Goal: Task Accomplishment & Management: Manage account settings

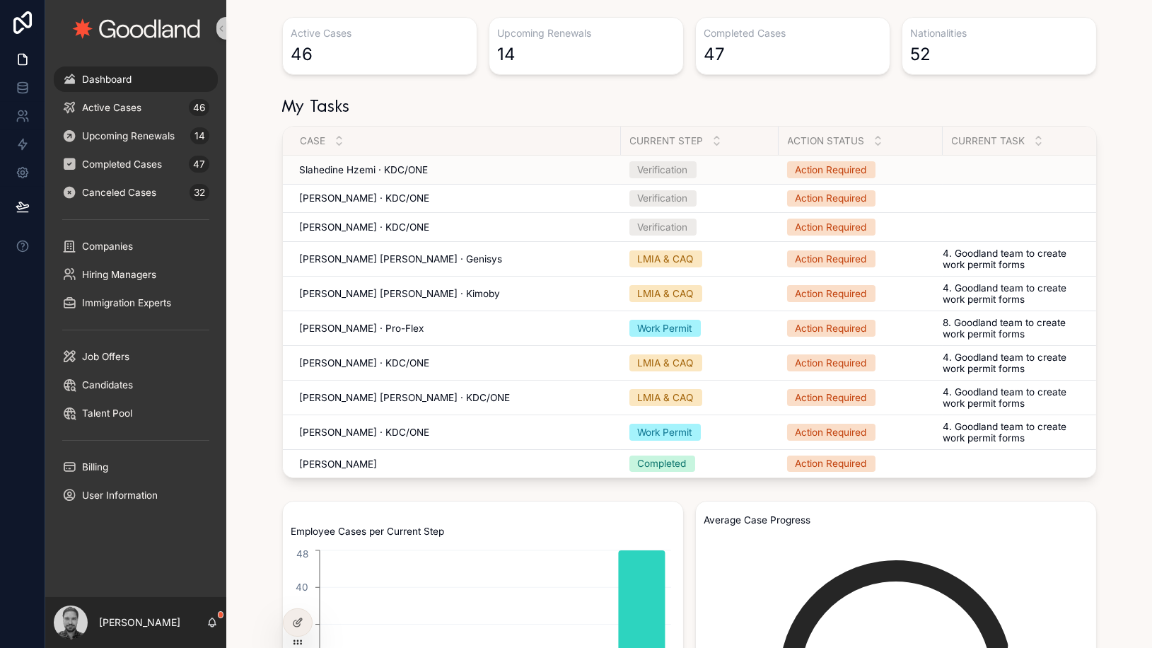
click at [491, 177] on td "Slahedine Hzemi · KDC/ONE Slahedine Hzemi · KDC/ONE" at bounding box center [452, 170] width 338 height 29
click at [446, 173] on div "Slahedine Hzemi · KDC/ONE Slahedine Hzemi · KDC/ONE" at bounding box center [456, 169] width 312 height 11
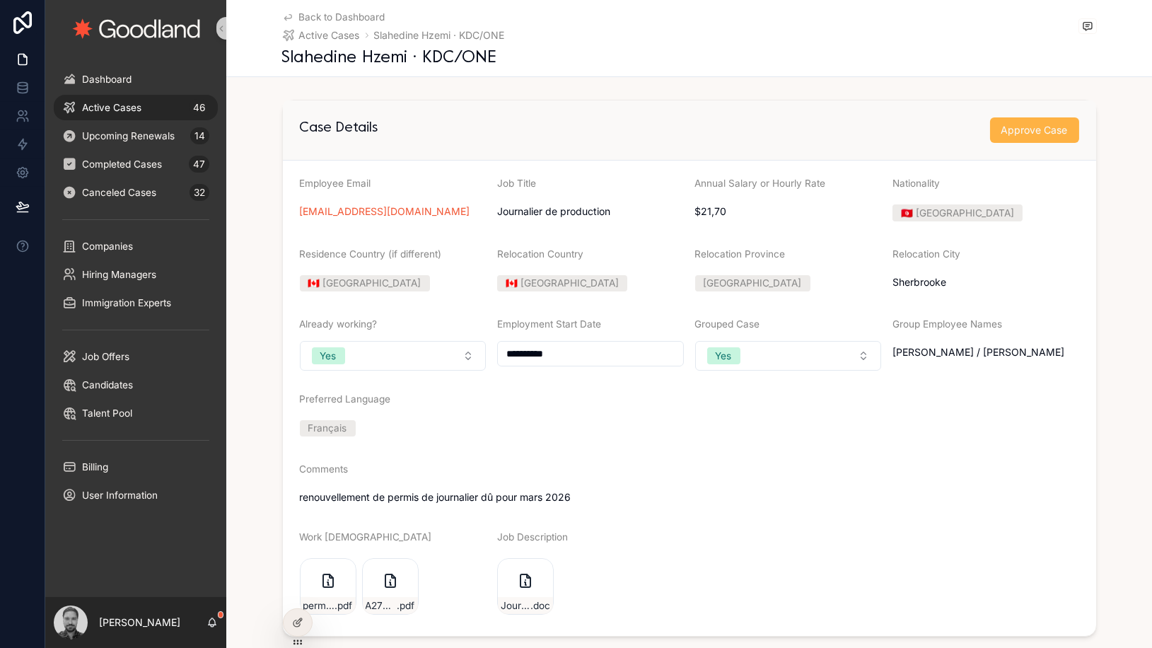
click at [1036, 130] on span "Approve Case" at bounding box center [1034, 130] width 66 height 14
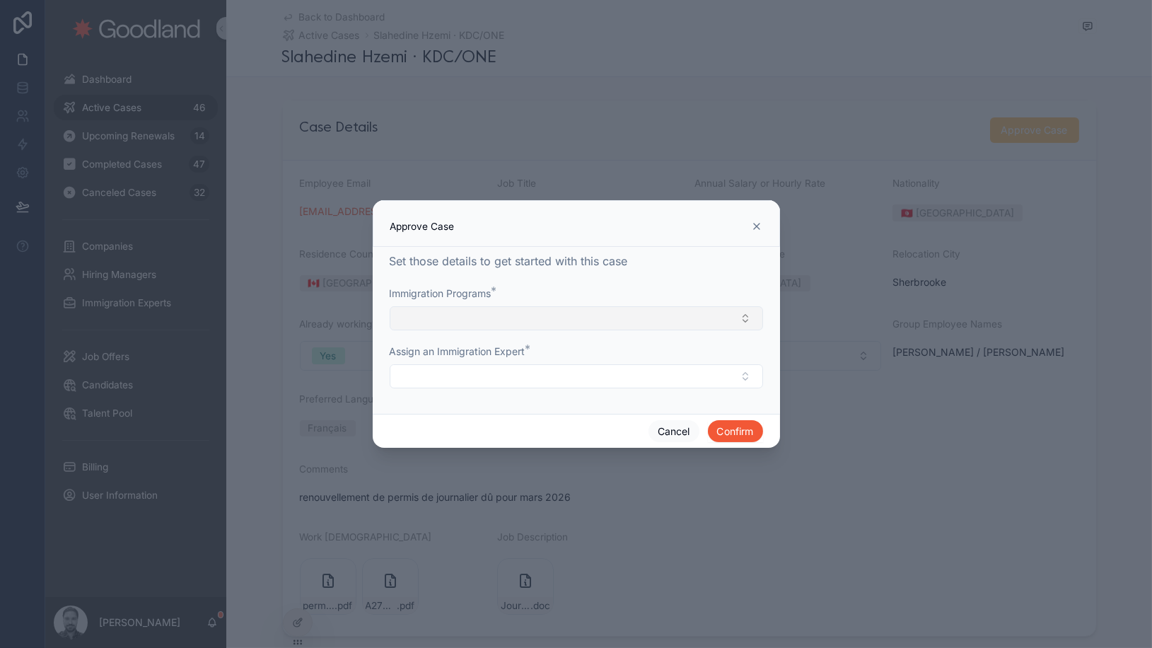
click at [709, 311] on button "Select Button" at bounding box center [576, 318] width 373 height 24
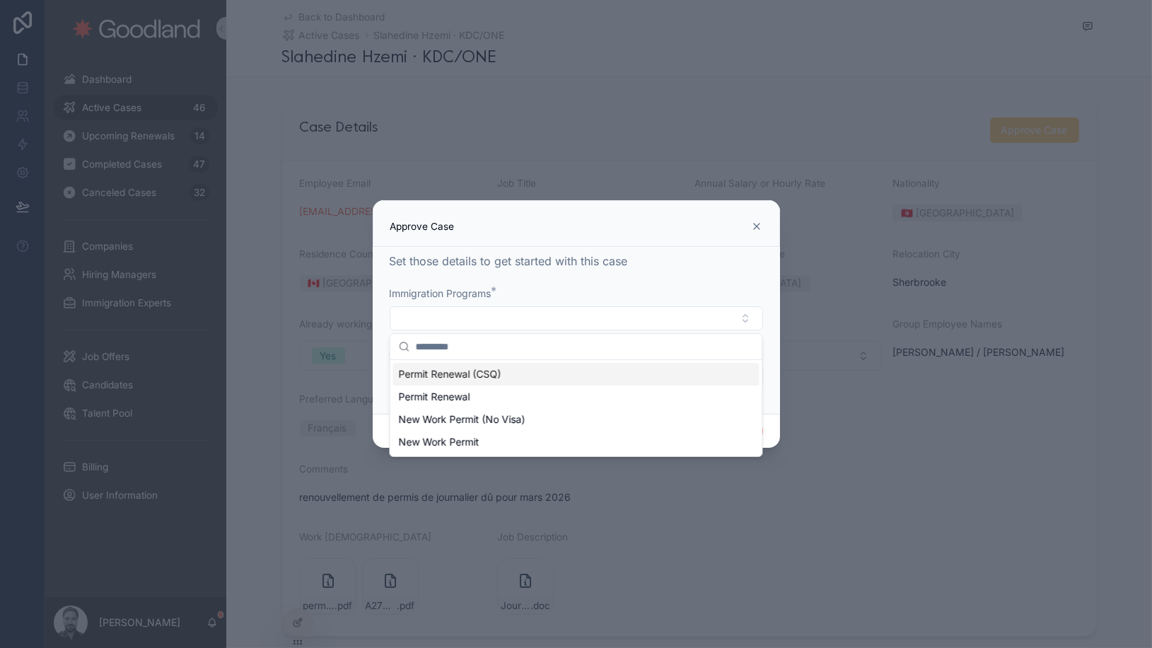
click at [756, 226] on icon at bounding box center [756, 226] width 11 height 11
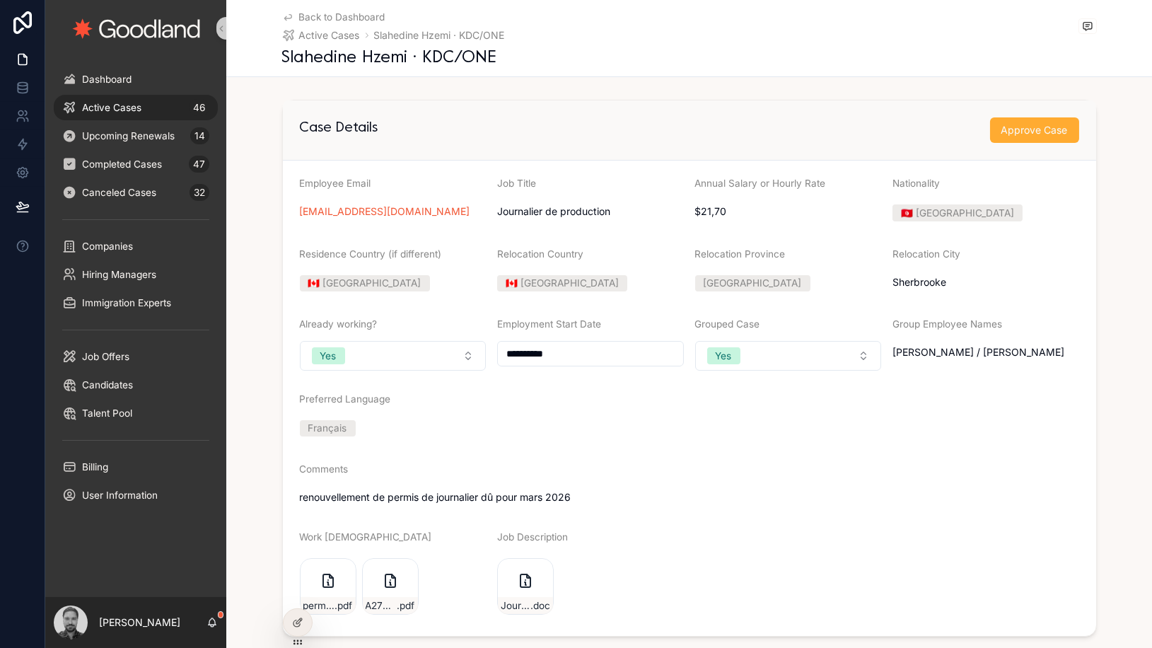
click at [756, 226] on form "**********" at bounding box center [689, 397] width 813 height 475
click at [1032, 118] on button "Approve Case" at bounding box center [1034, 129] width 89 height 25
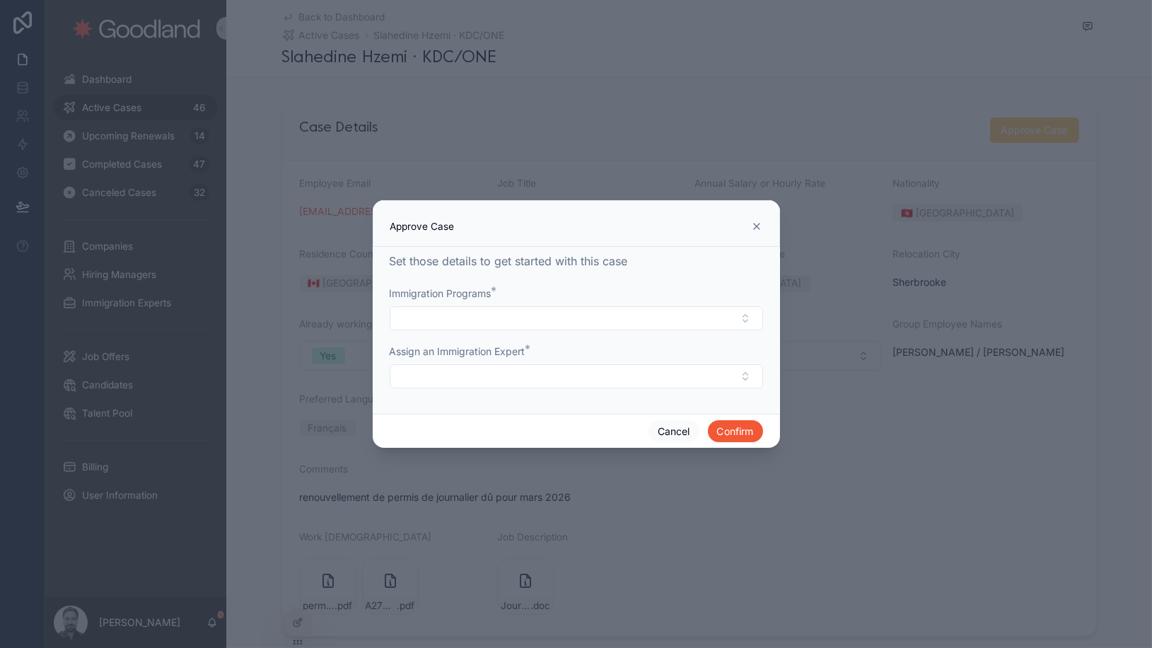
click at [558, 304] on div "Immigration Programs *" at bounding box center [576, 308] width 373 height 44
click at [556, 312] on button "Select Button" at bounding box center [576, 318] width 373 height 24
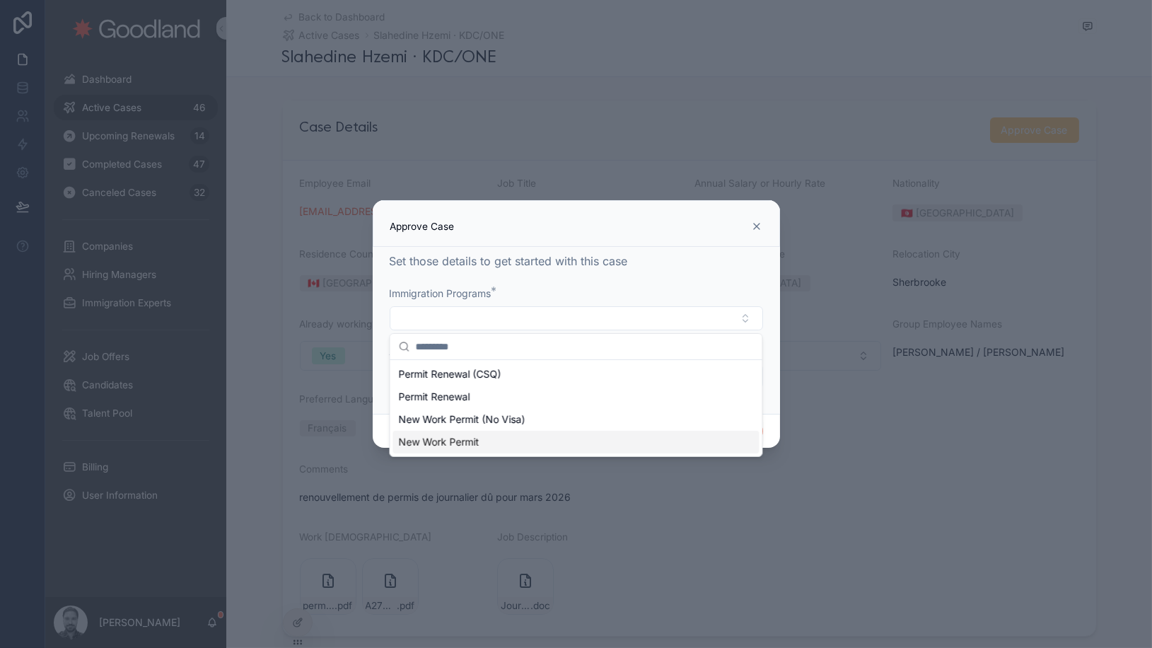
click at [521, 435] on div "New Work Permit" at bounding box center [575, 442] width 366 height 23
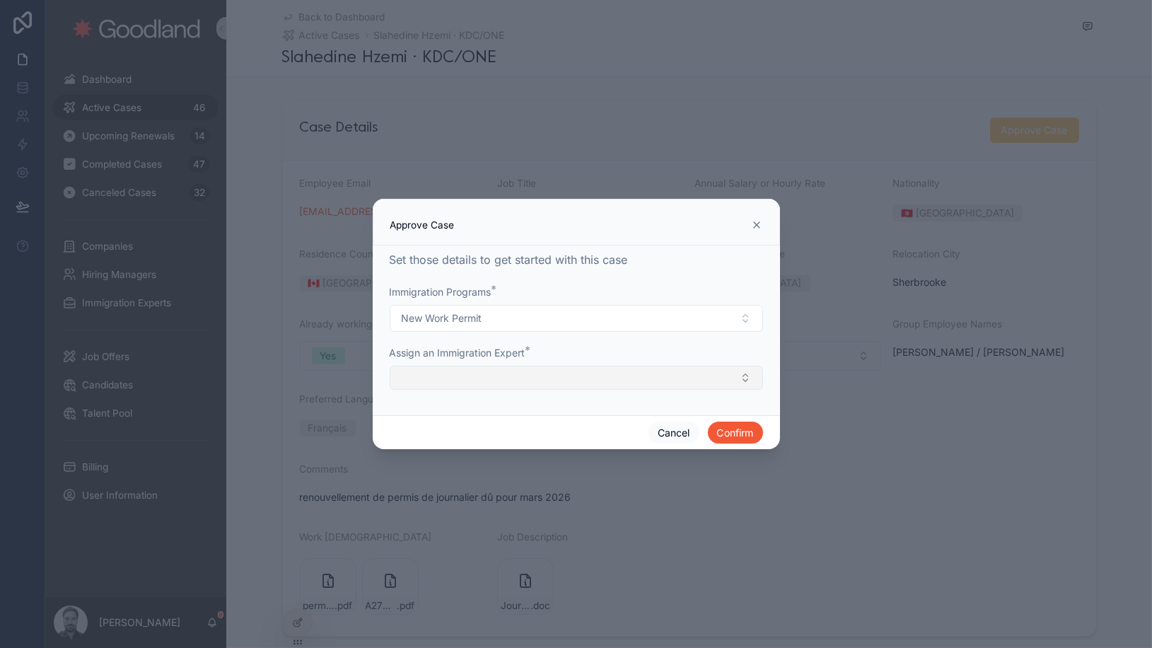
click at [547, 381] on button "Select Button" at bounding box center [576, 377] width 373 height 24
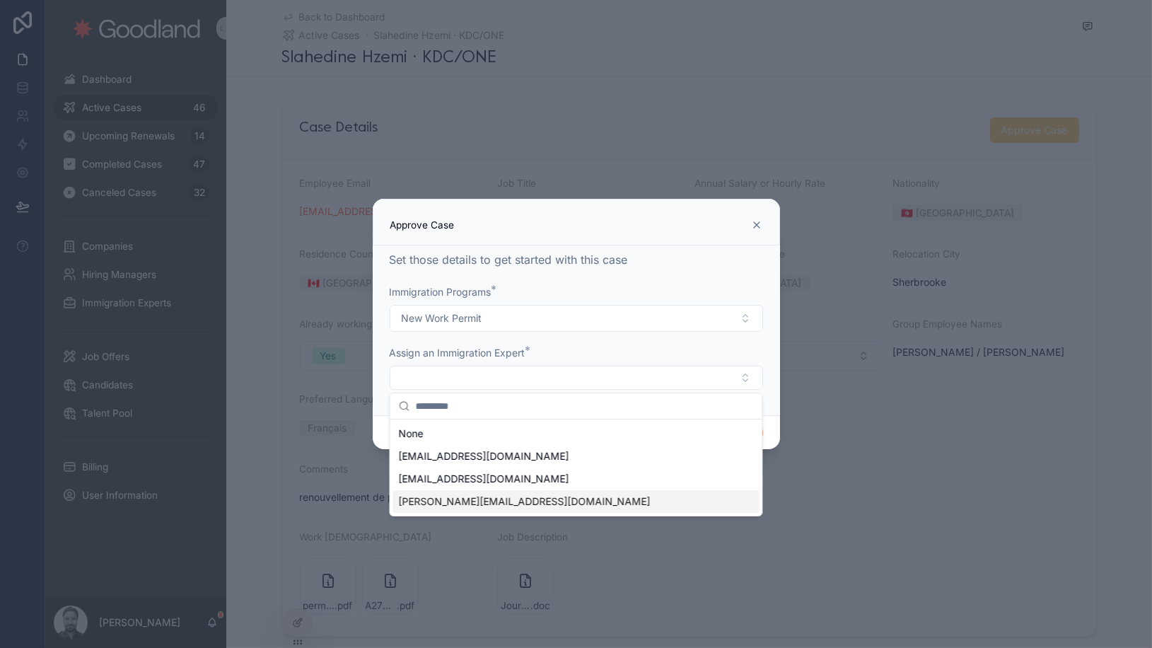
click at [507, 506] on div "[PERSON_NAME][EMAIL_ADDRESS][DOMAIN_NAME]" at bounding box center [575, 501] width 366 height 23
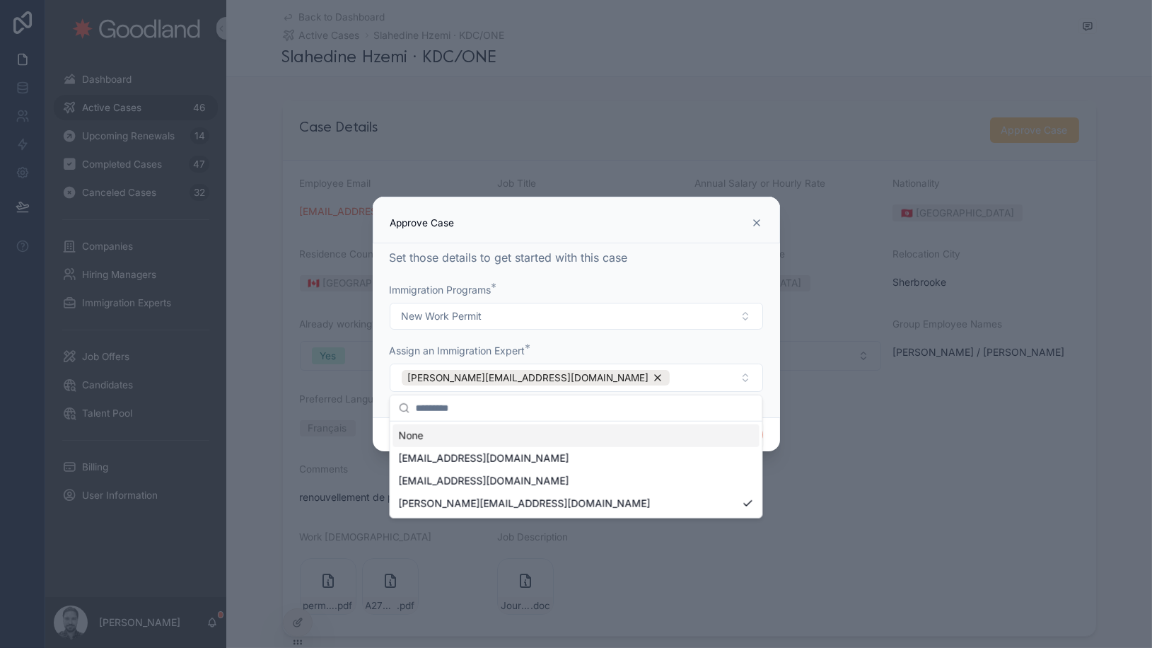
click at [729, 334] on form "Immigration Programs * New Work Permit Assign an Immigration Expert * [PERSON_N…" at bounding box center [576, 344] width 373 height 123
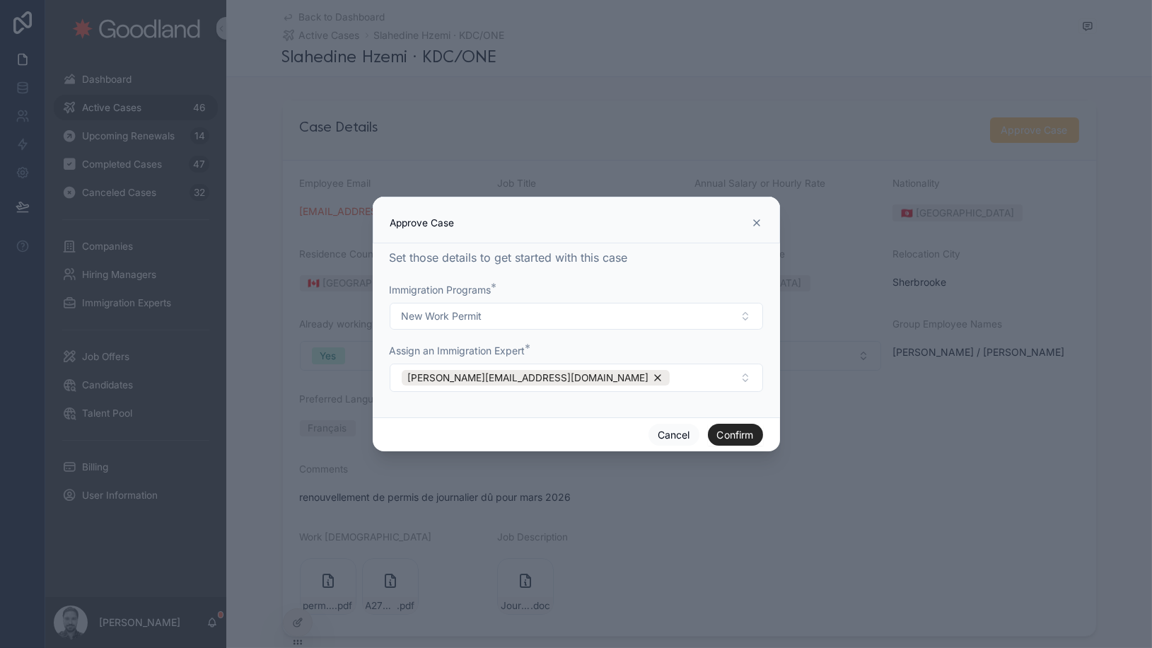
click at [737, 438] on button "Confirm" at bounding box center [735, 434] width 55 height 23
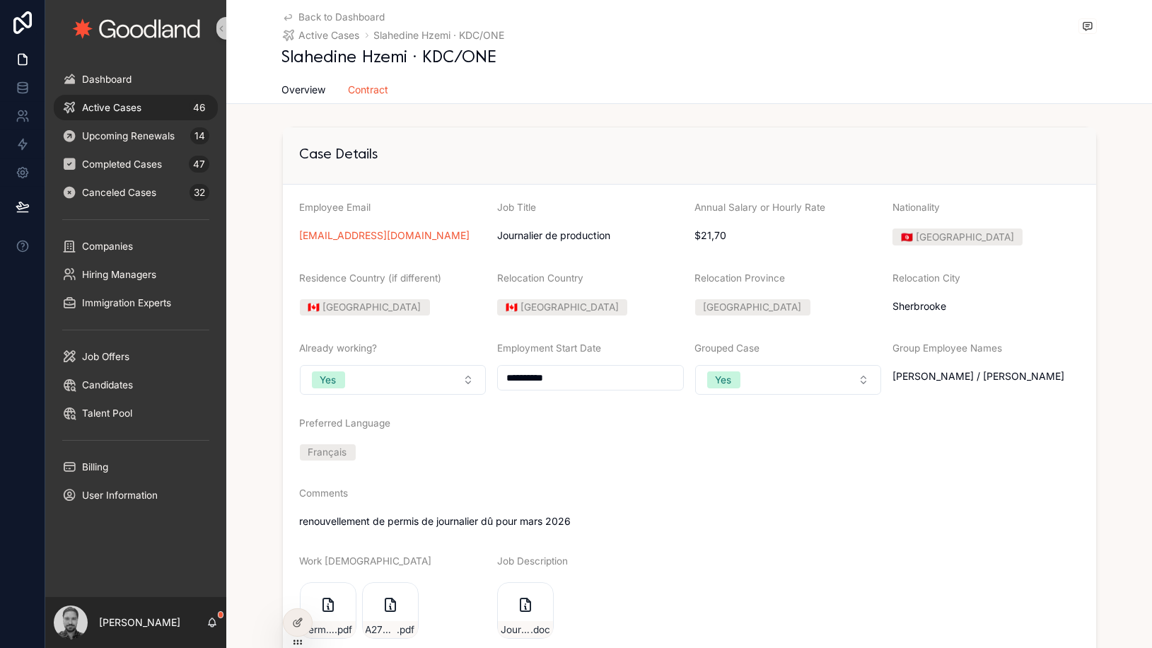
click at [136, 107] on span "Active Cases" at bounding box center [111, 107] width 59 height 11
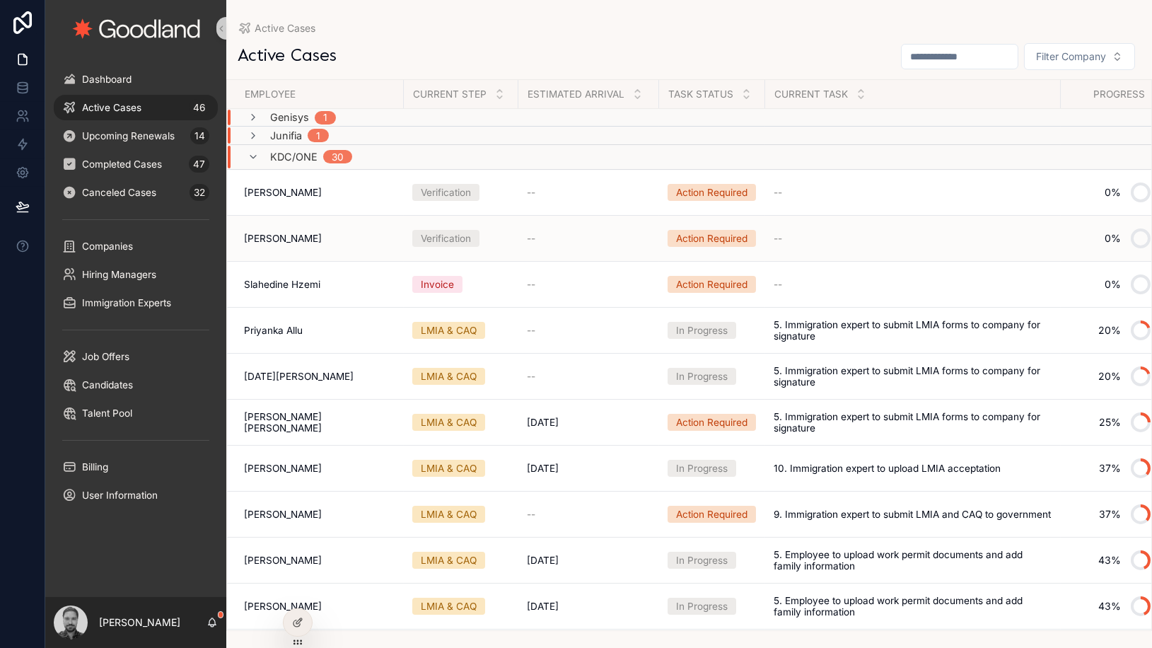
click at [445, 235] on div "Verification" at bounding box center [446, 238] width 50 height 14
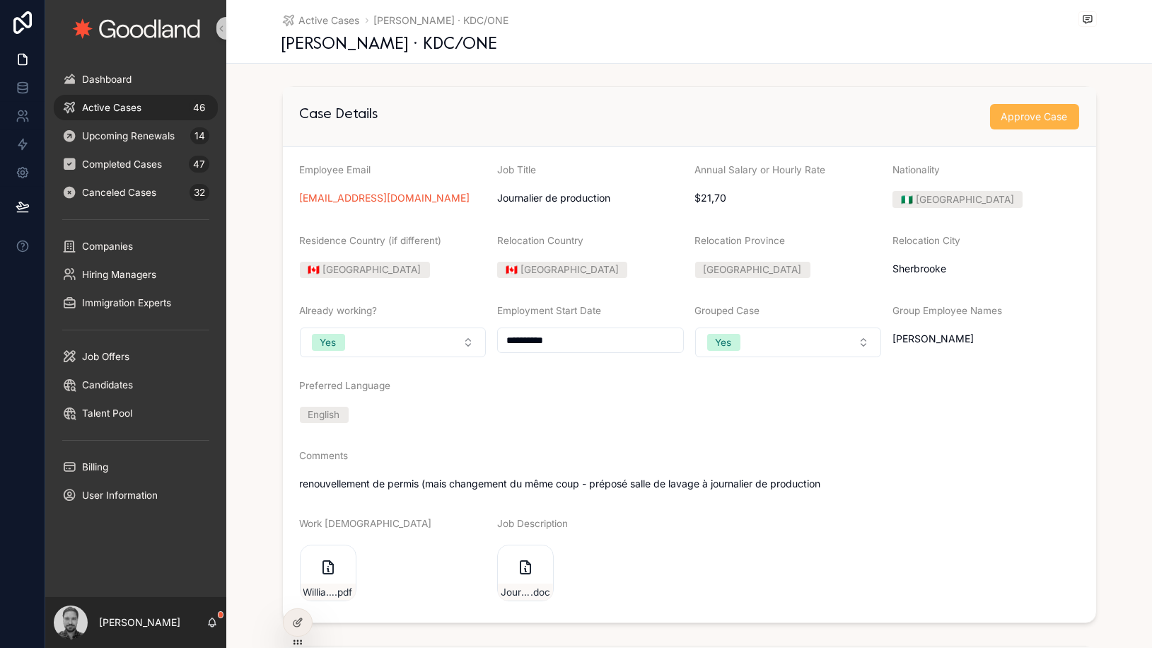
click at [1005, 117] on span "Approve Case" at bounding box center [1034, 117] width 66 height 14
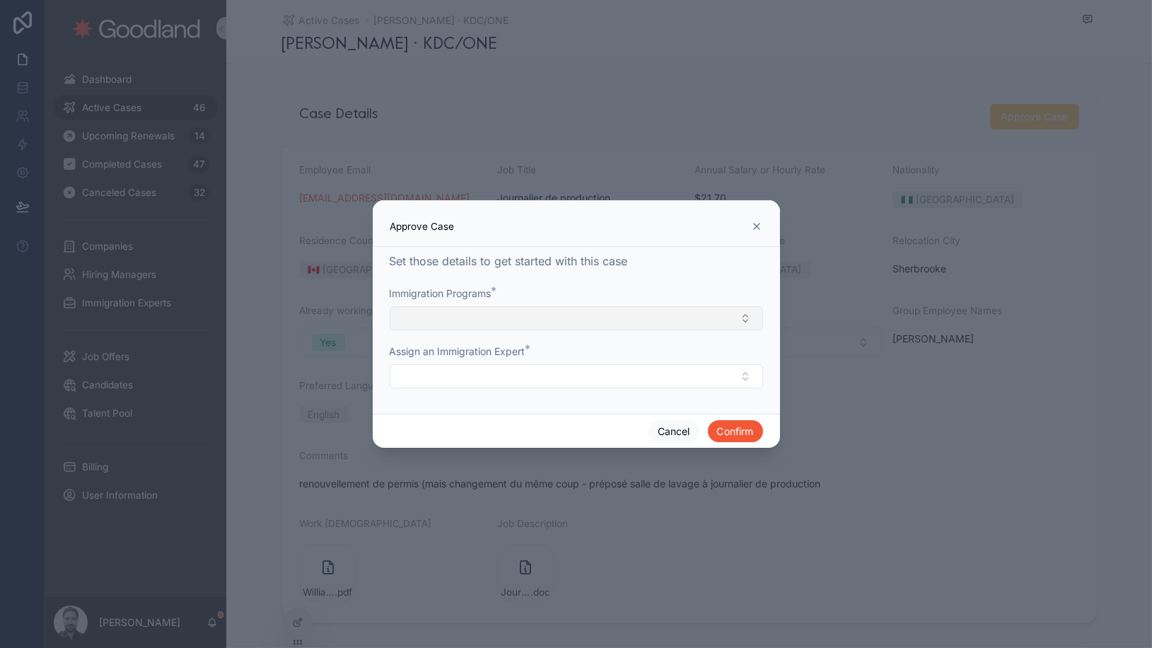
click at [714, 322] on button "Select Button" at bounding box center [576, 318] width 373 height 24
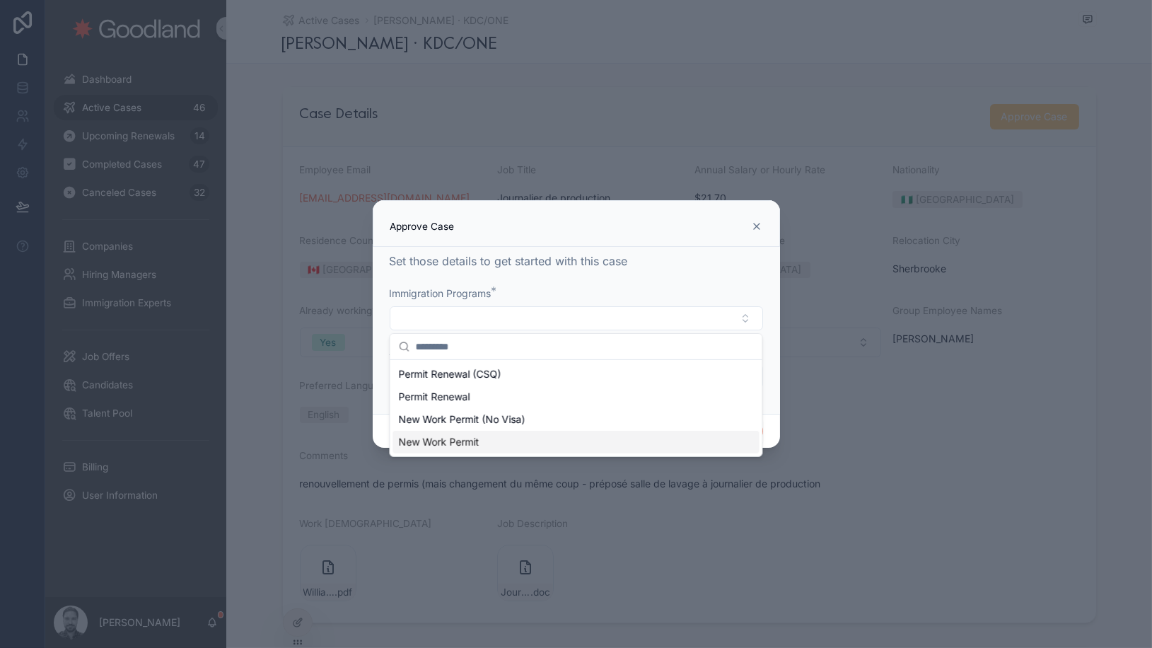
click at [670, 435] on div "New Work Permit" at bounding box center [575, 442] width 366 height 23
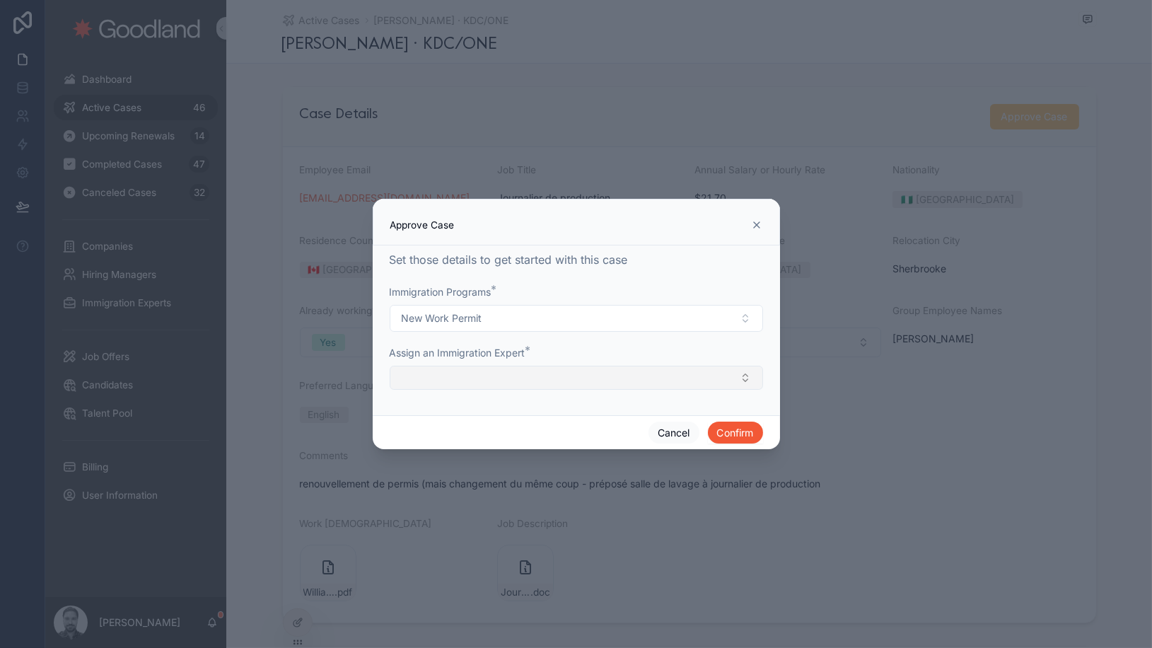
click at [664, 380] on button "Select Button" at bounding box center [576, 377] width 373 height 24
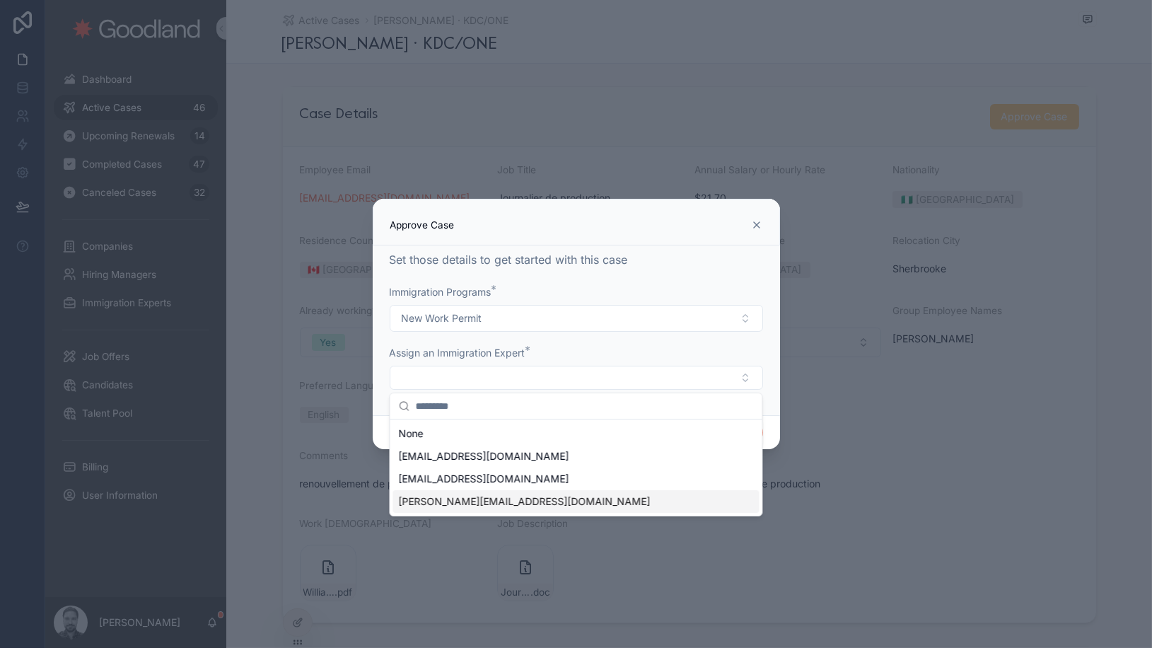
click at [634, 490] on div "[PERSON_NAME][EMAIL_ADDRESS][DOMAIN_NAME]" at bounding box center [575, 501] width 366 height 23
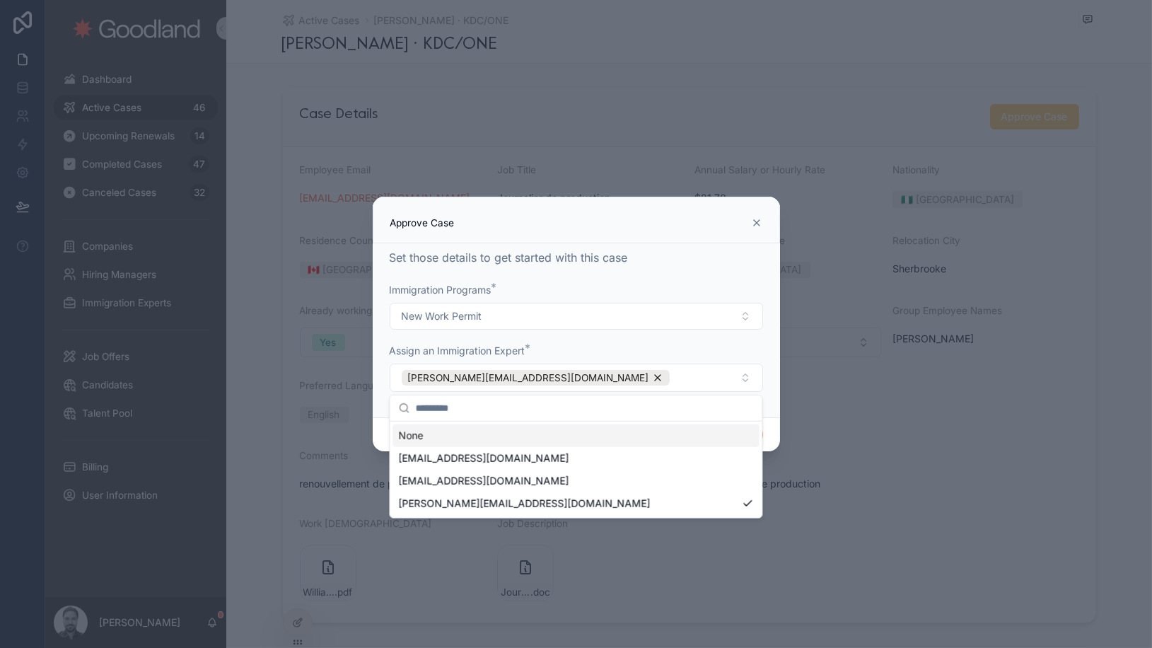
click at [728, 339] on form "Immigration Programs * New Work Permit Assign an Immigration Expert * [PERSON_N…" at bounding box center [576, 344] width 373 height 123
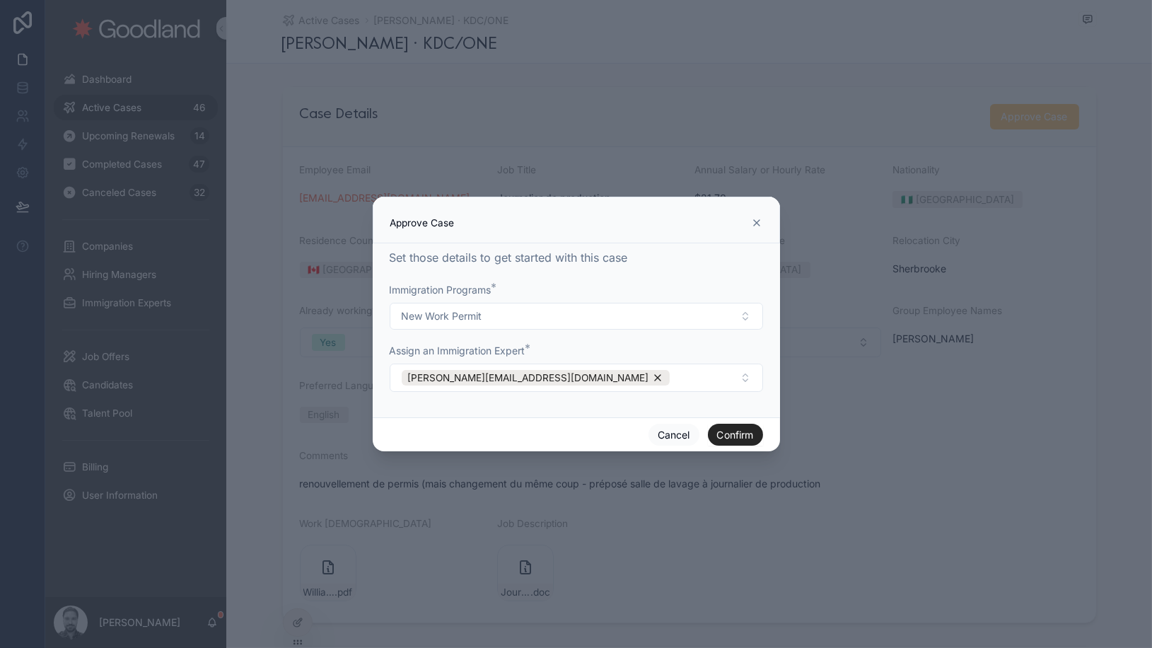
click at [737, 435] on button "Confirm" at bounding box center [735, 434] width 55 height 23
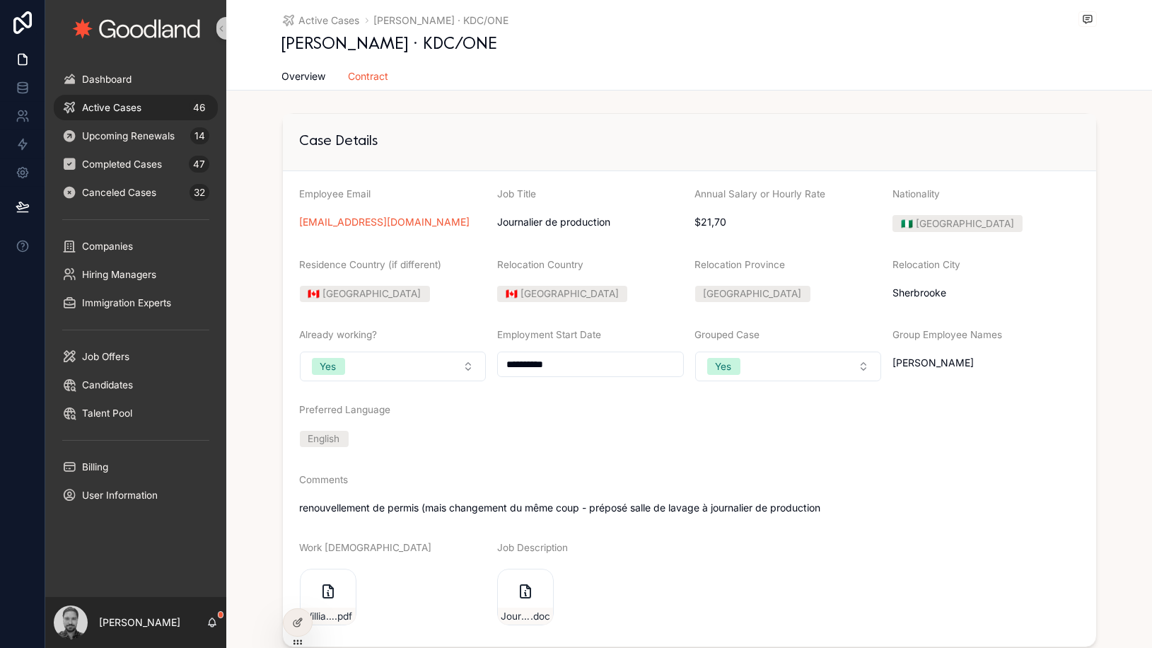
click at [147, 110] on div "Active Cases 46" at bounding box center [135, 107] width 147 height 23
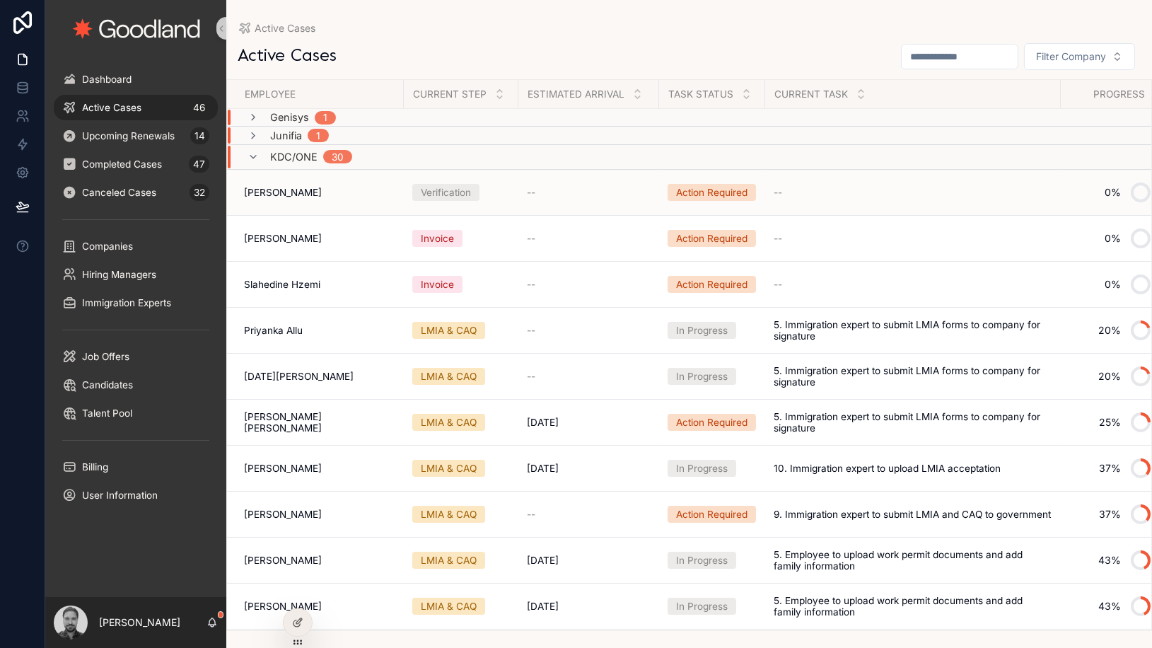
click at [443, 190] on div "Verification" at bounding box center [446, 192] width 50 height 14
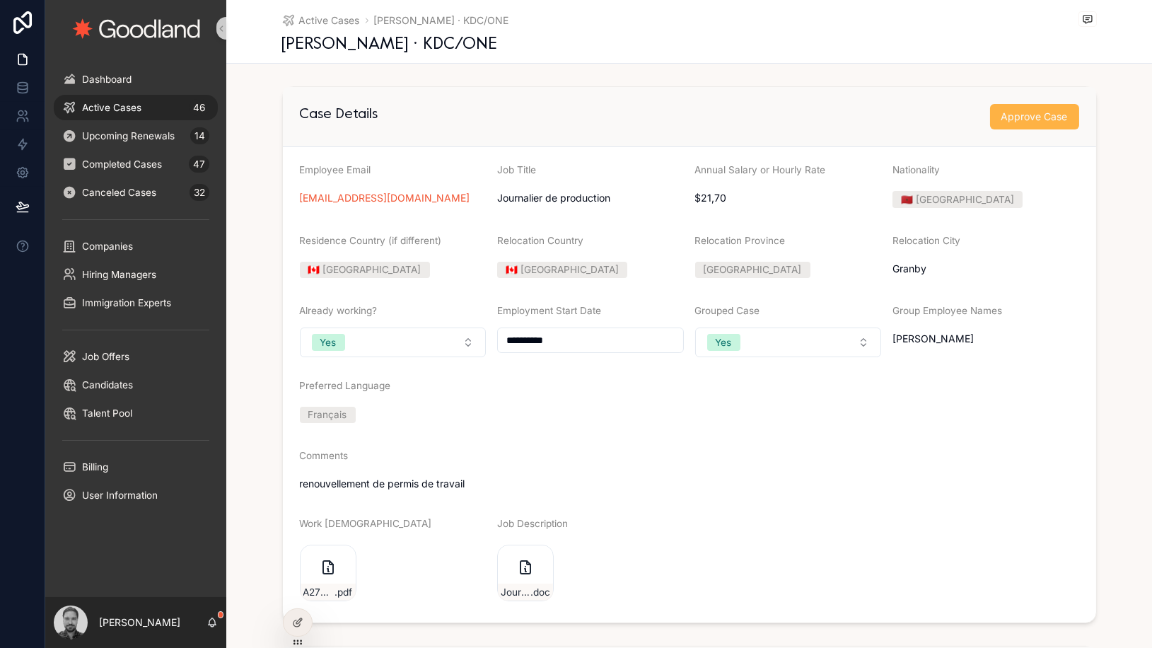
click at [1032, 121] on span "Approve Case" at bounding box center [1034, 117] width 66 height 14
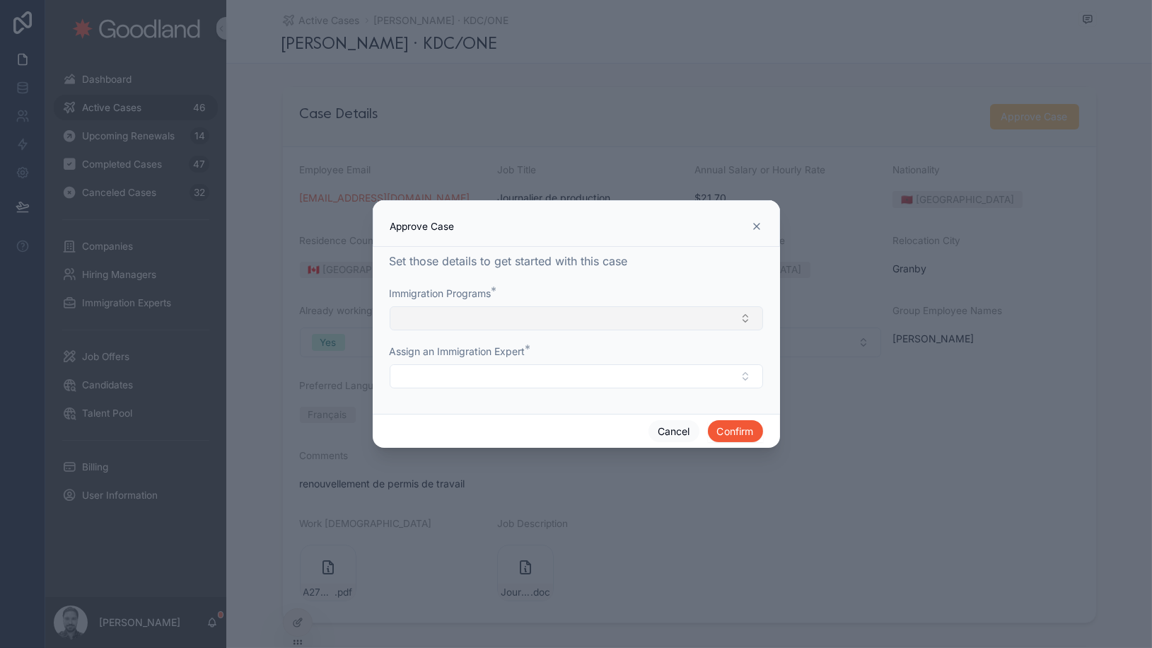
click at [660, 312] on button "Select Button" at bounding box center [576, 318] width 373 height 24
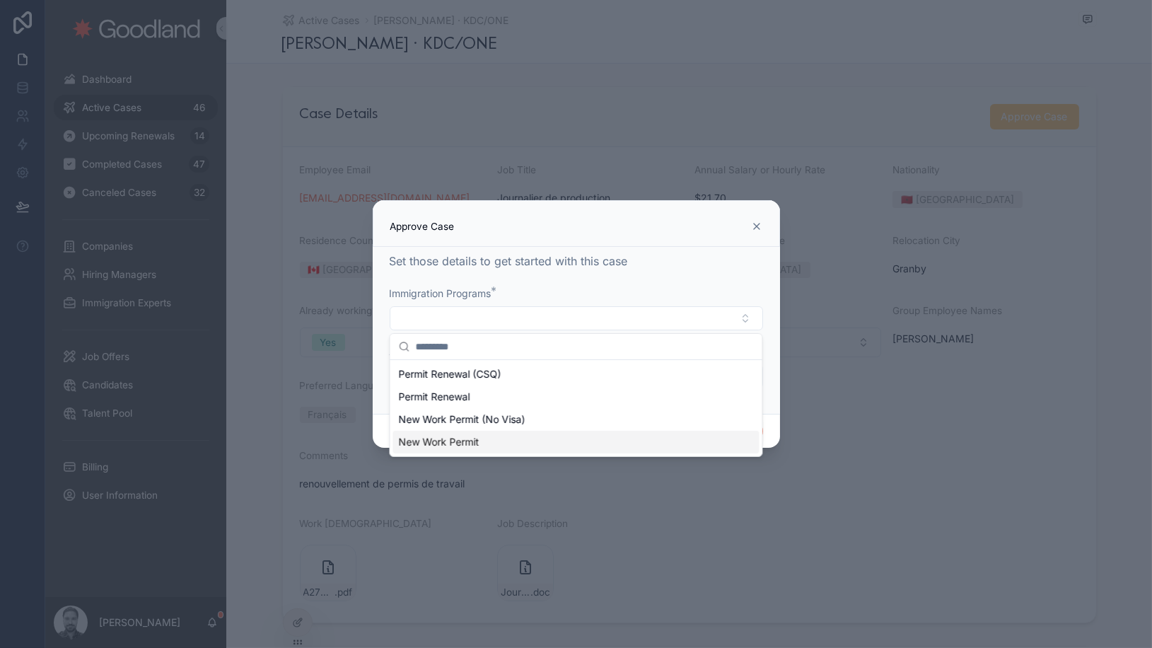
click at [626, 436] on div "New Work Permit" at bounding box center [575, 442] width 366 height 23
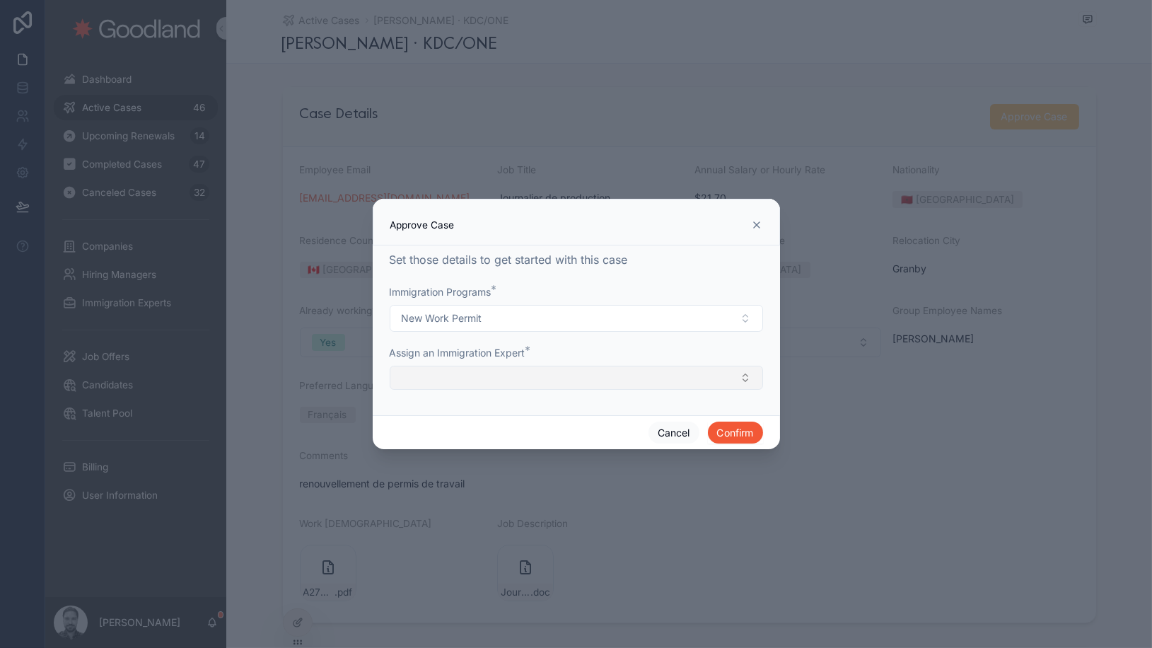
click at [596, 378] on button "Select Button" at bounding box center [576, 377] width 373 height 24
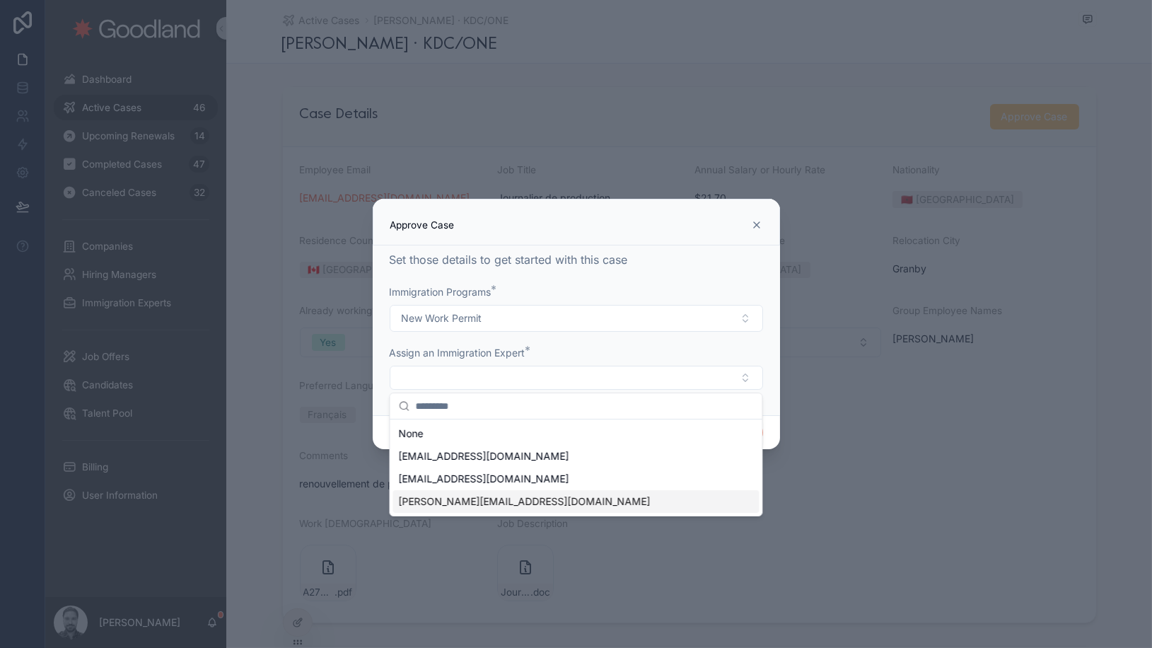
click at [579, 496] on div "[PERSON_NAME][EMAIL_ADDRESS][DOMAIN_NAME]" at bounding box center [575, 501] width 366 height 23
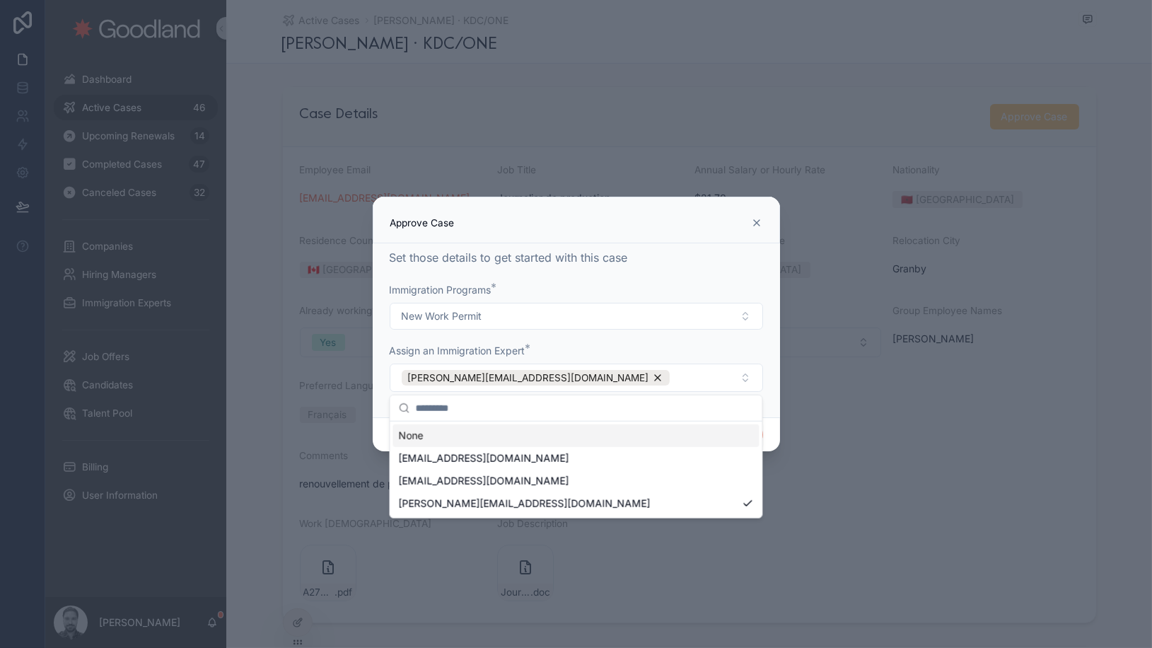
click at [768, 326] on div "Set those details to get started with this case Immigration Programs * New Work…" at bounding box center [576, 330] width 407 height 174
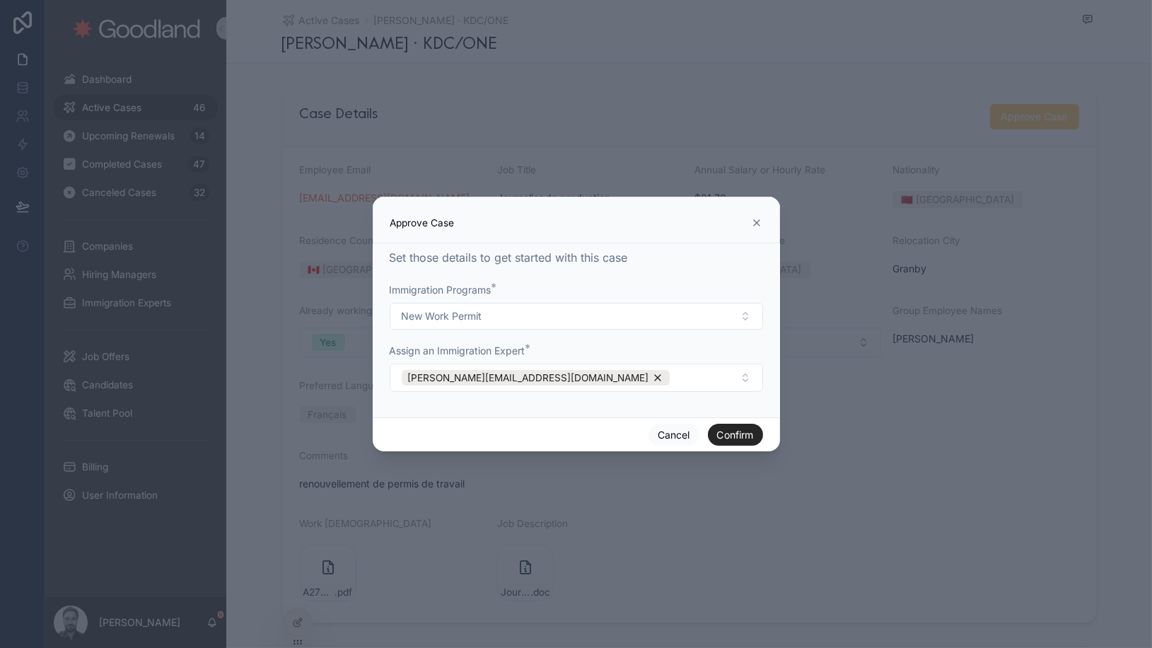
click at [741, 435] on button "Confirm" at bounding box center [735, 434] width 55 height 23
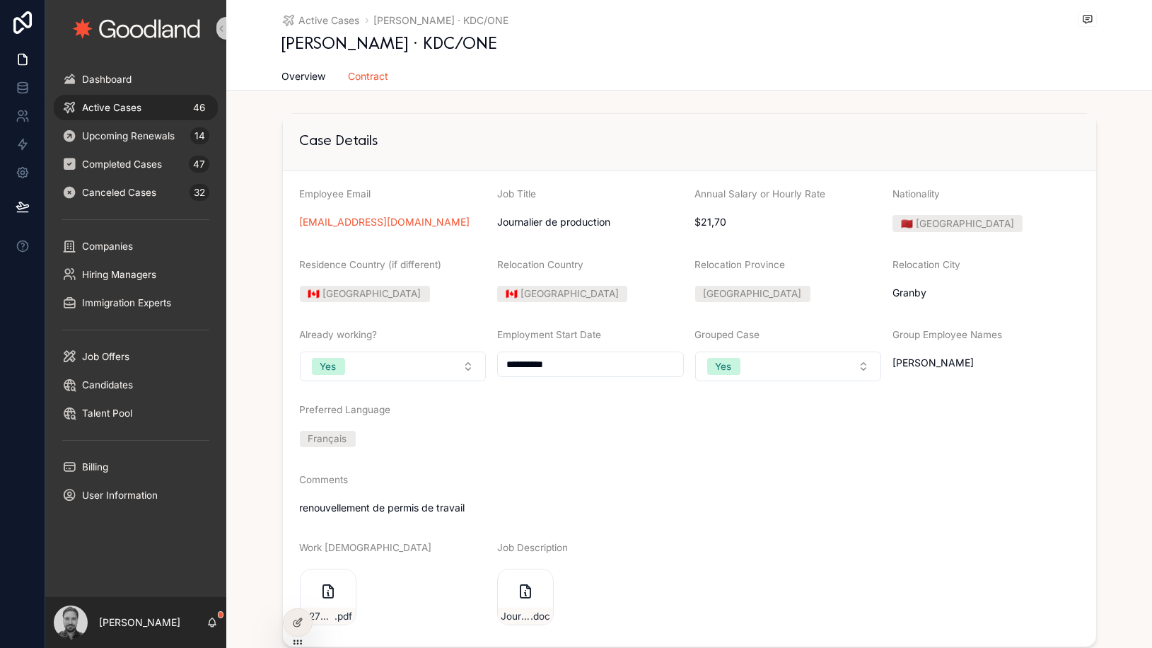
click at [119, 110] on span "Active Cases" at bounding box center [111, 107] width 59 height 11
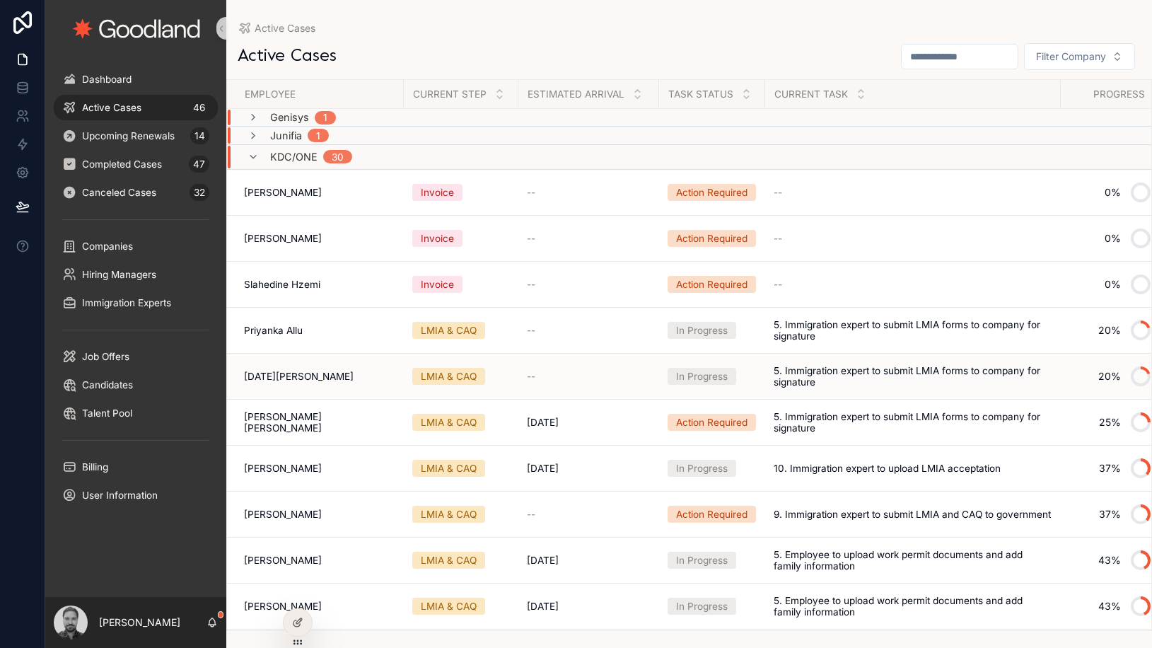
click at [432, 373] on div "LMIA & CAQ" at bounding box center [449, 376] width 56 height 14
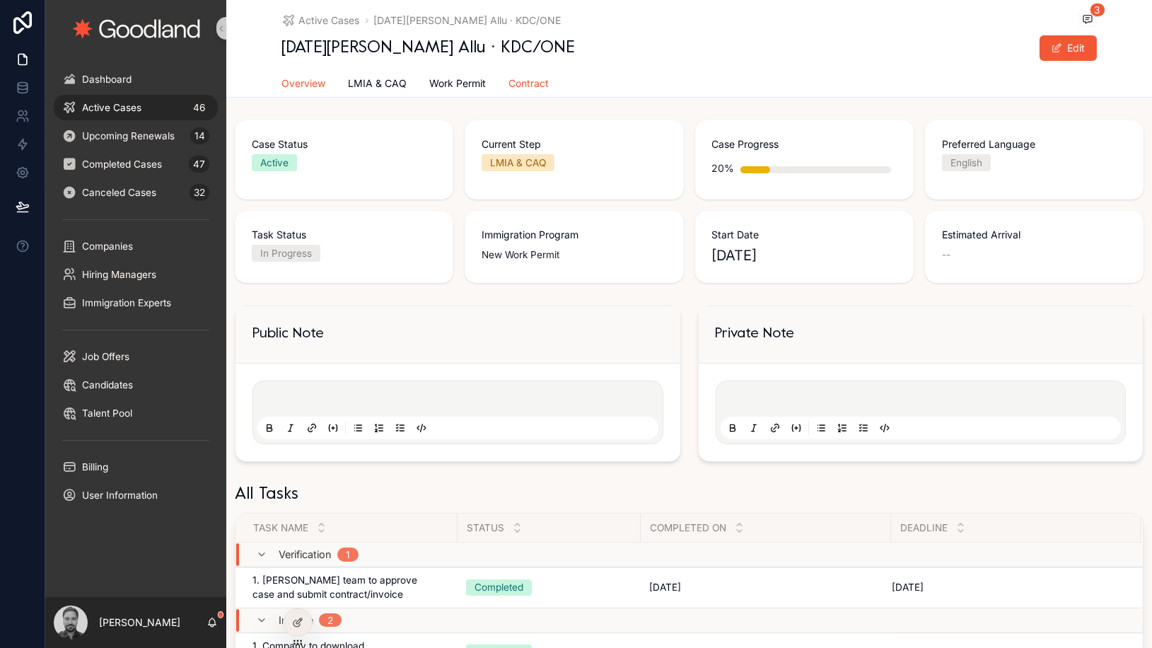
click at [520, 80] on span "Contract" at bounding box center [529, 83] width 40 height 14
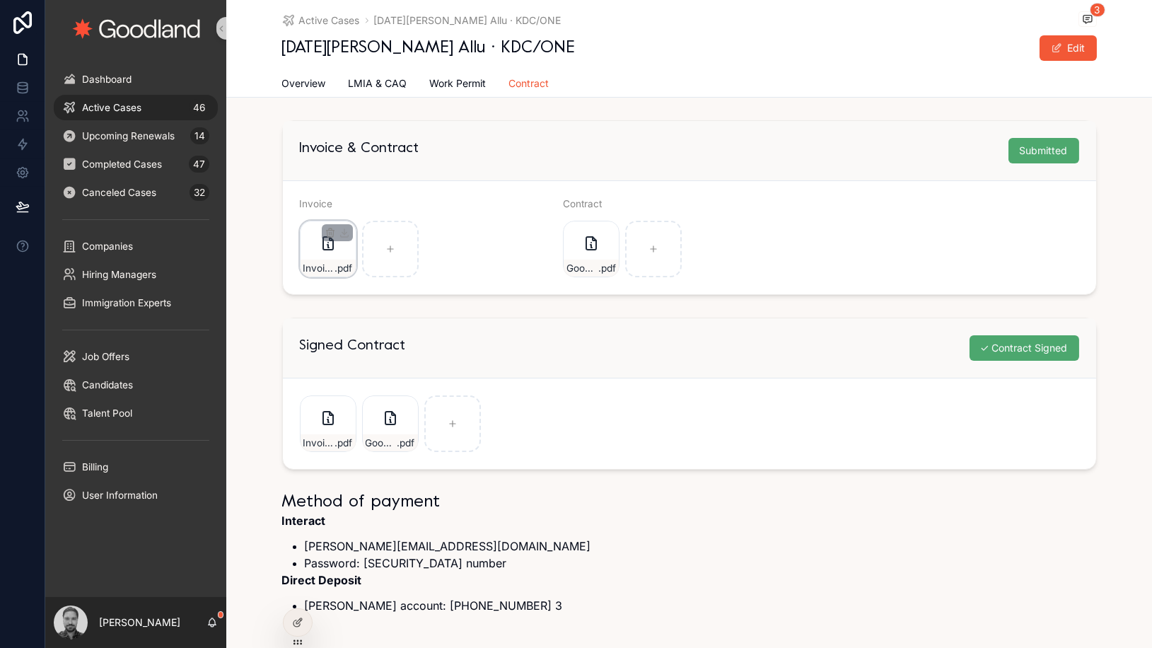
click at [319, 259] on div "Invoice-0000353 .pdf" at bounding box center [327, 267] width 55 height 17
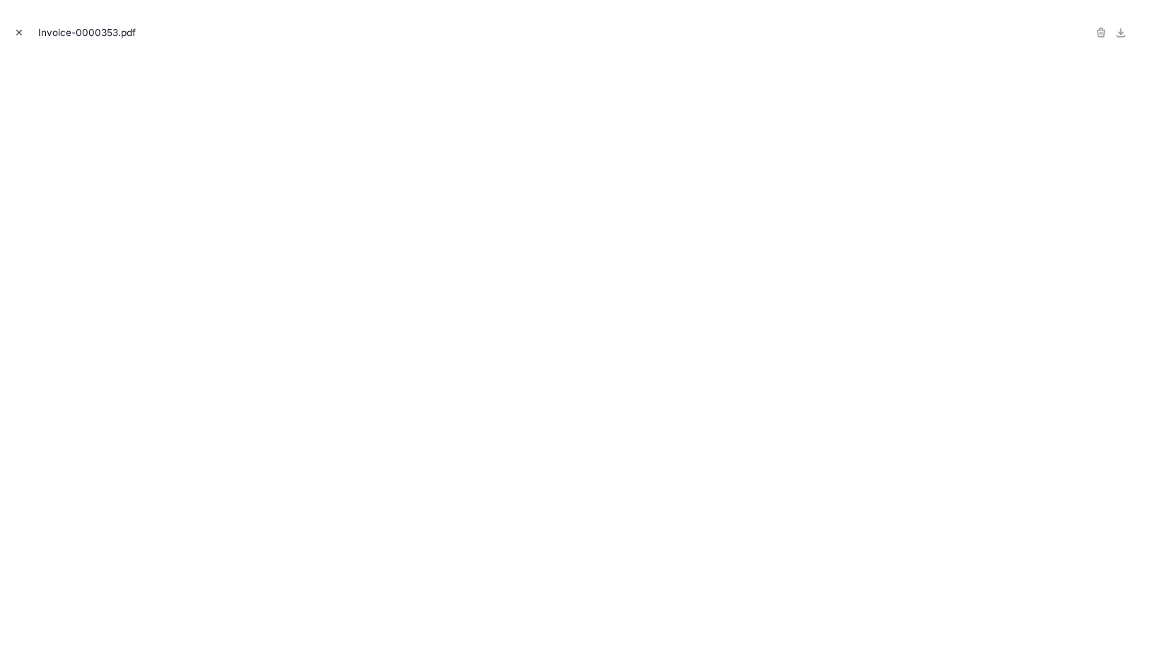
click at [19, 31] on icon "Close modal" at bounding box center [19, 33] width 10 height 10
click at [19, 31] on icon at bounding box center [22, 22] width 18 height 23
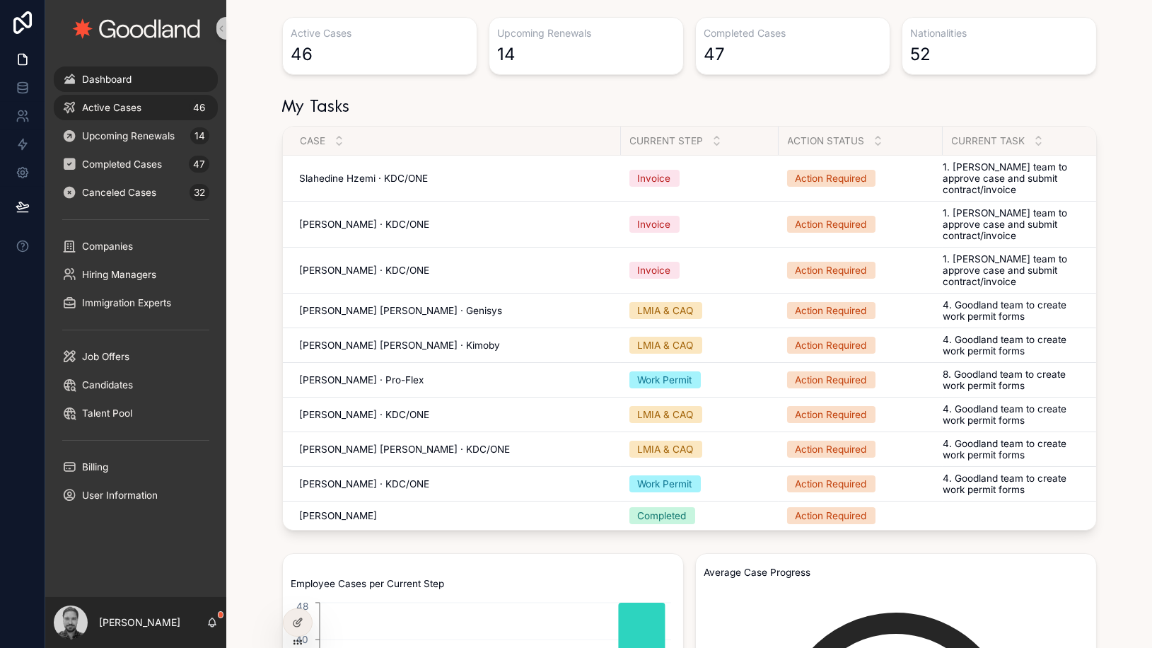
click at [144, 108] on div "Active Cases 46" at bounding box center [135, 107] width 147 height 23
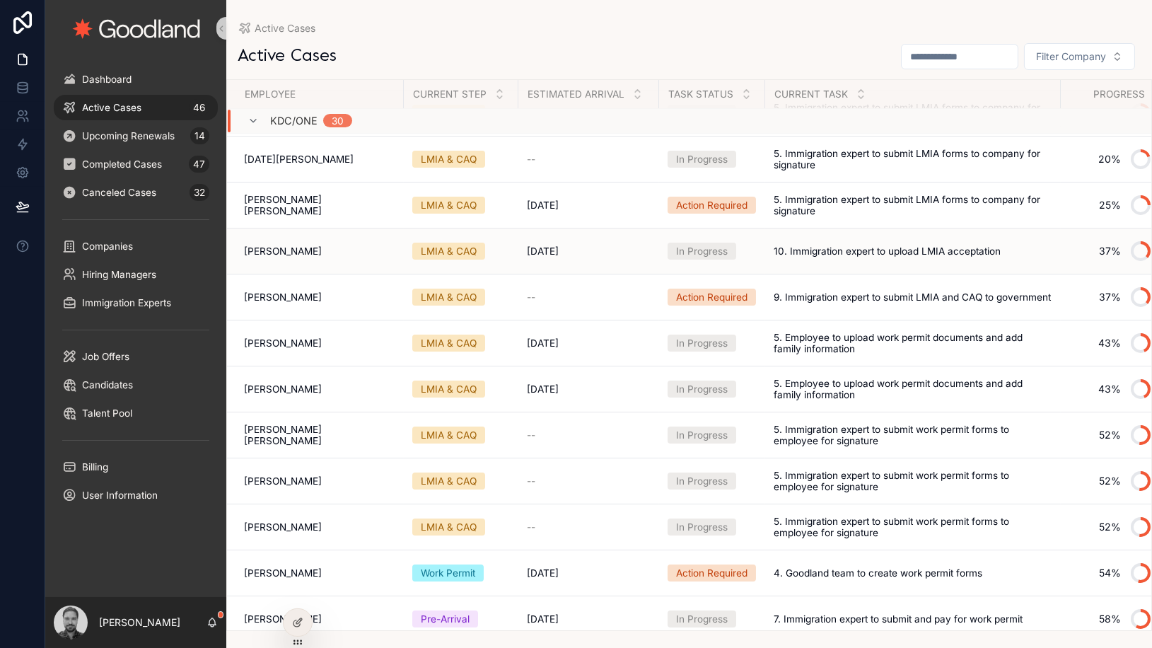
scroll to position [216, 0]
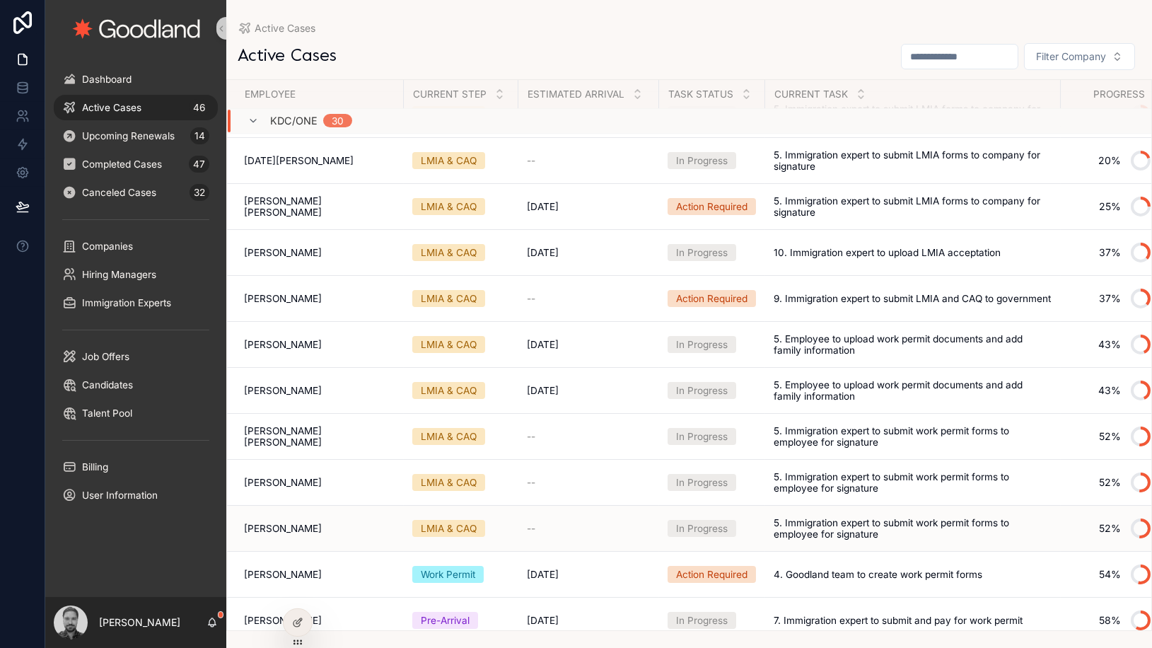
click at [438, 523] on div "LMIA & CAQ" at bounding box center [449, 528] width 56 height 14
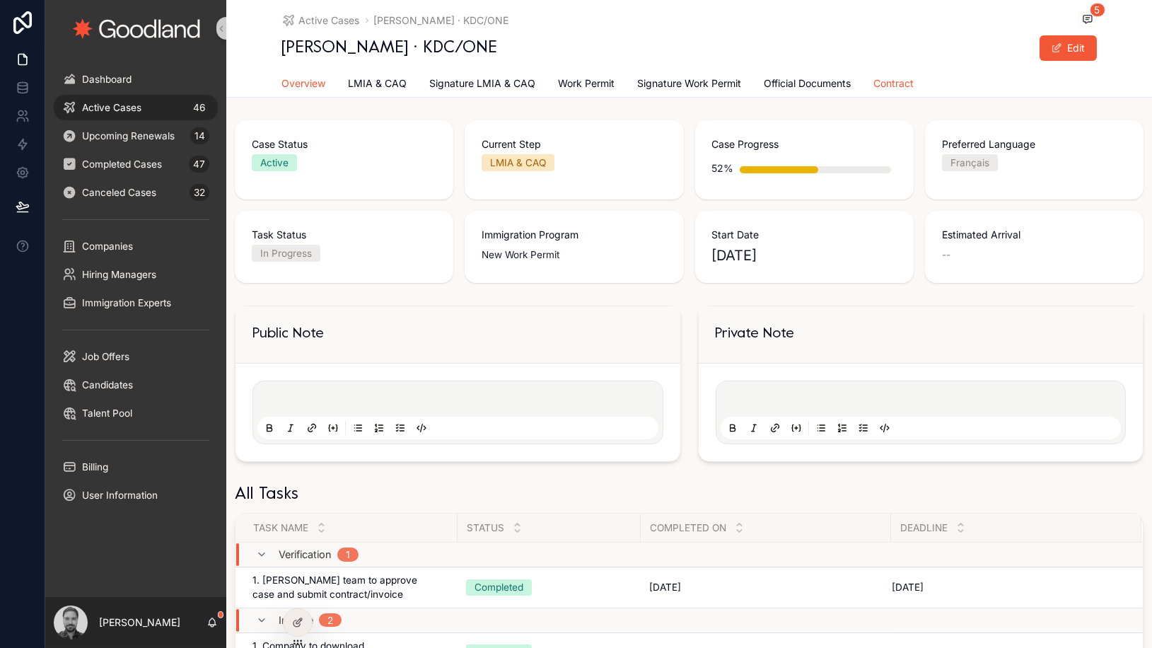
click at [885, 80] on span "Contract" at bounding box center [894, 83] width 40 height 14
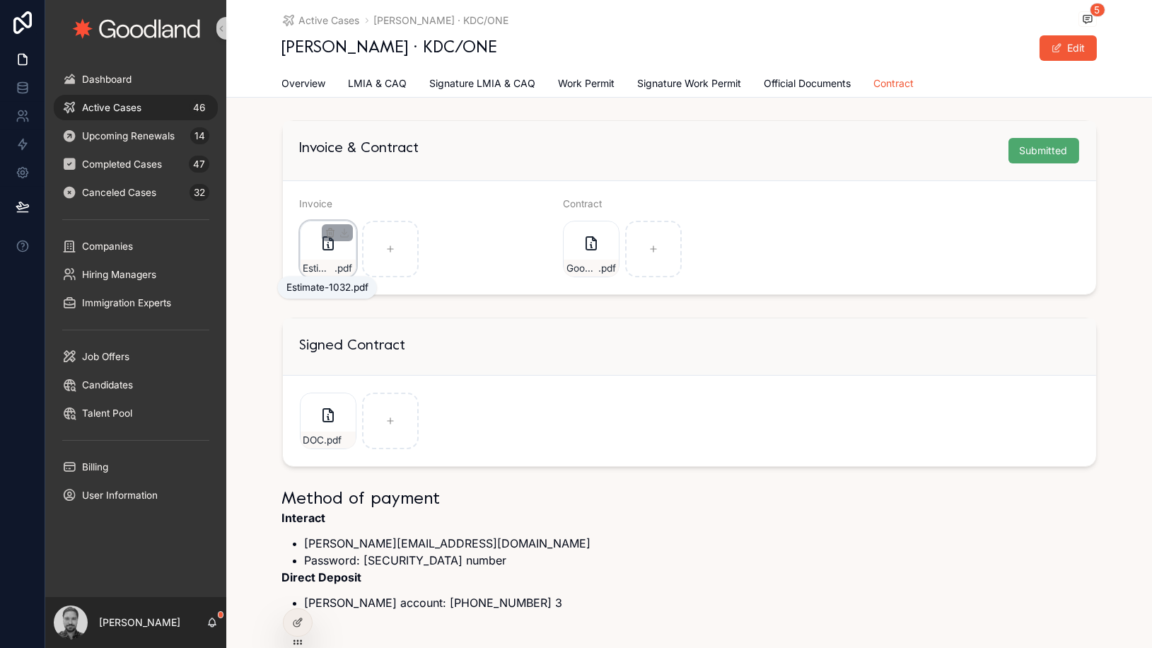
click at [317, 269] on span "Estimate-1032" at bounding box center [319, 267] width 32 height 11
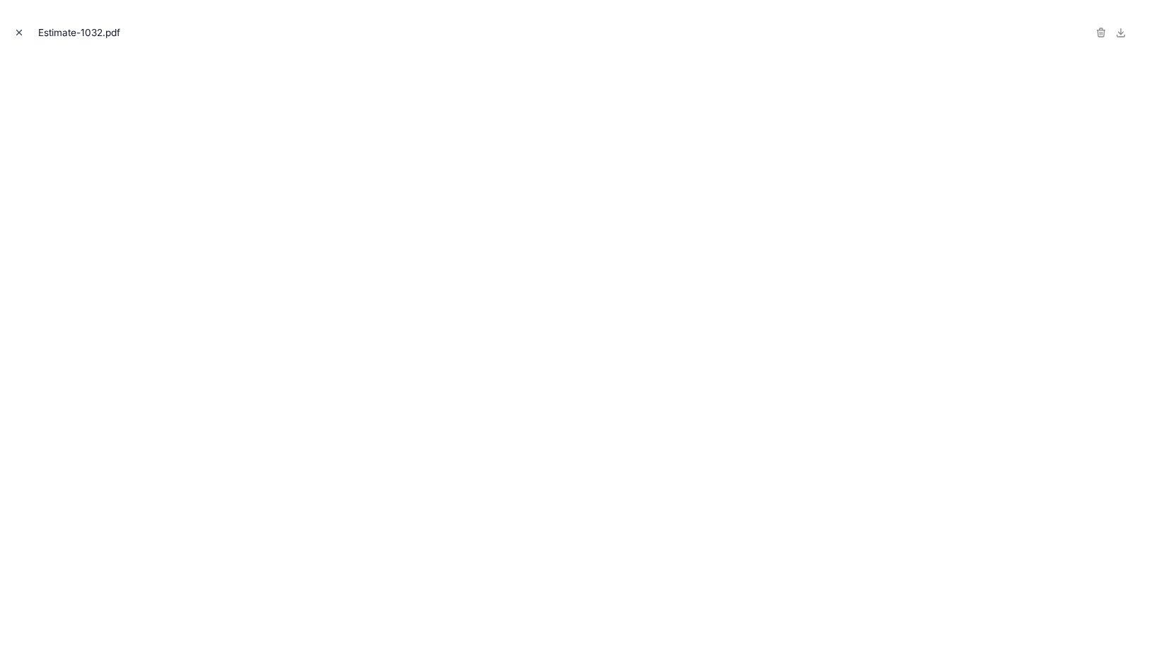
click at [20, 33] on icon "Close modal" at bounding box center [19, 32] width 5 height 5
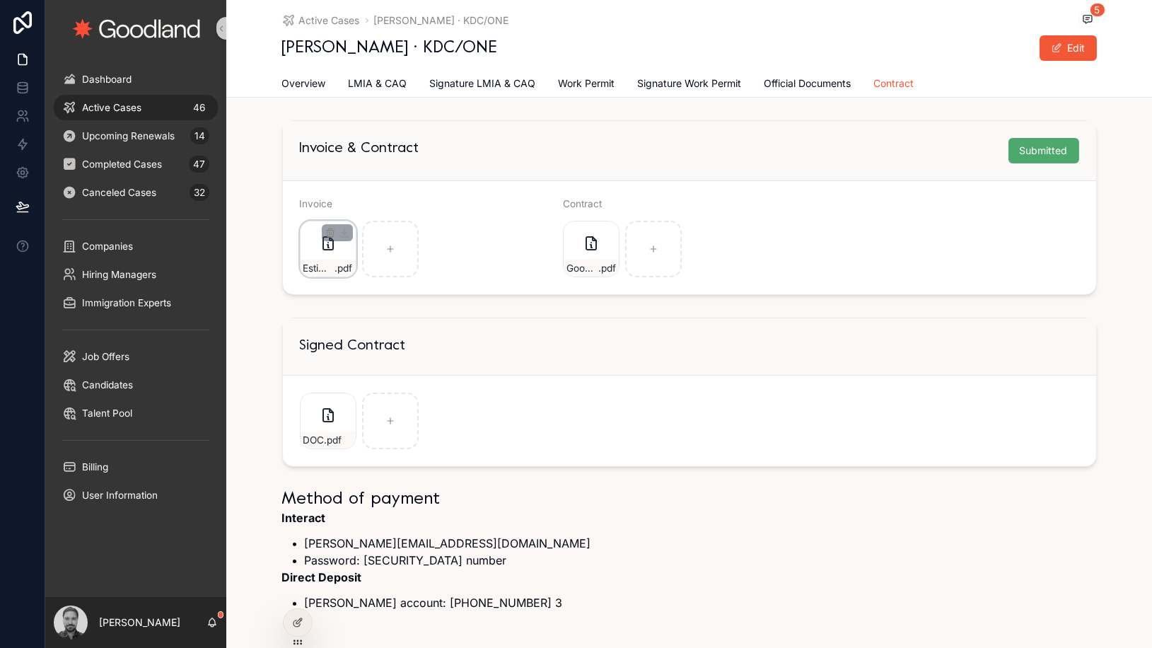
click at [327, 254] on div "Estimate-1032 .pdf" at bounding box center [328, 249] width 57 height 57
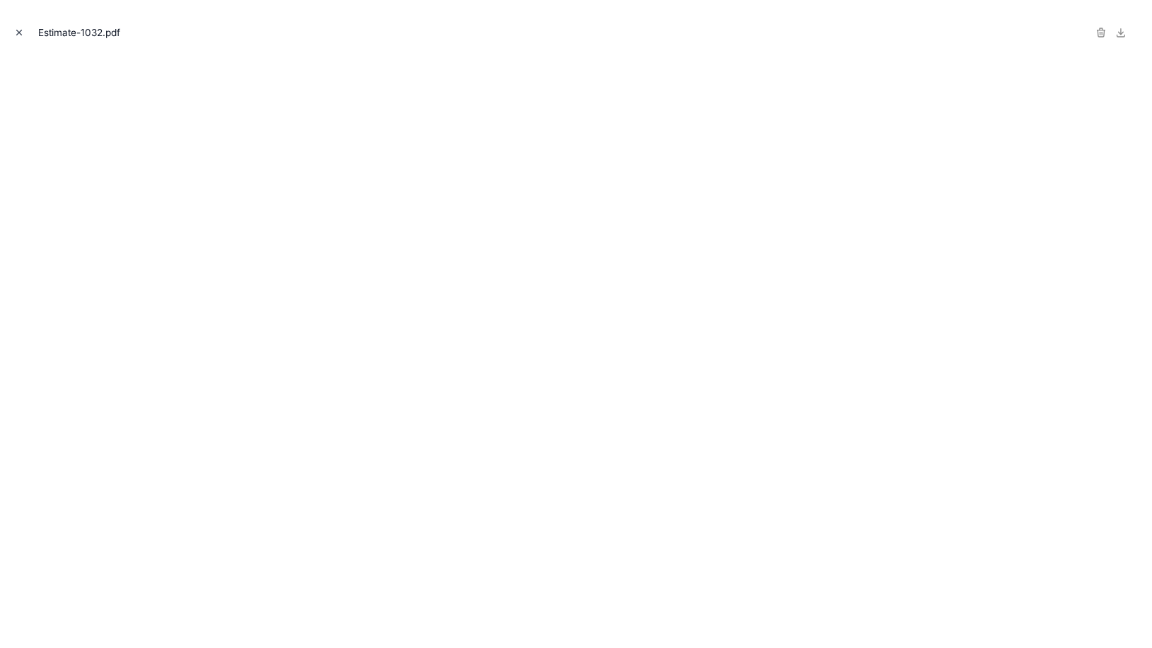
click at [18, 32] on icon "Close modal" at bounding box center [19, 32] width 5 height 5
click at [18, 32] on icon at bounding box center [22, 22] width 18 height 23
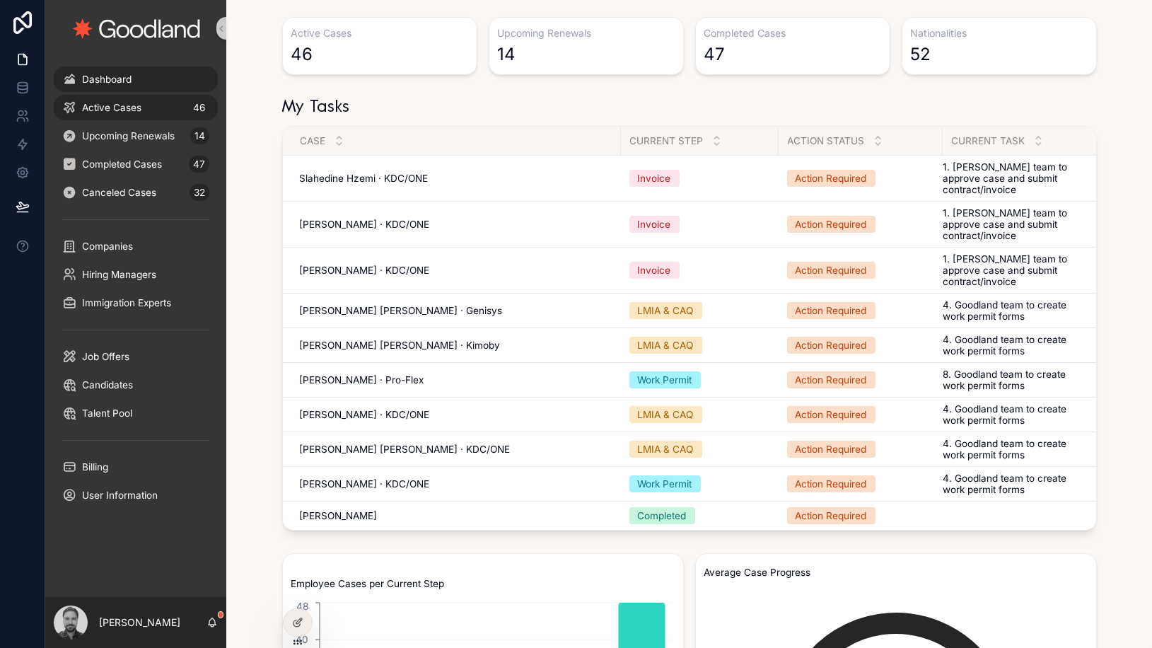
click at [144, 111] on div "Active Cases 46" at bounding box center [135, 107] width 147 height 23
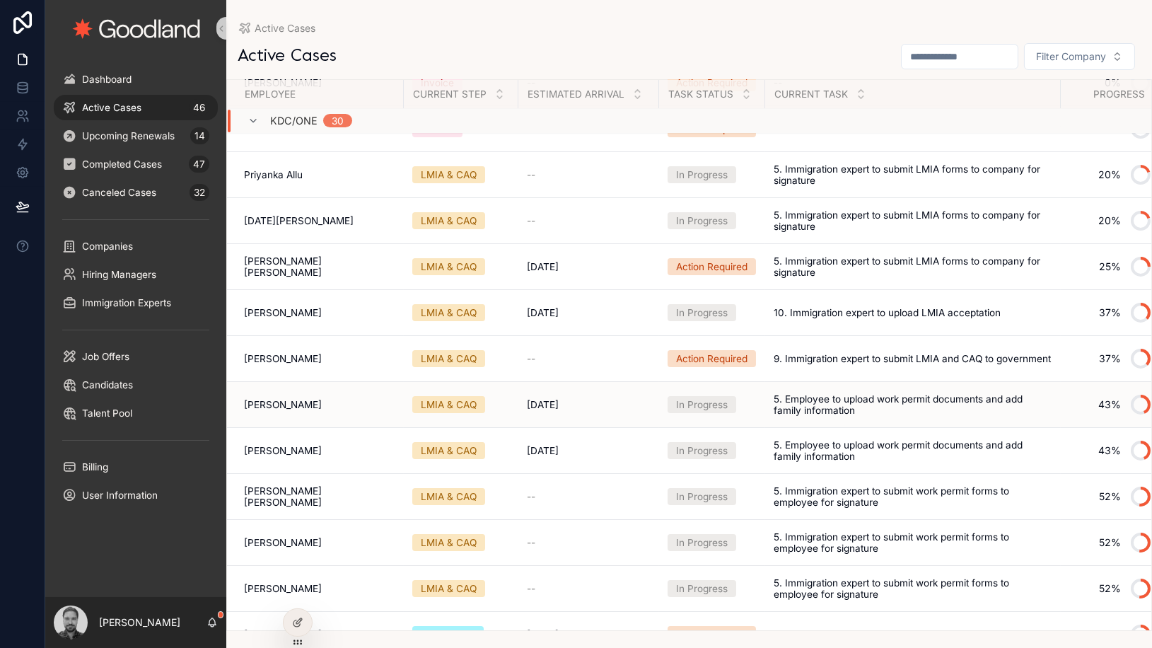
scroll to position [156, 0]
click at [447, 450] on div "LMIA & CAQ" at bounding box center [449, 450] width 56 height 14
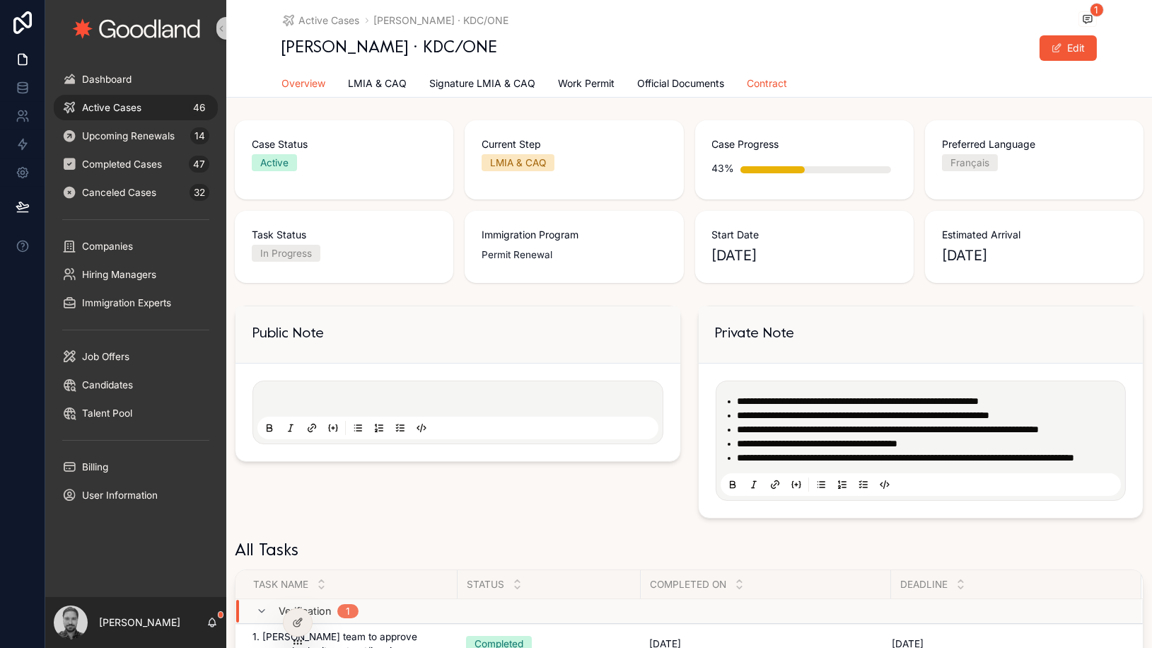
click at [756, 83] on span "Contract" at bounding box center [767, 83] width 40 height 14
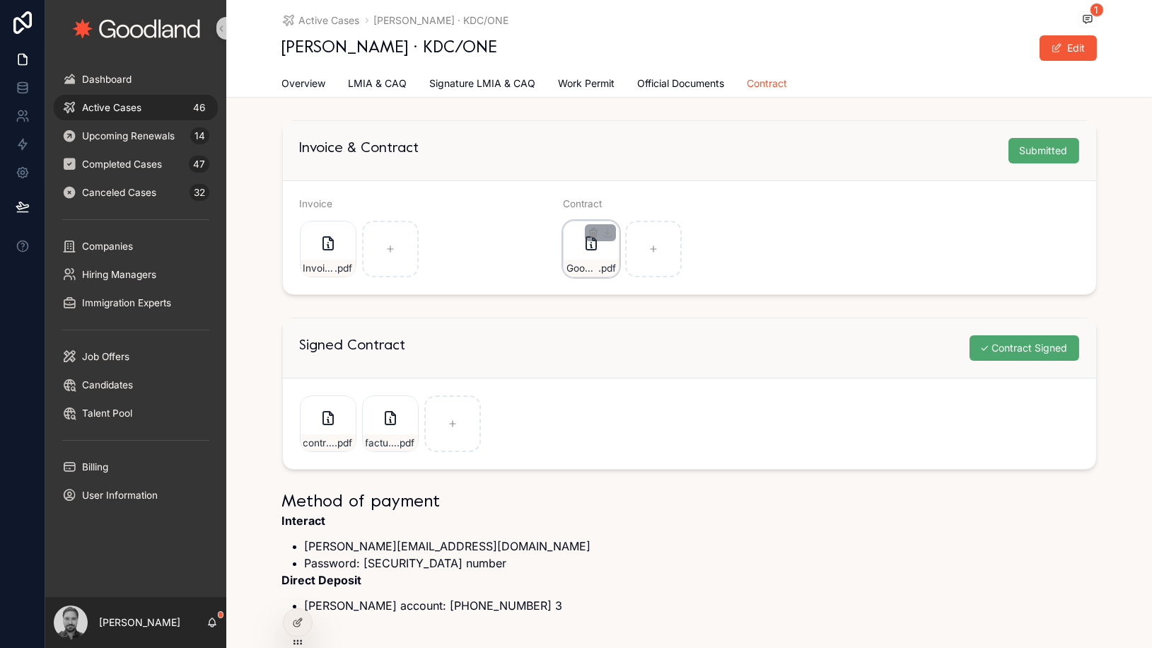
click at [592, 257] on div "Goodland-KDC_one-Renewal-permit-(2) .pdf" at bounding box center [591, 249] width 57 height 57
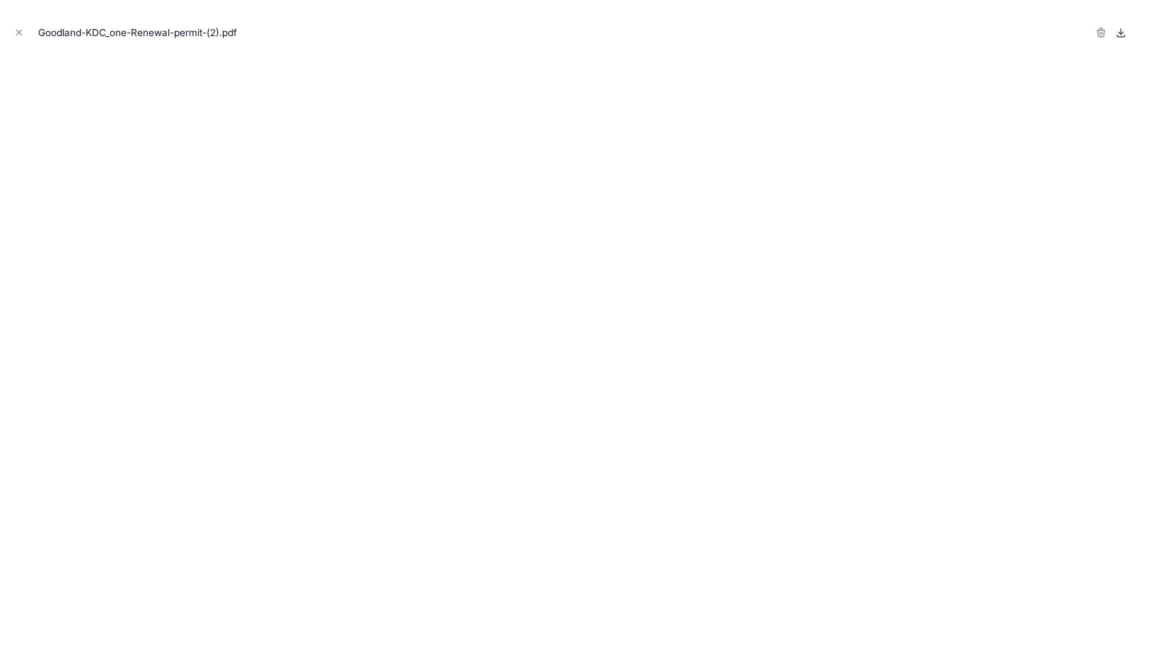
click at [1122, 35] on icon at bounding box center [1120, 32] width 11 height 11
click at [20, 33] on icon "Close modal" at bounding box center [19, 32] width 5 height 5
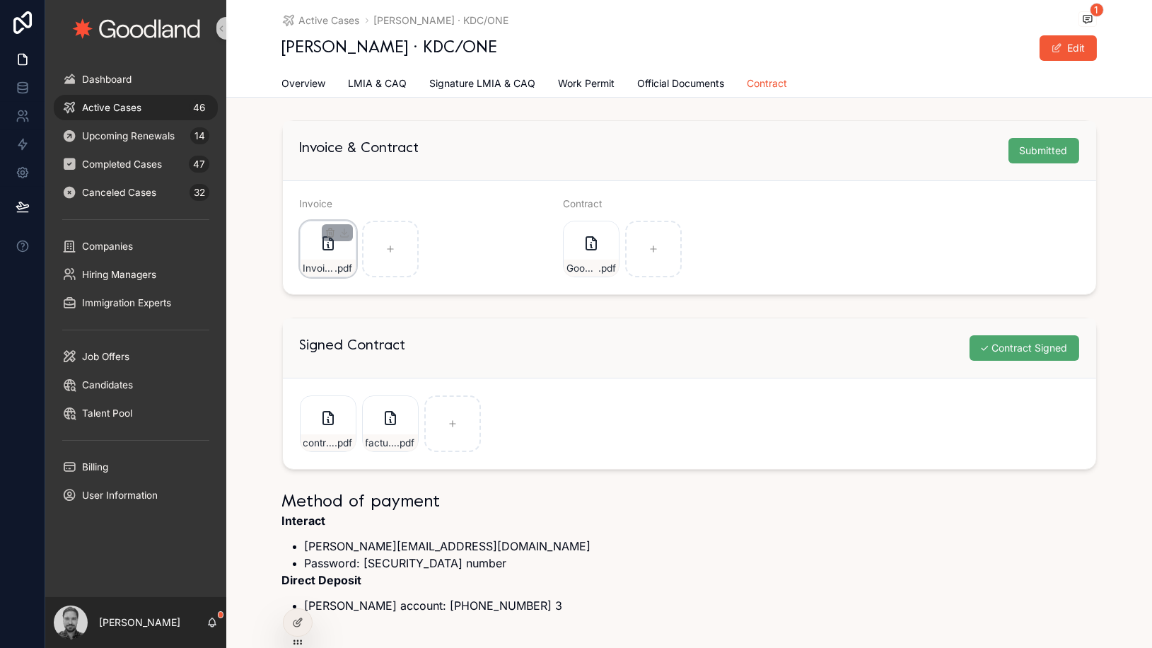
click at [324, 251] on icon "scrollable content" at bounding box center [328, 243] width 17 height 17
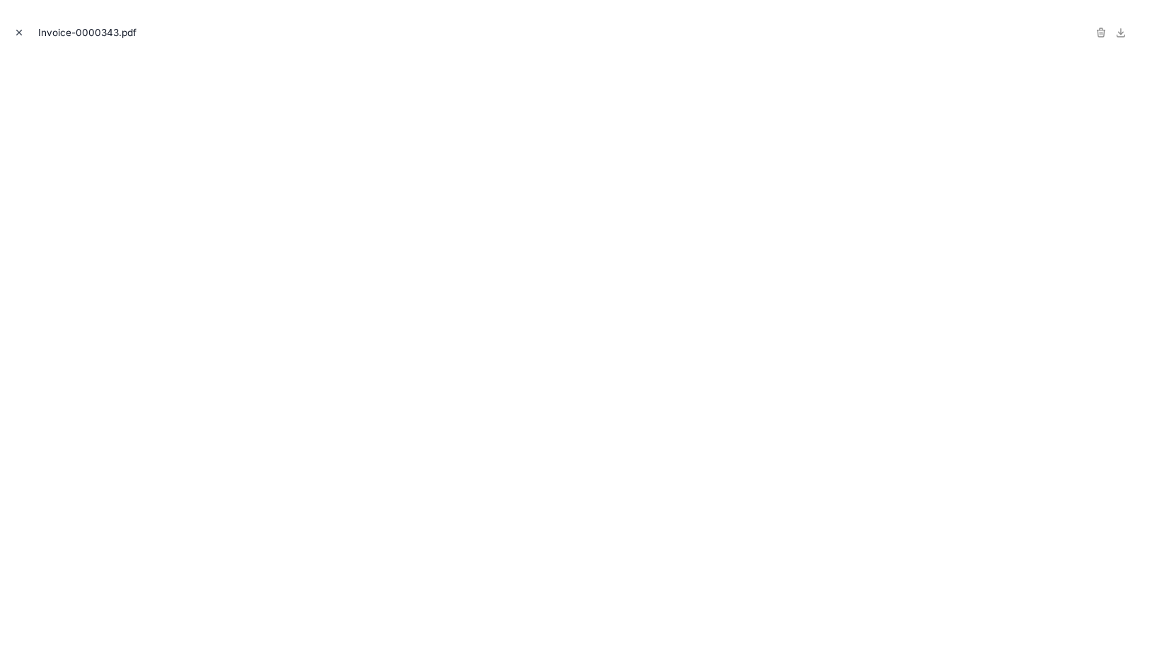
click at [18, 31] on icon "Close modal" at bounding box center [19, 32] width 5 height 5
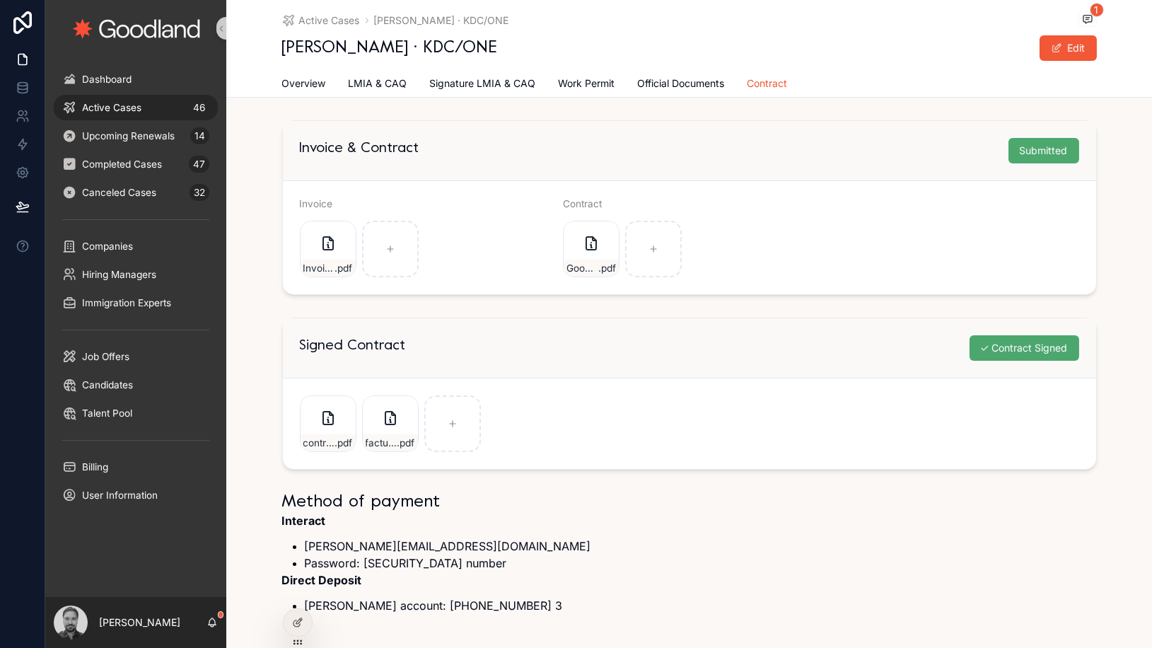
click at [165, 107] on div "Active Cases 46" at bounding box center [135, 107] width 147 height 23
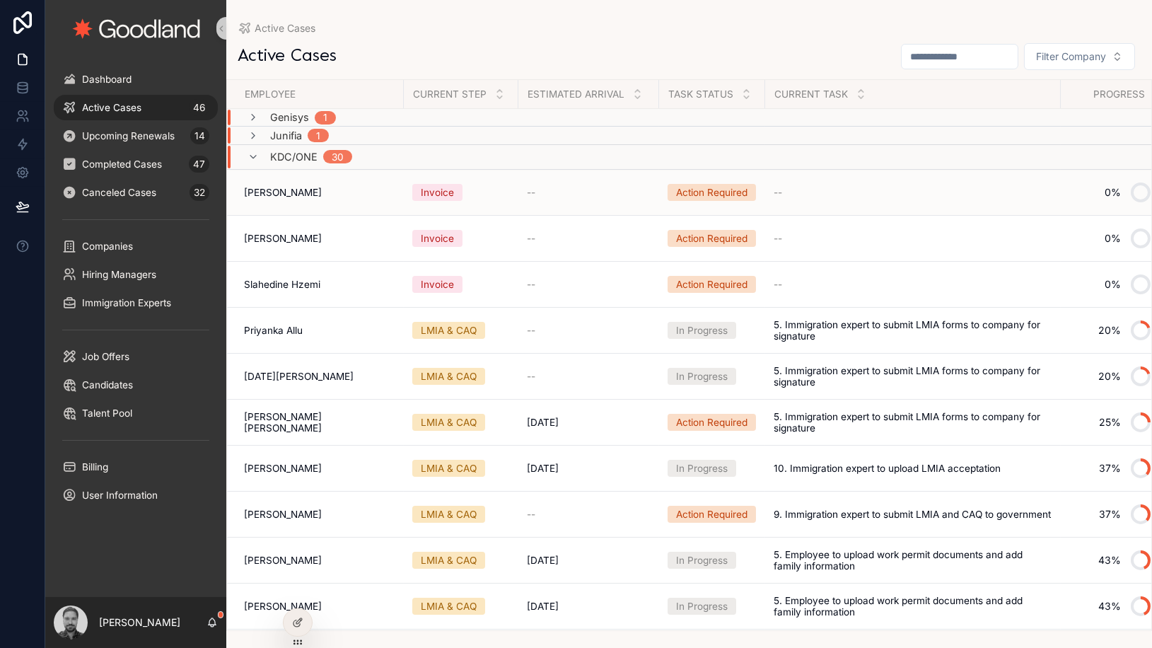
click at [289, 188] on span "[PERSON_NAME]" at bounding box center [283, 192] width 78 height 11
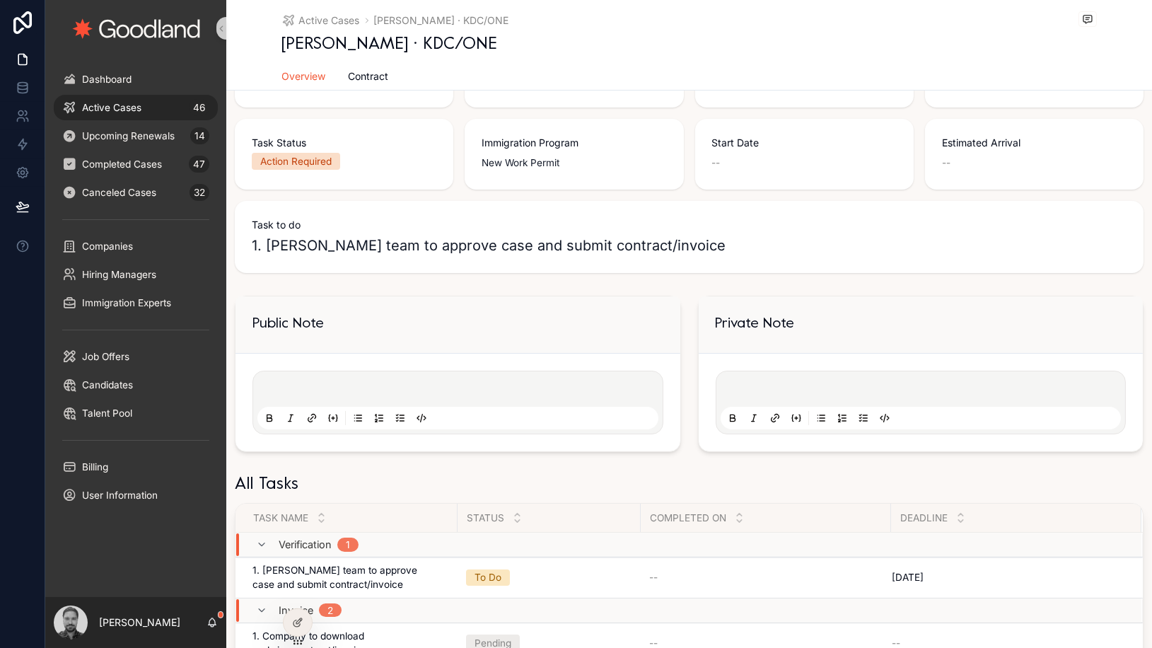
scroll to position [266, 0]
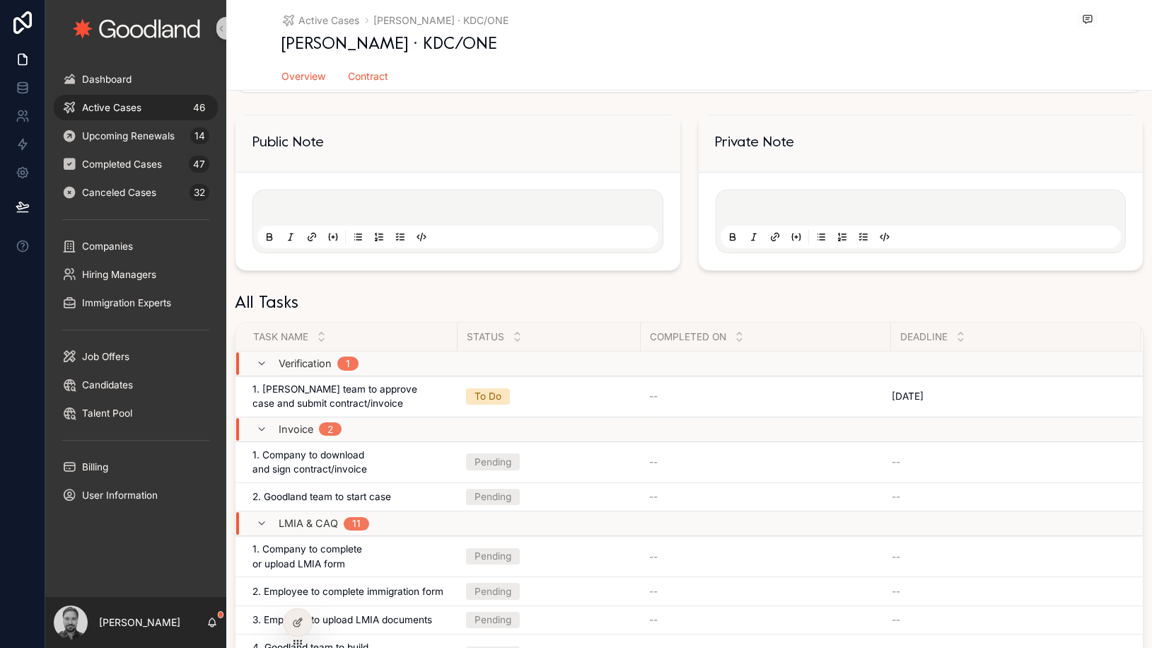
click at [384, 81] on span "Contract" at bounding box center [369, 76] width 40 height 14
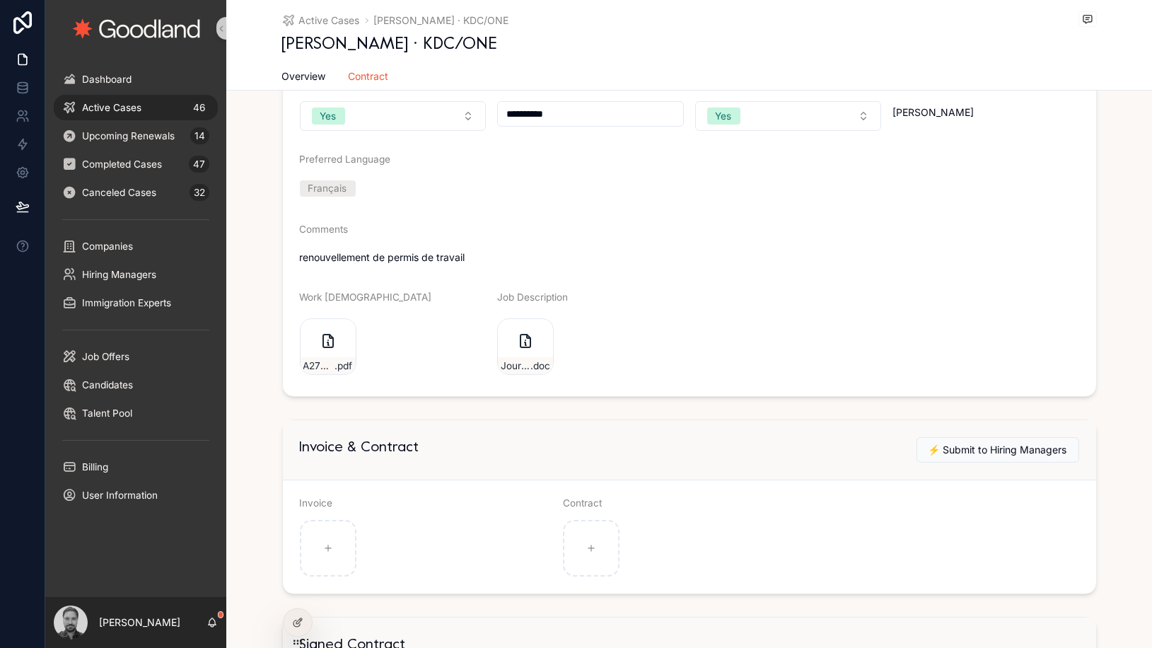
scroll to position [346, 0]
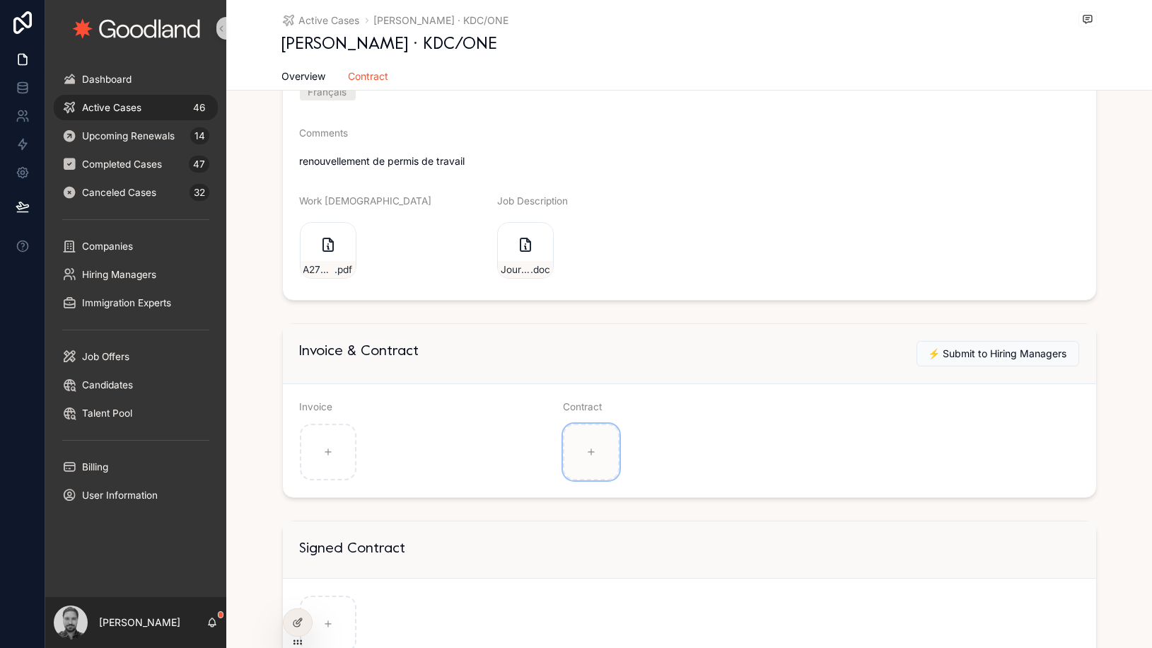
click at [591, 455] on icon "scrollable content" at bounding box center [591, 452] width 10 height 10
type input "**********"
click at [329, 455] on icon "scrollable content" at bounding box center [328, 452] width 10 height 10
type input "**********"
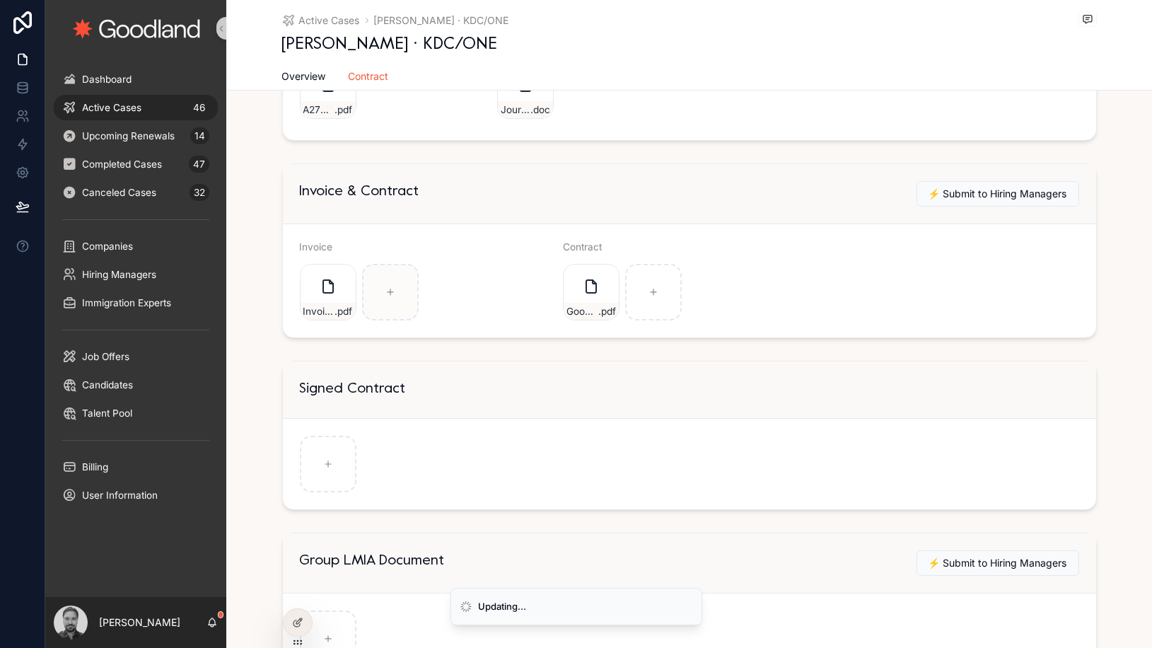
scroll to position [508, 0]
click at [1031, 183] on button "⚡️ Submit to Hiring Managers" at bounding box center [997, 192] width 163 height 25
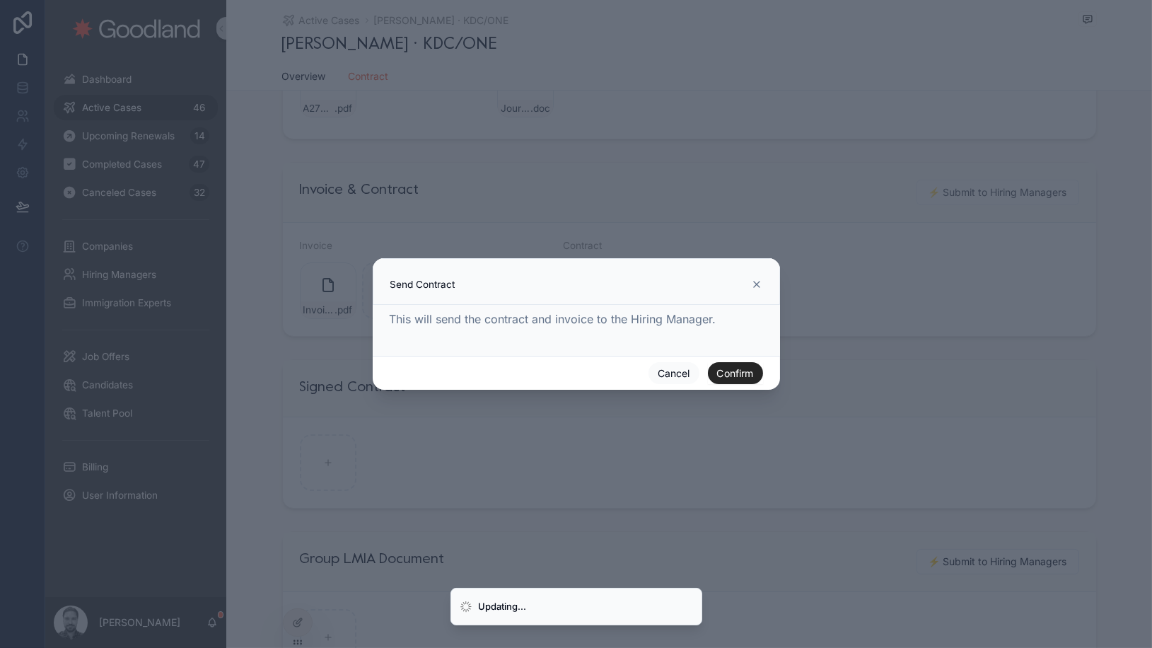
scroll to position [0, 0]
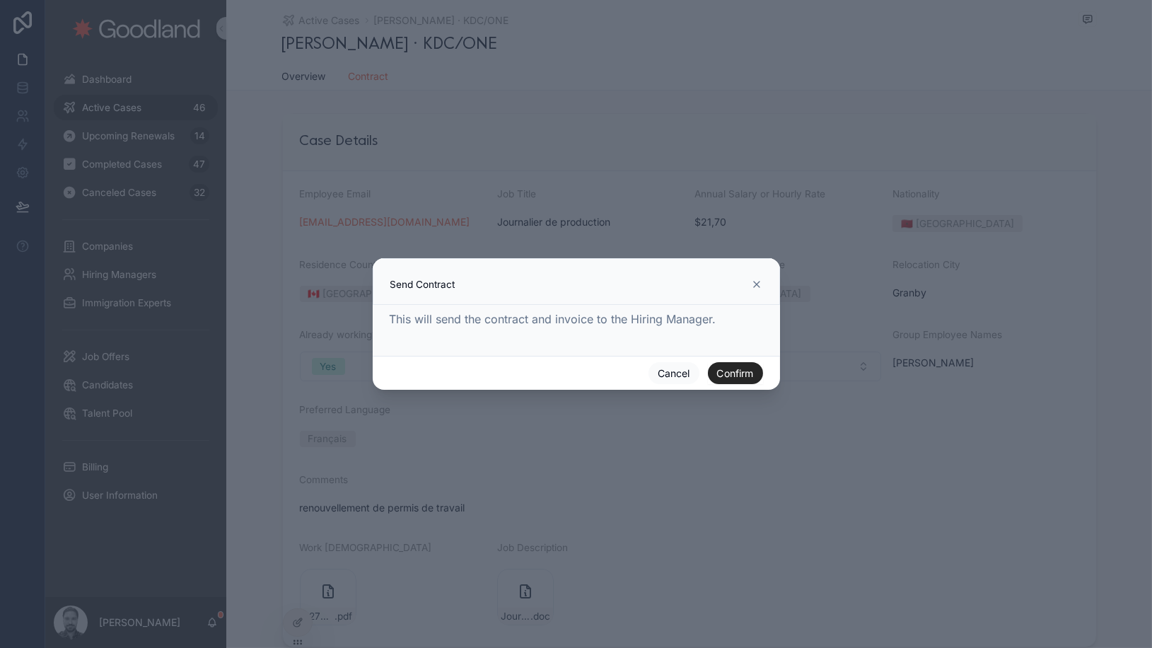
click at [742, 372] on button "Confirm" at bounding box center [735, 373] width 55 height 23
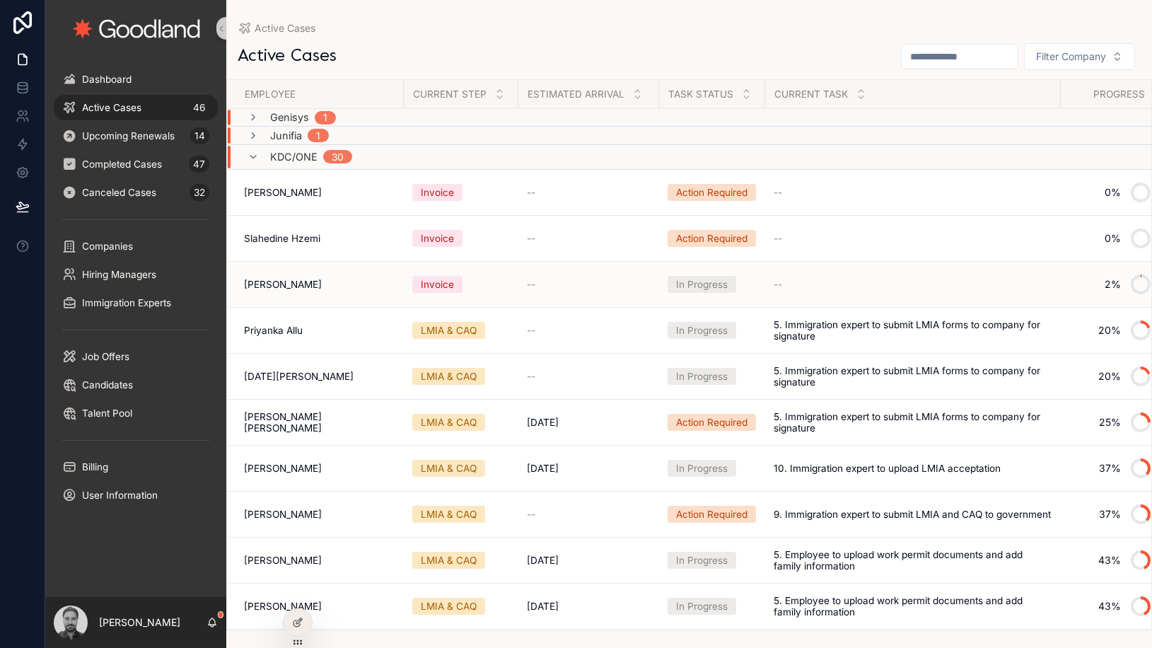
click at [448, 286] on div "Invoice" at bounding box center [437, 284] width 33 height 14
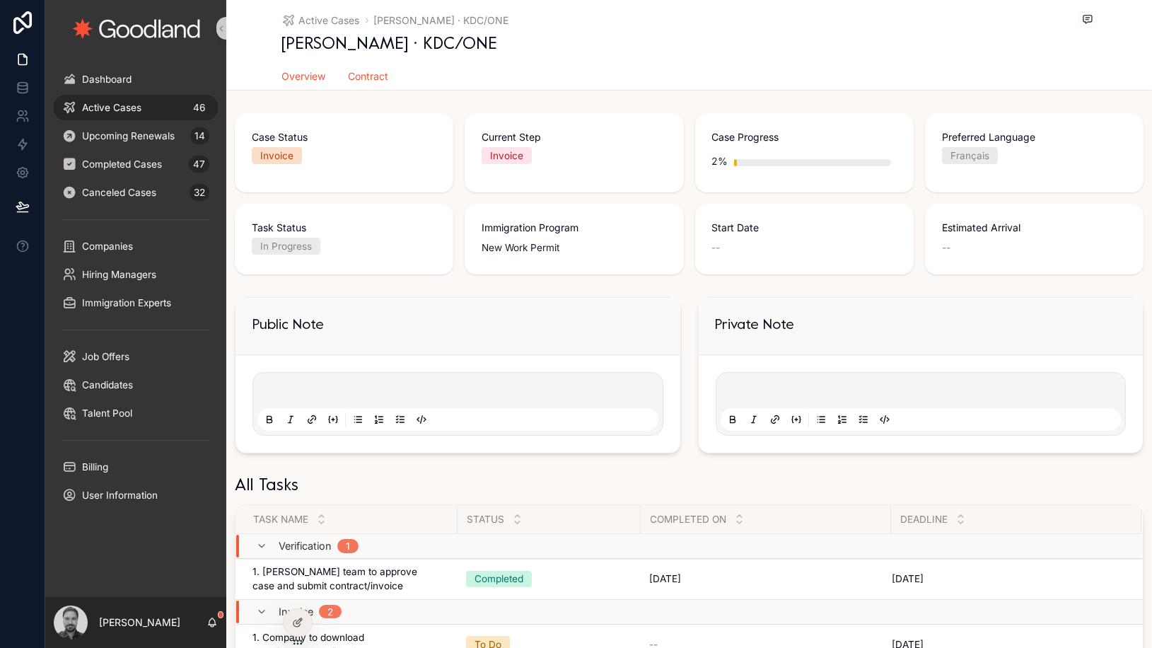
click at [365, 80] on span "Contract" at bounding box center [369, 76] width 40 height 14
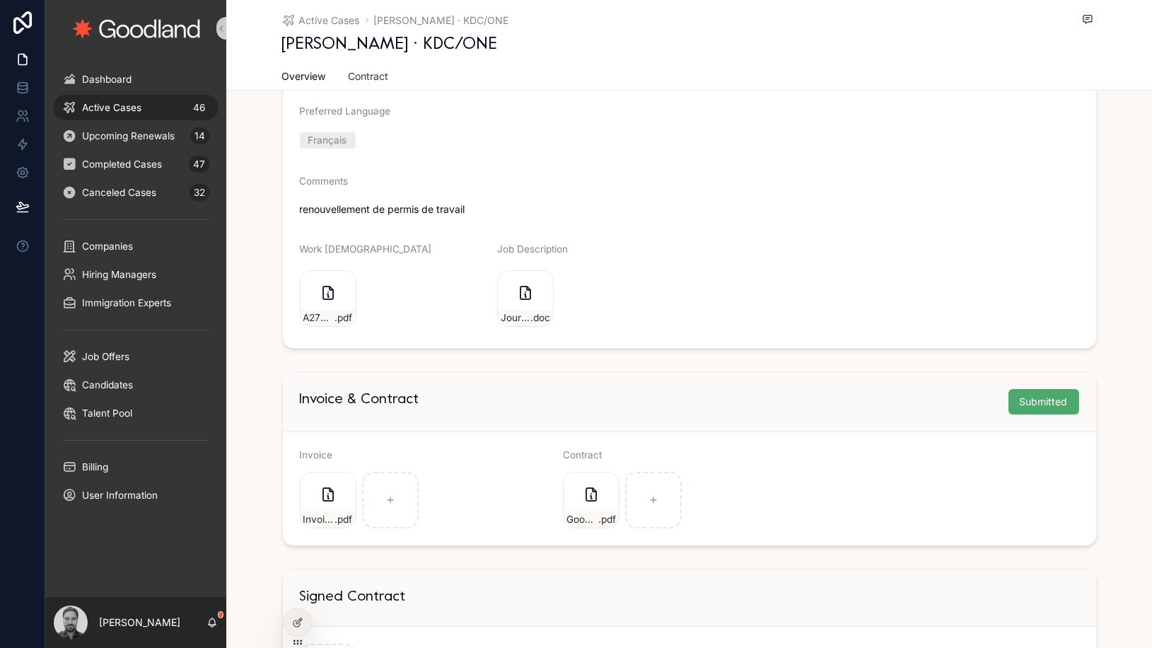
scroll to position [299, 0]
click at [314, 507] on div "Invoice-0000376 .pdf" at bounding box center [328, 499] width 57 height 57
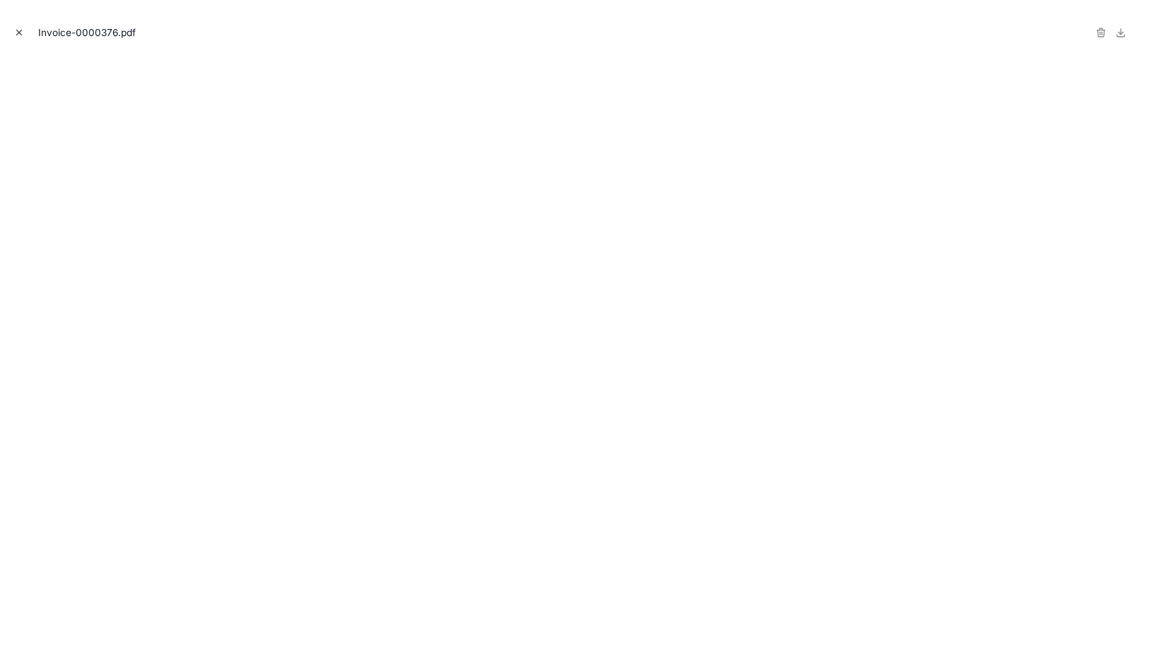
click at [20, 33] on icon "Close modal" at bounding box center [19, 33] width 10 height 10
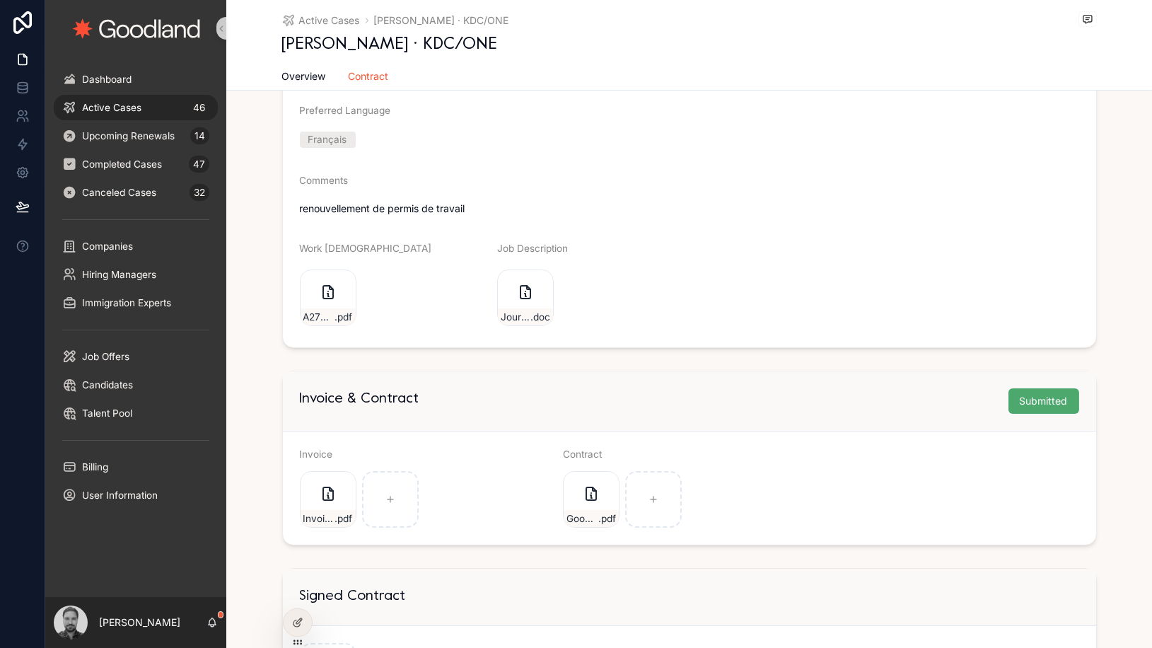
click at [183, 109] on div "Active Cases 46" at bounding box center [135, 107] width 147 height 23
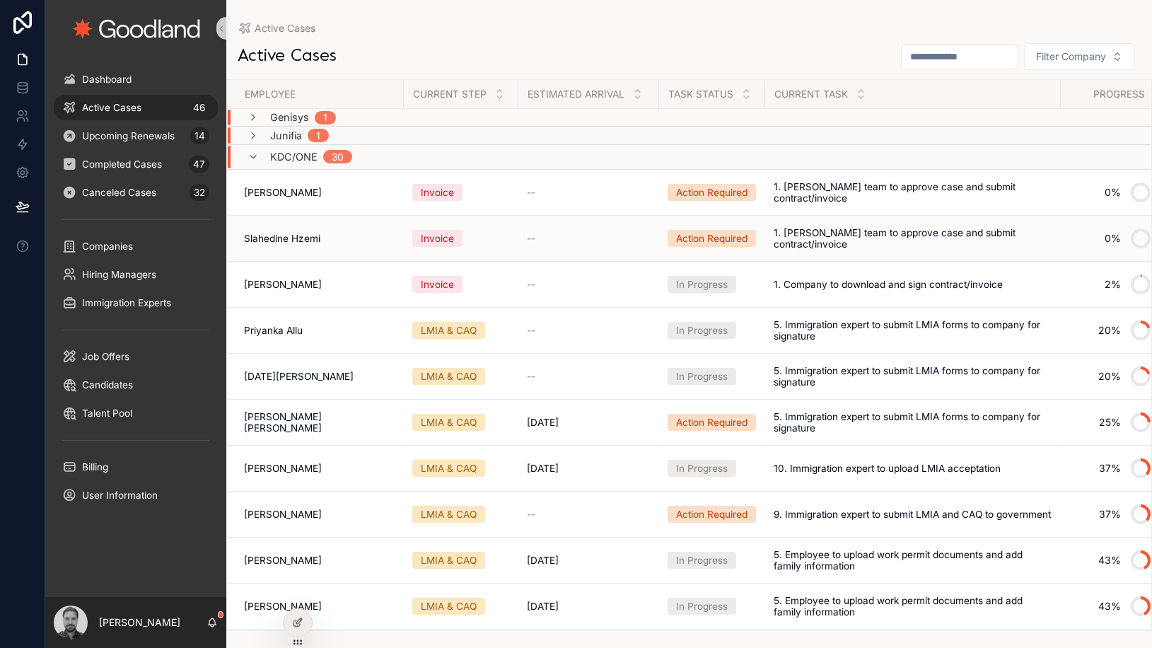
click at [323, 236] on div "Slahedine Hzemi Slahedine Hzemi" at bounding box center [319, 238] width 151 height 11
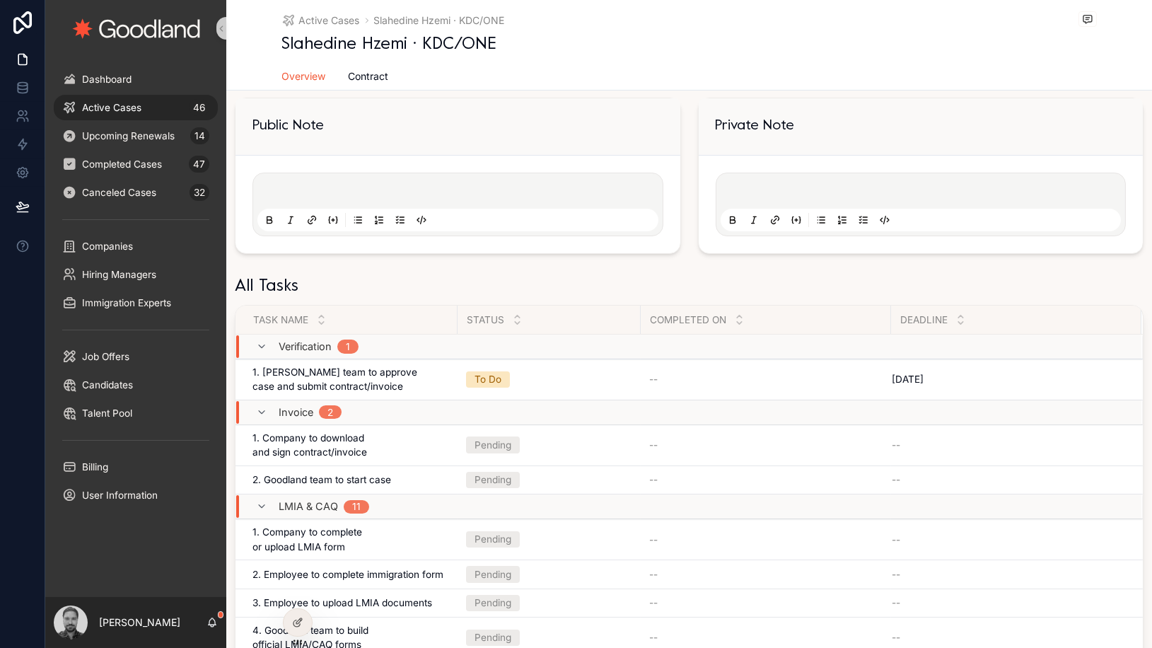
scroll to position [285, 0]
click at [377, 74] on span "Contract" at bounding box center [369, 76] width 40 height 14
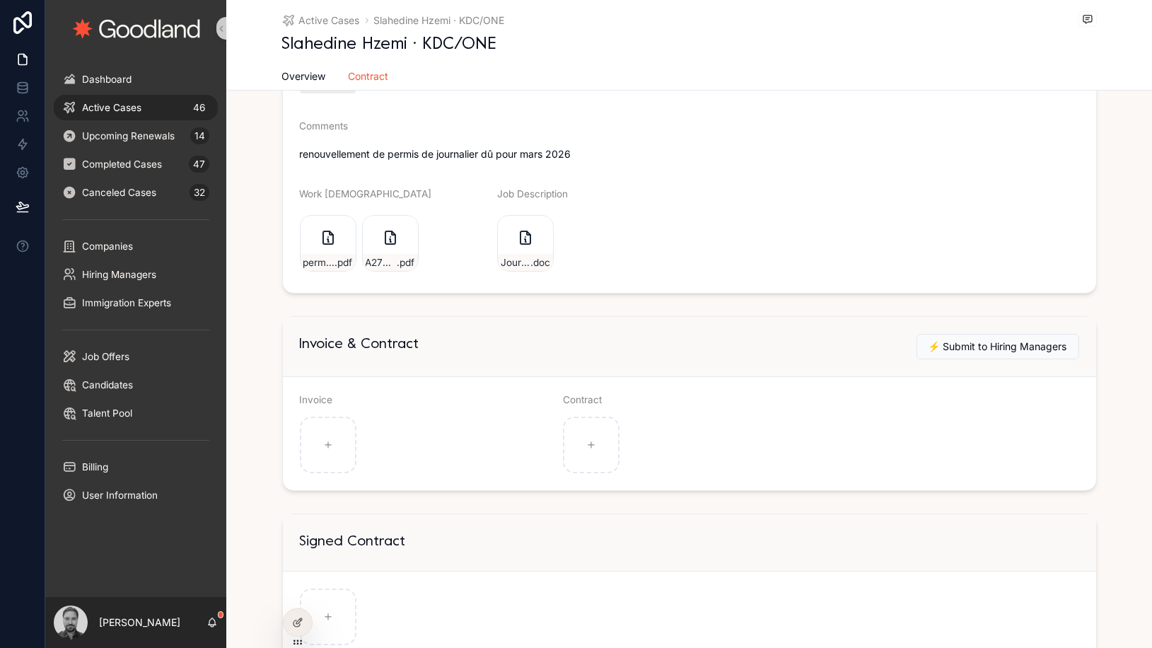
scroll to position [355, 0]
click at [607, 435] on div "scrollable content" at bounding box center [591, 443] width 57 height 57
type input "**********"
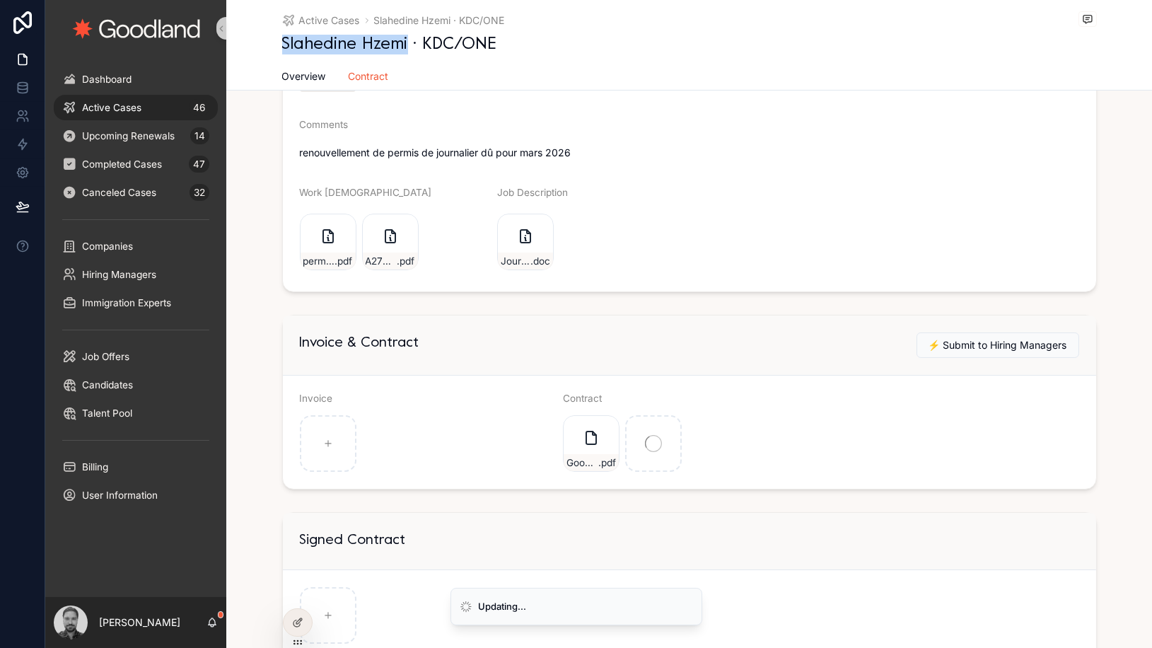
drag, startPoint x: 406, startPoint y: 42, endPoint x: 278, endPoint y: 43, distance: 128.7
click at [278, 43] on div "Active Cases Slahedine Hzemi · KDC/ONE Slahedine Hzemi · KDC/ONE Contract Overv…" at bounding box center [688, 45] width 925 height 90
copy h1 "Slahedine Hzemi"
click at [777, 250] on form "**********" at bounding box center [689, 53] width 813 height 475
click at [168, 104] on div "Active Cases 46" at bounding box center [135, 107] width 147 height 23
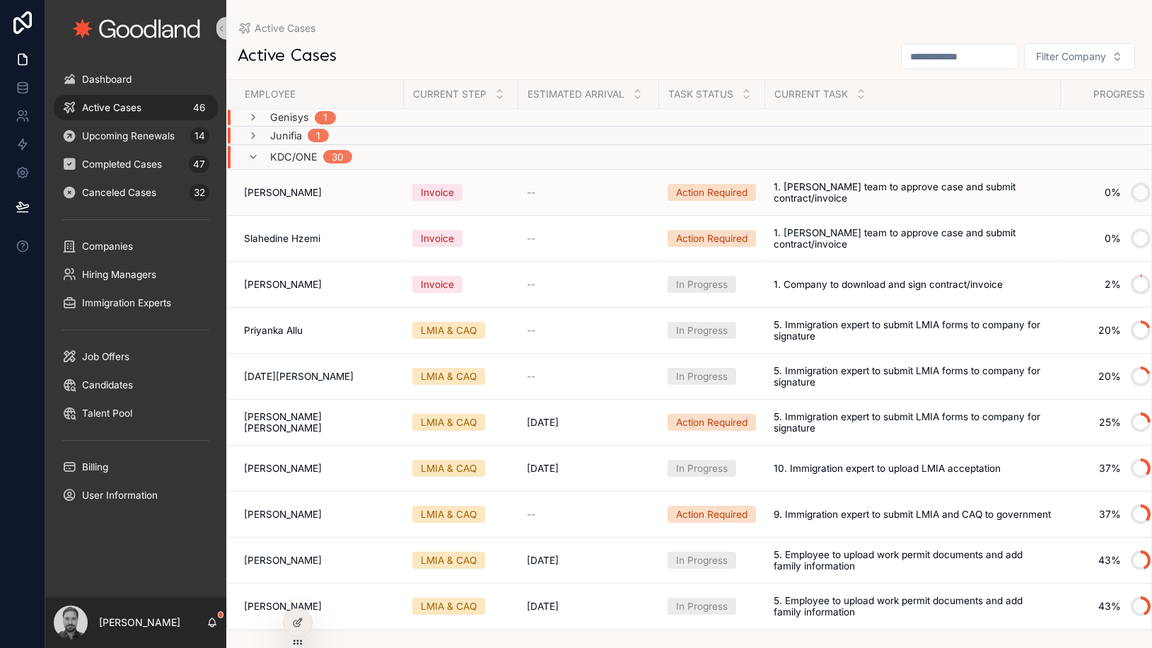
click at [312, 199] on td "Ekene William Orefo Ekene William Orefo" at bounding box center [315, 192] width 177 height 46
click at [311, 192] on span "[PERSON_NAME]" at bounding box center [283, 192] width 78 height 11
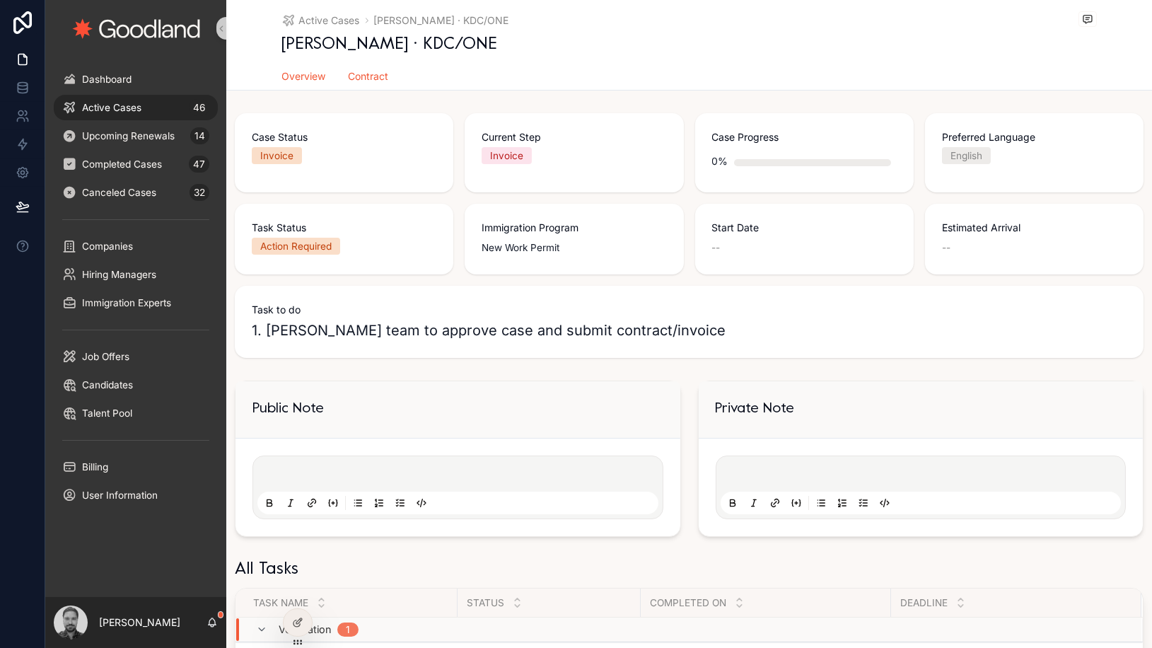
click at [383, 75] on span "Contract" at bounding box center [369, 76] width 40 height 14
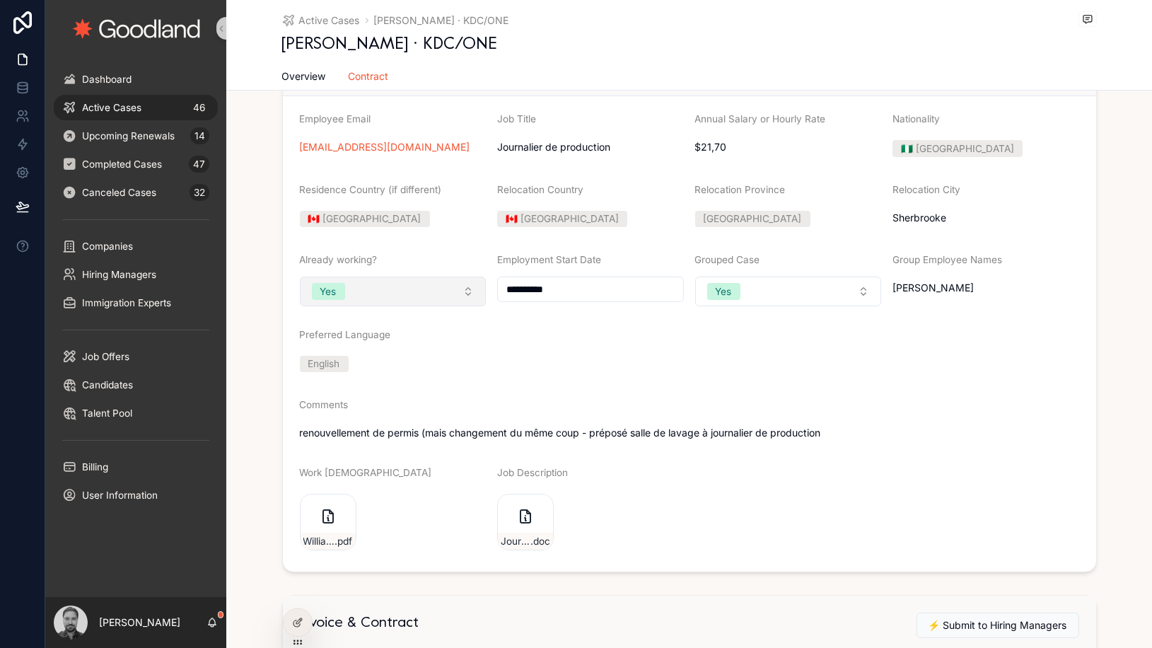
scroll to position [79, 0]
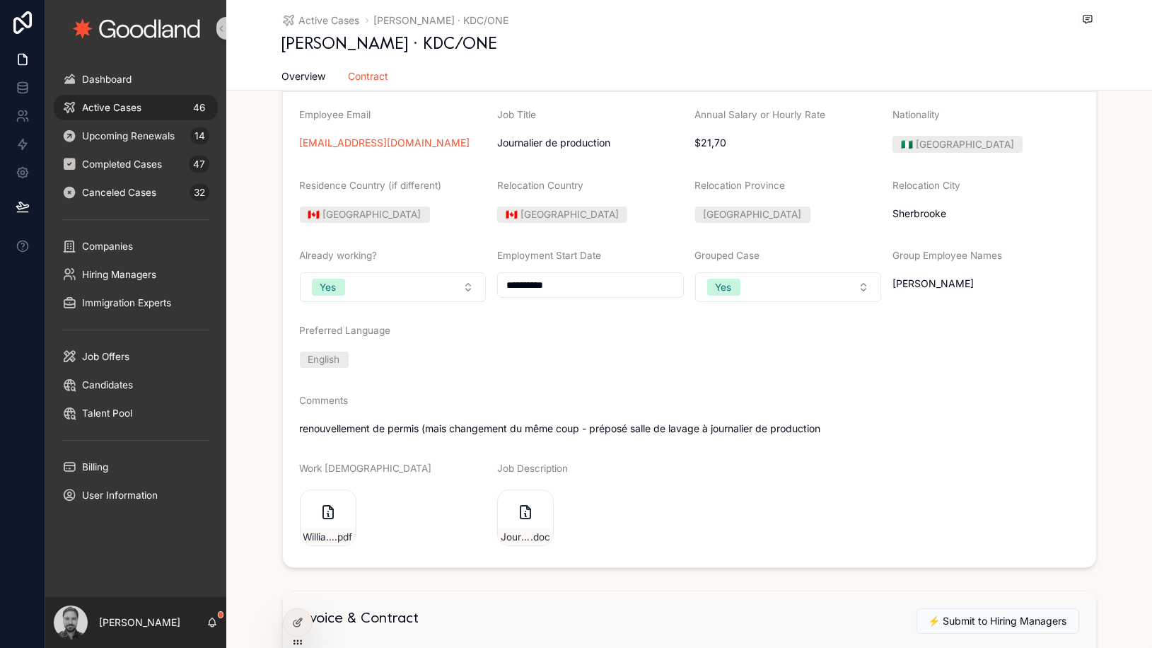
click at [119, 103] on span "Active Cases" at bounding box center [111, 107] width 59 height 11
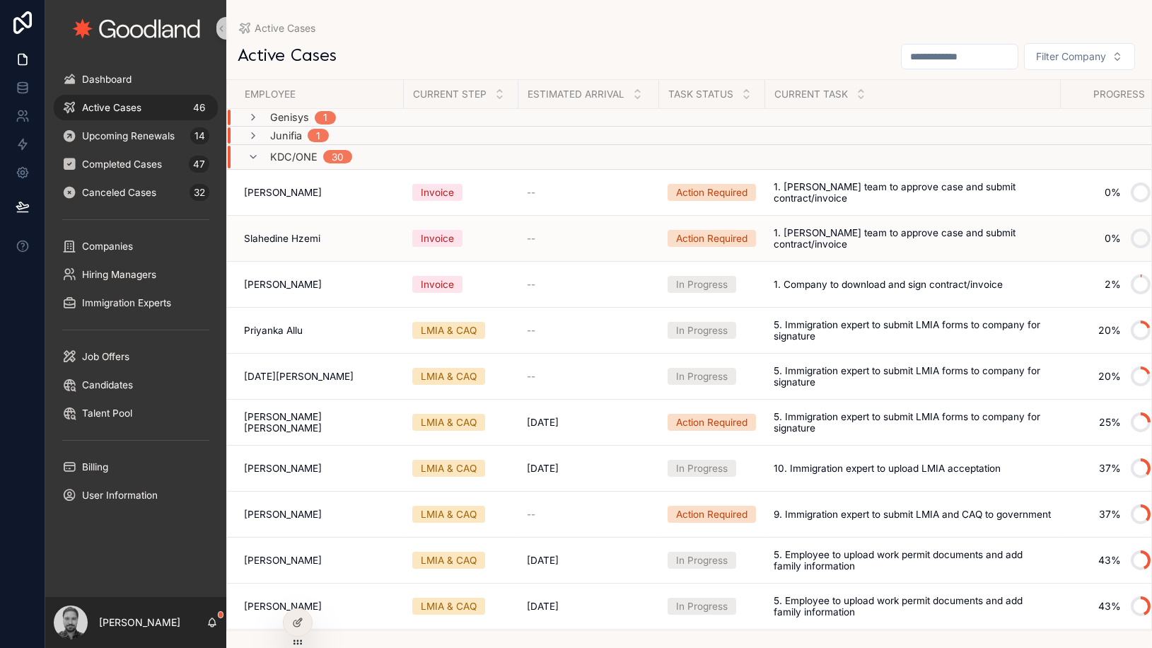
click at [347, 242] on div "Slahedine Hzemi Slahedine Hzemi" at bounding box center [319, 238] width 151 height 11
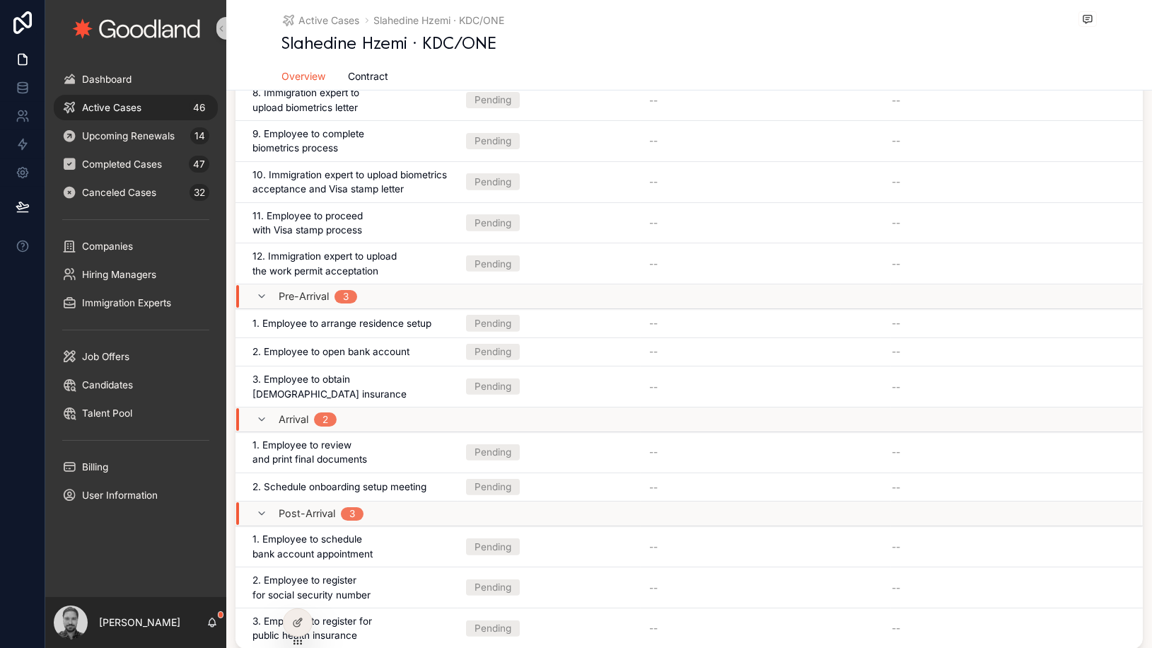
scroll to position [1643, 0]
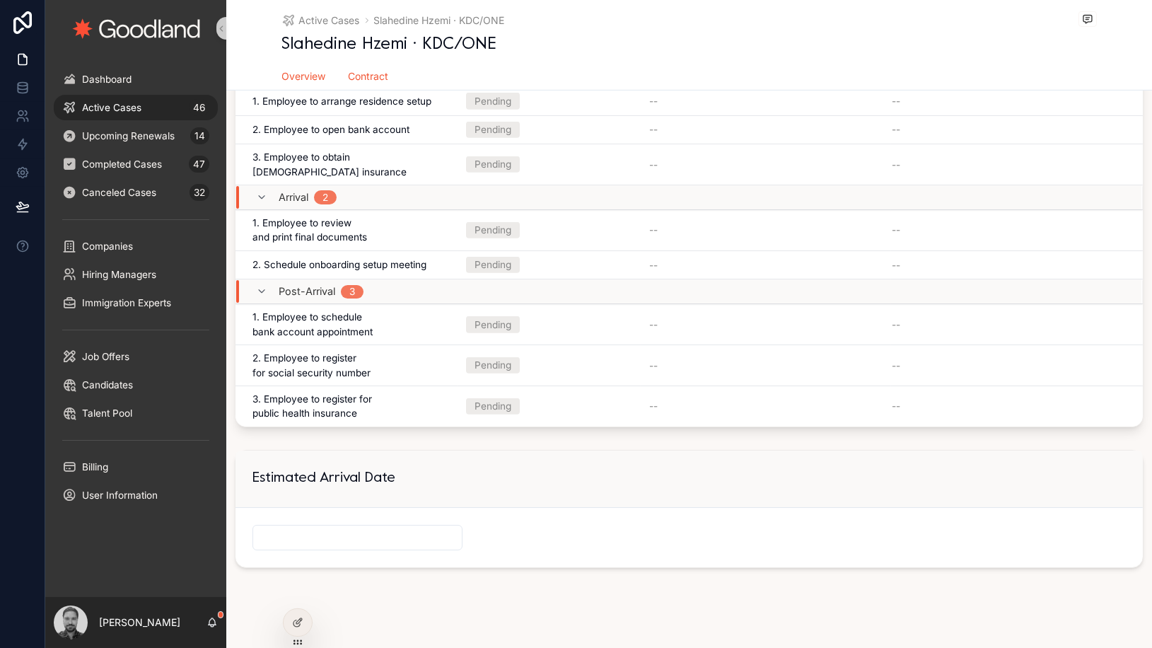
click at [351, 82] on span "Contract" at bounding box center [369, 76] width 40 height 14
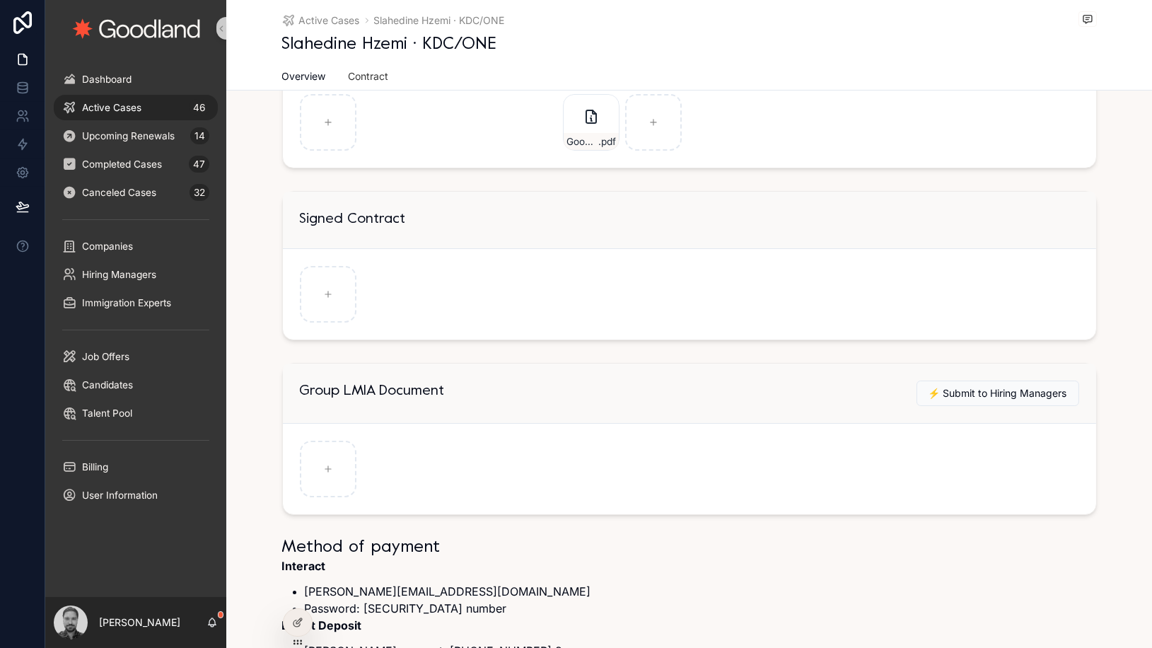
scroll to position [529, 0]
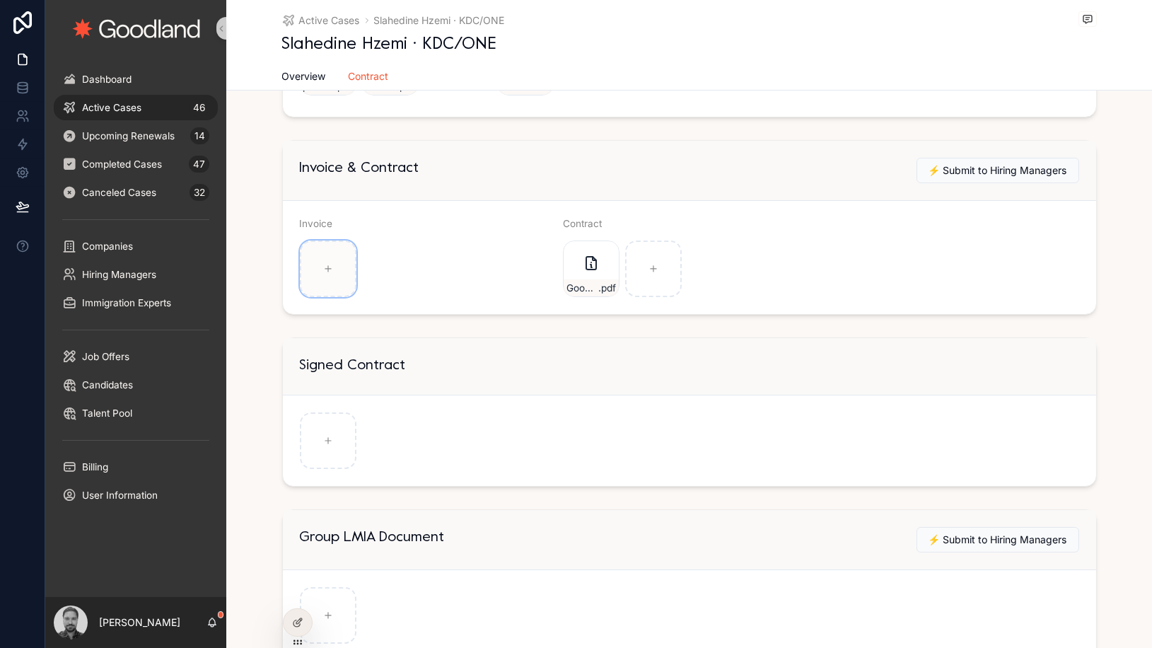
click at [333, 278] on div "scrollable content" at bounding box center [328, 268] width 57 height 57
type input "**********"
click at [997, 169] on span "⚡️ Submit to Hiring Managers" at bounding box center [997, 170] width 139 height 14
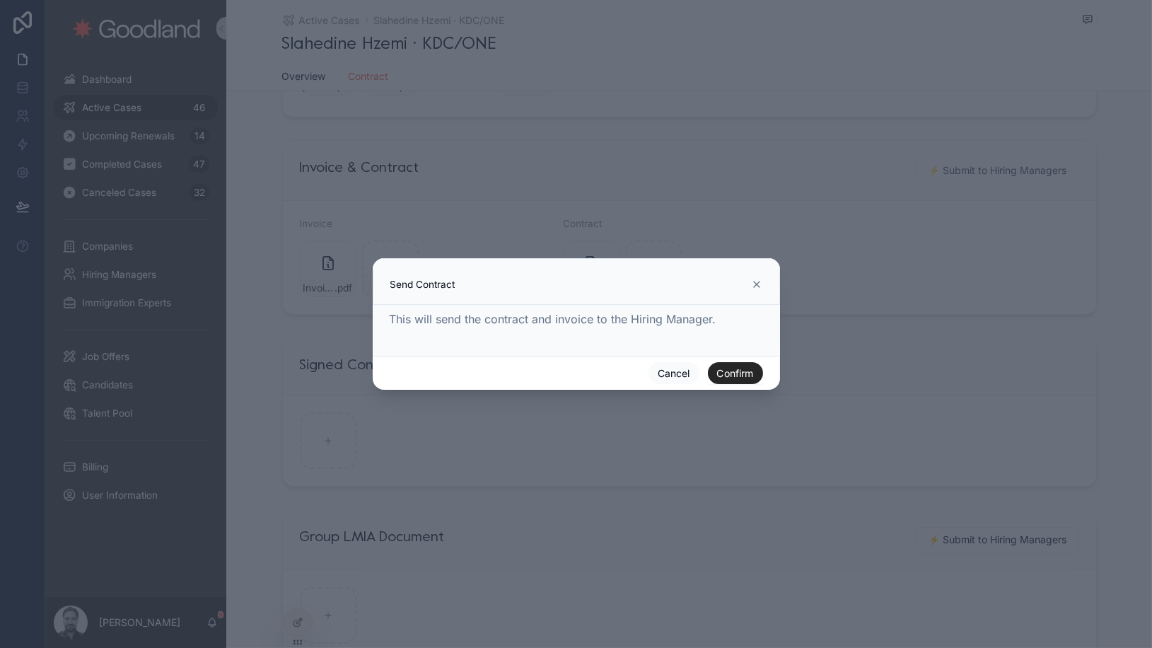
click at [722, 372] on button "Confirm" at bounding box center [735, 373] width 55 height 23
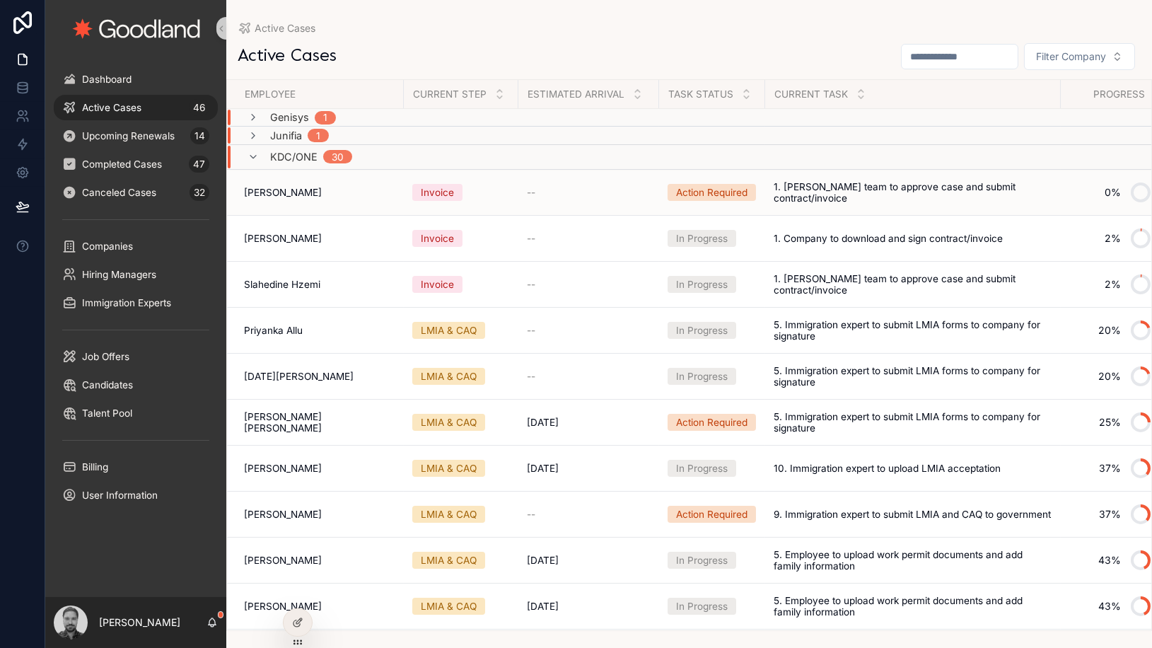
click at [428, 192] on div "Invoice" at bounding box center [437, 192] width 33 height 14
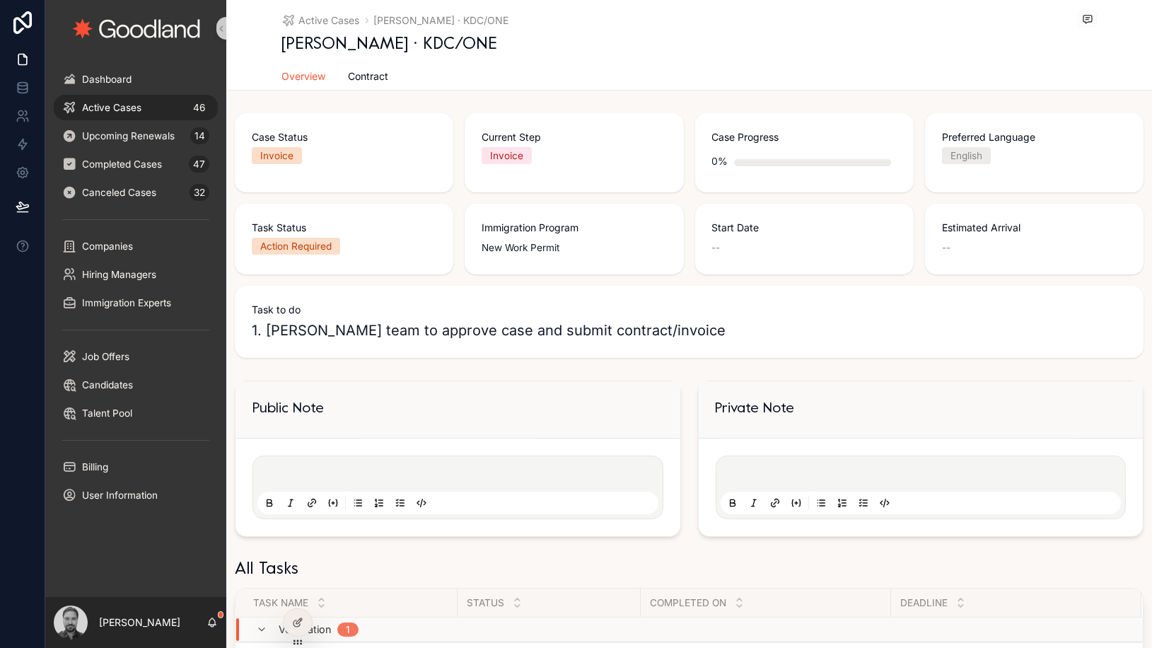
scroll to position [418, 0]
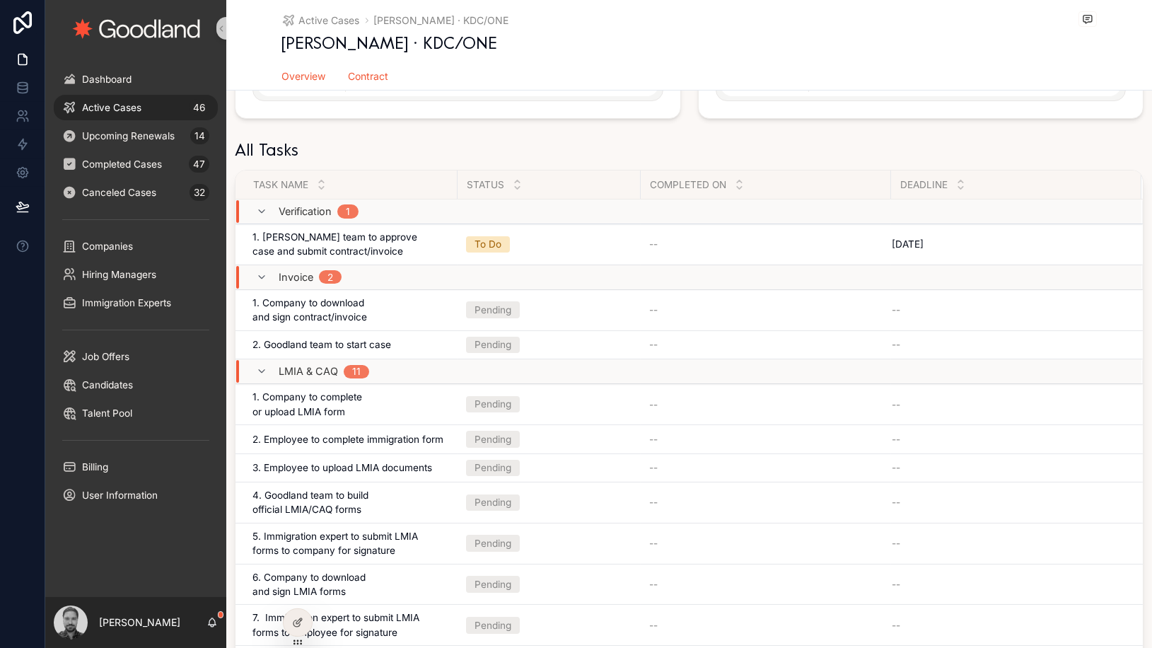
click at [368, 73] on span "Contract" at bounding box center [369, 76] width 40 height 14
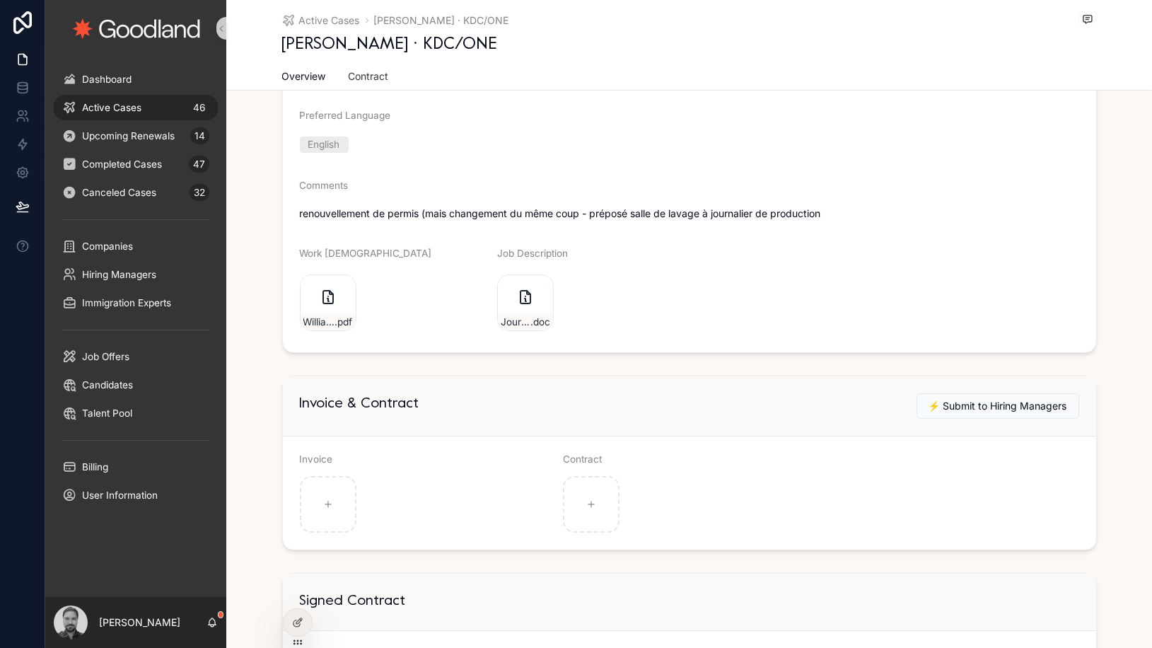
scroll to position [295, 0]
click at [595, 504] on icon "scrollable content" at bounding box center [591, 503] width 10 height 10
type input "**********"
click at [131, 108] on span "Active Cases" at bounding box center [111, 107] width 59 height 11
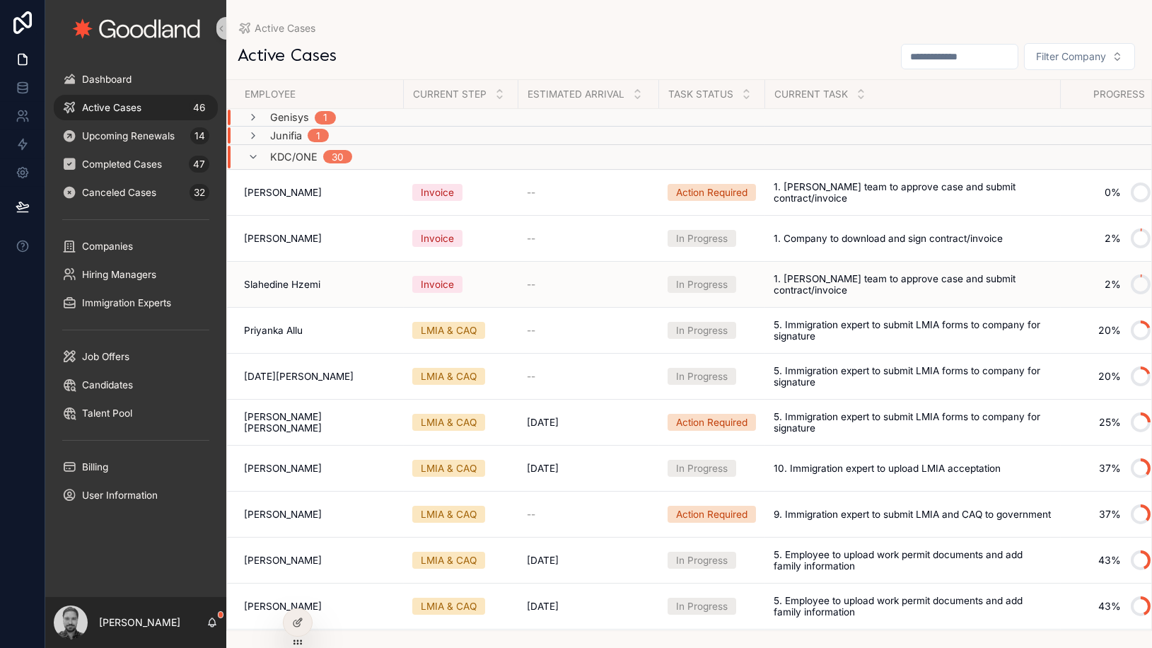
click at [315, 294] on td "Slahedine Hzemi Slahedine Hzemi" at bounding box center [315, 284] width 177 height 46
click at [307, 286] on span "Slahedine Hzemi" at bounding box center [282, 284] width 76 height 11
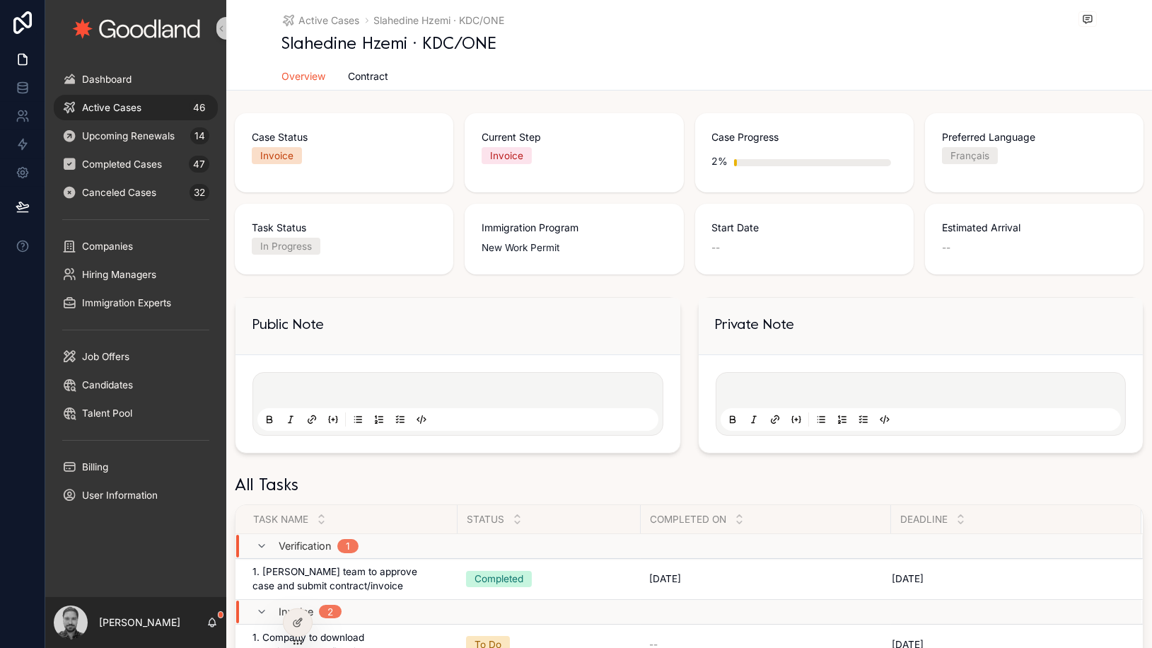
scroll to position [415, 0]
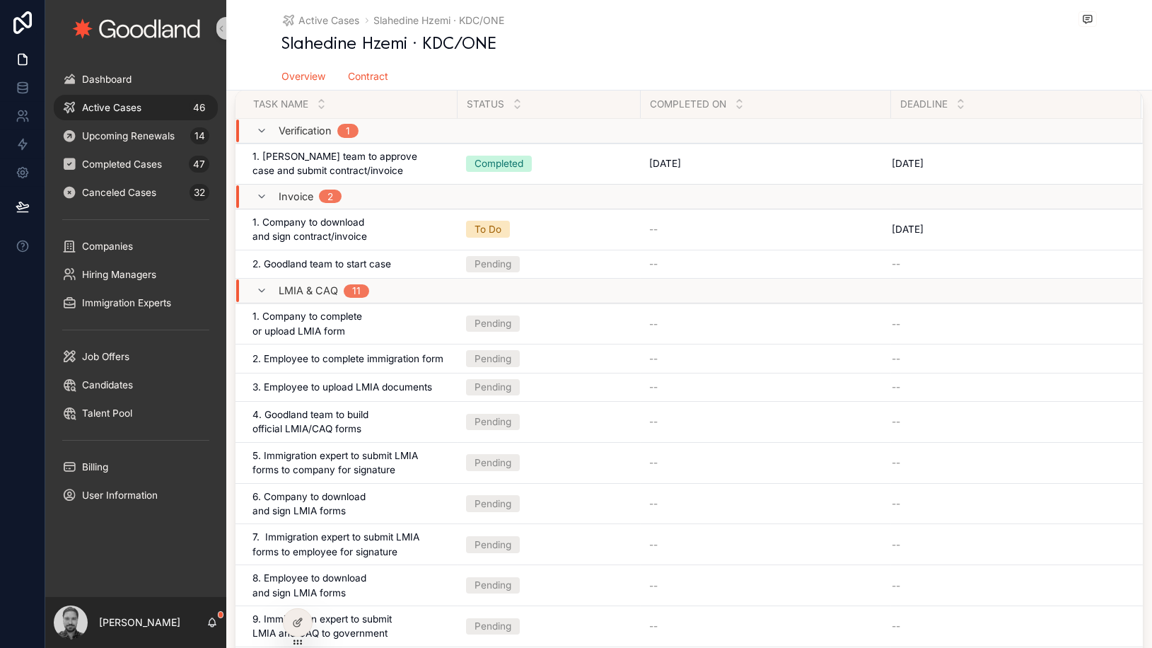
click at [367, 83] on link "Contract" at bounding box center [369, 78] width 40 height 28
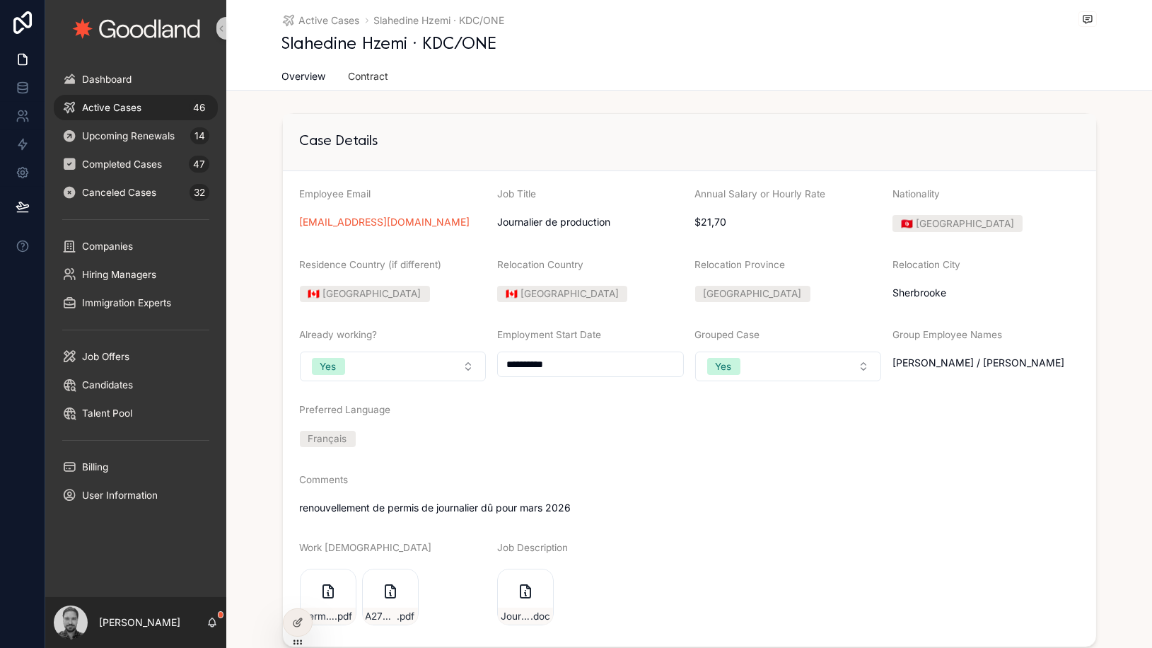
scroll to position [580, 0]
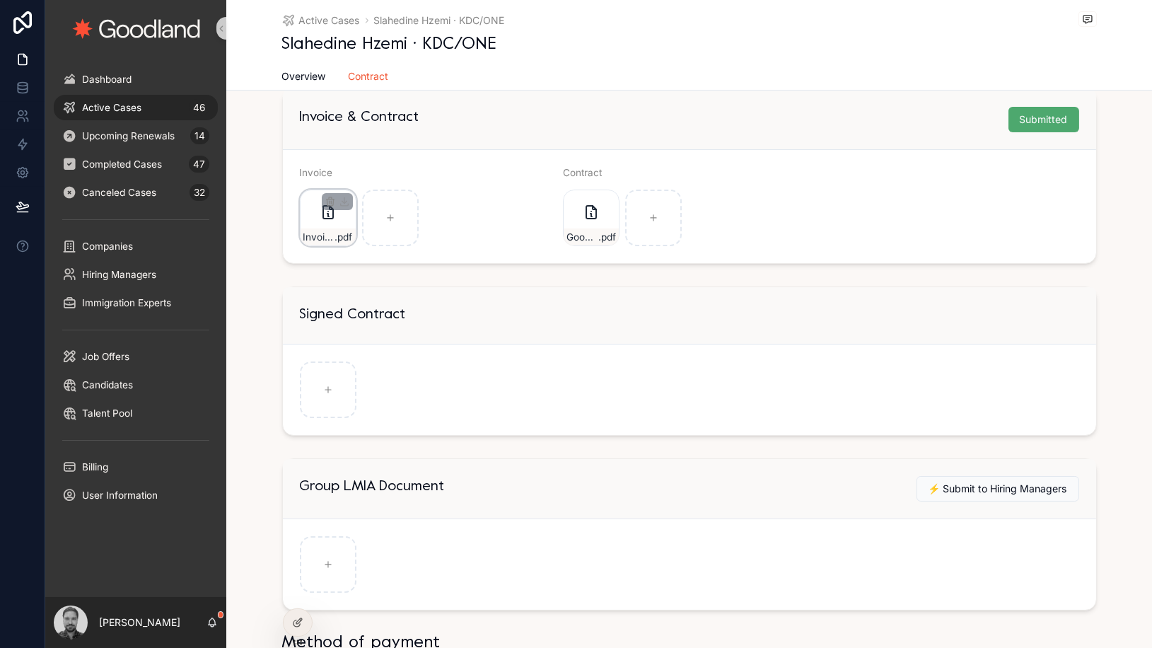
click at [328, 218] on icon "scrollable content" at bounding box center [328, 212] width 17 height 17
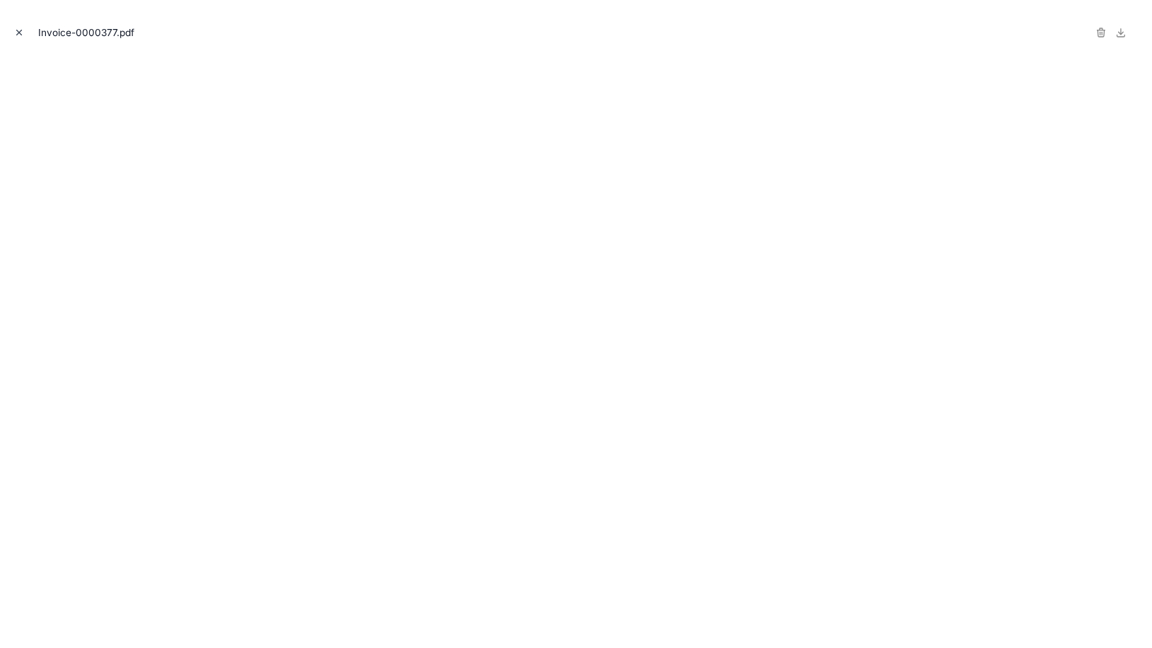
click at [21, 30] on icon "Close modal" at bounding box center [19, 32] width 5 height 5
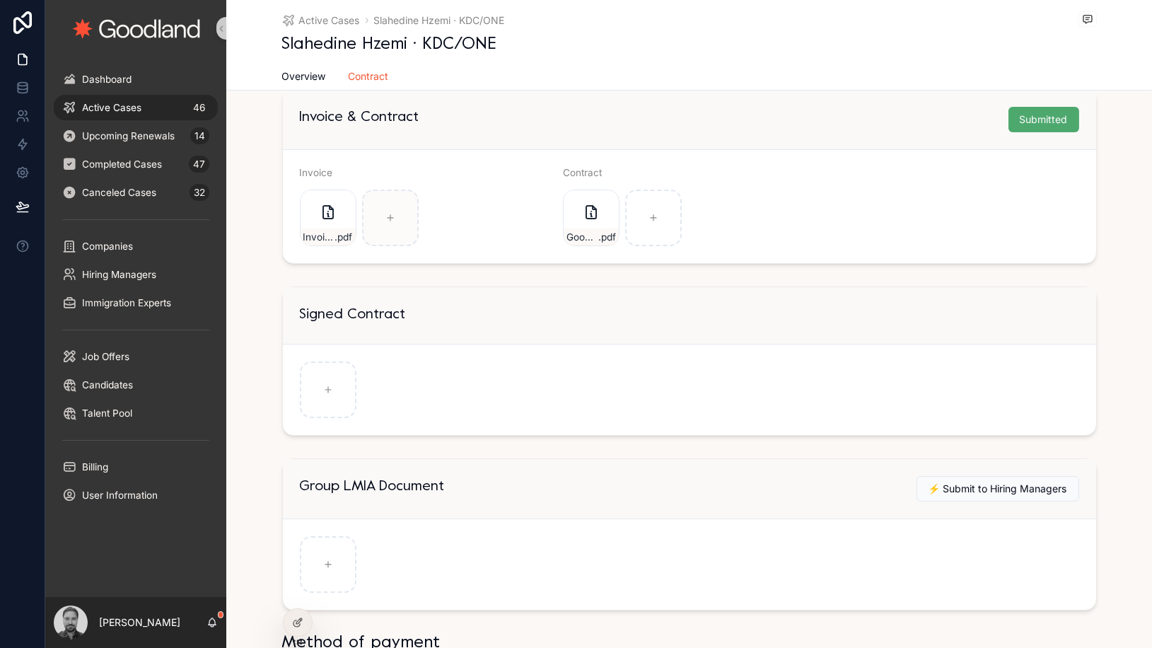
scroll to position [412, 0]
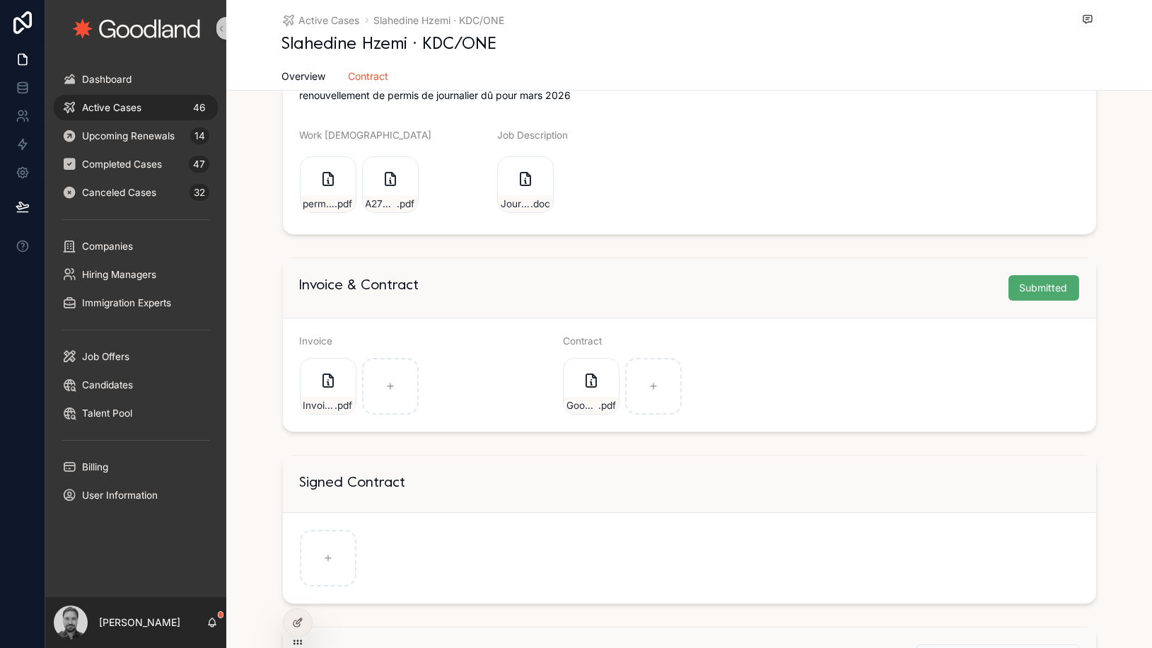
click at [134, 105] on span "Active Cases" at bounding box center [111, 107] width 59 height 11
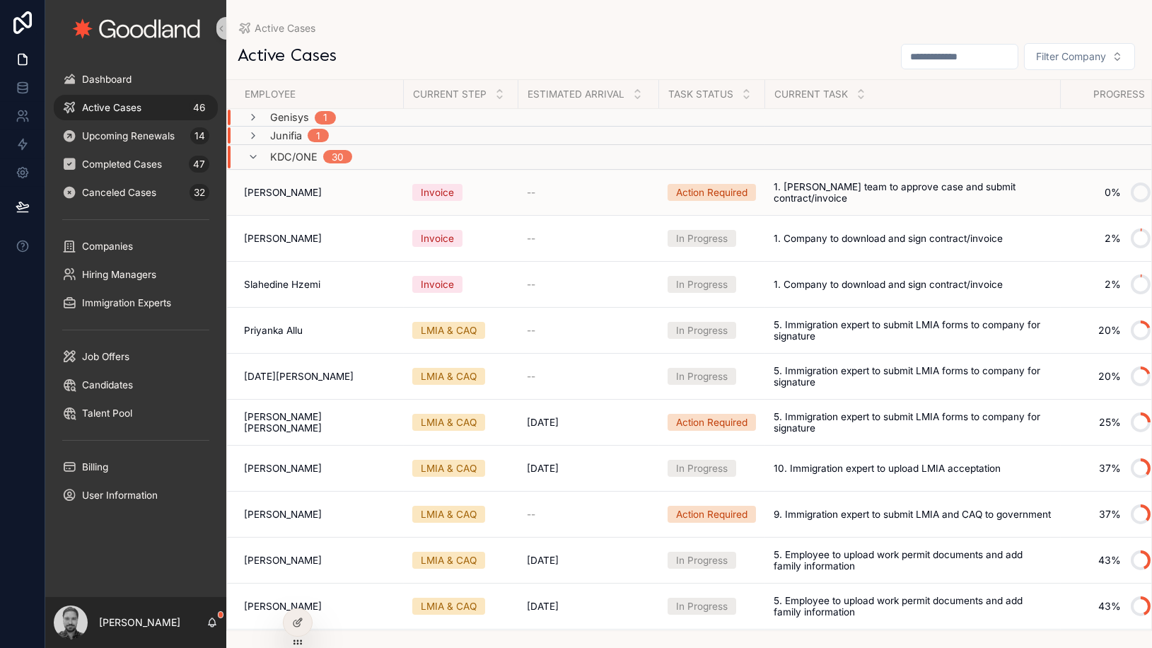
click at [689, 186] on div "Action Required" at bounding box center [711, 192] width 71 height 14
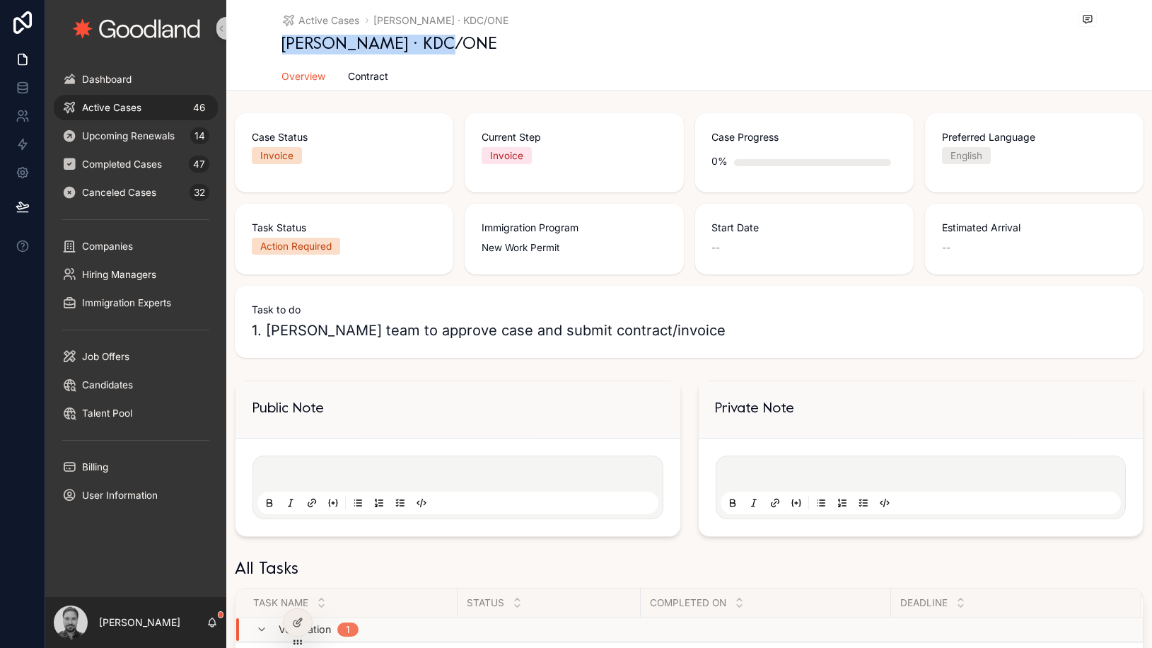
drag, startPoint x: 434, startPoint y: 45, endPoint x: 285, endPoint y: 46, distance: 149.2
click at [285, 46] on h1 "[PERSON_NAME] · KDC/ONE" at bounding box center [390, 45] width 216 height 20
copy h1 "[PERSON_NAME]"
click at [423, 647] on div at bounding box center [576, 648] width 1152 height 0
click at [431, 647] on div "Close" at bounding box center [576, 648] width 1152 height 0
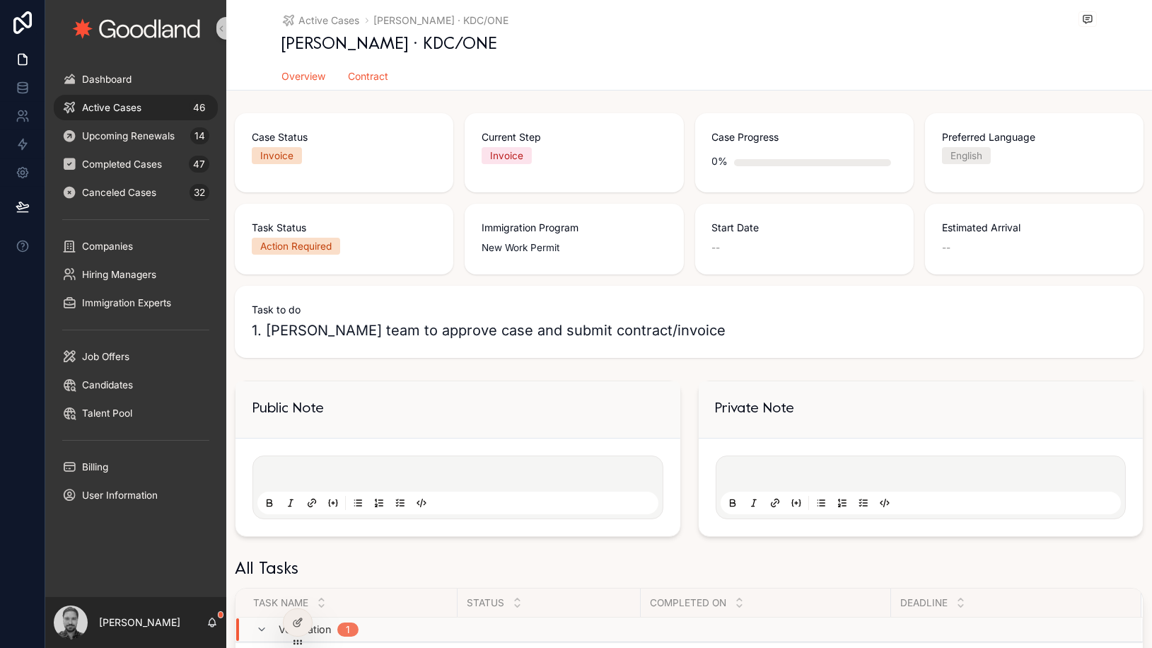
click at [371, 76] on span "Contract" at bounding box center [369, 76] width 40 height 14
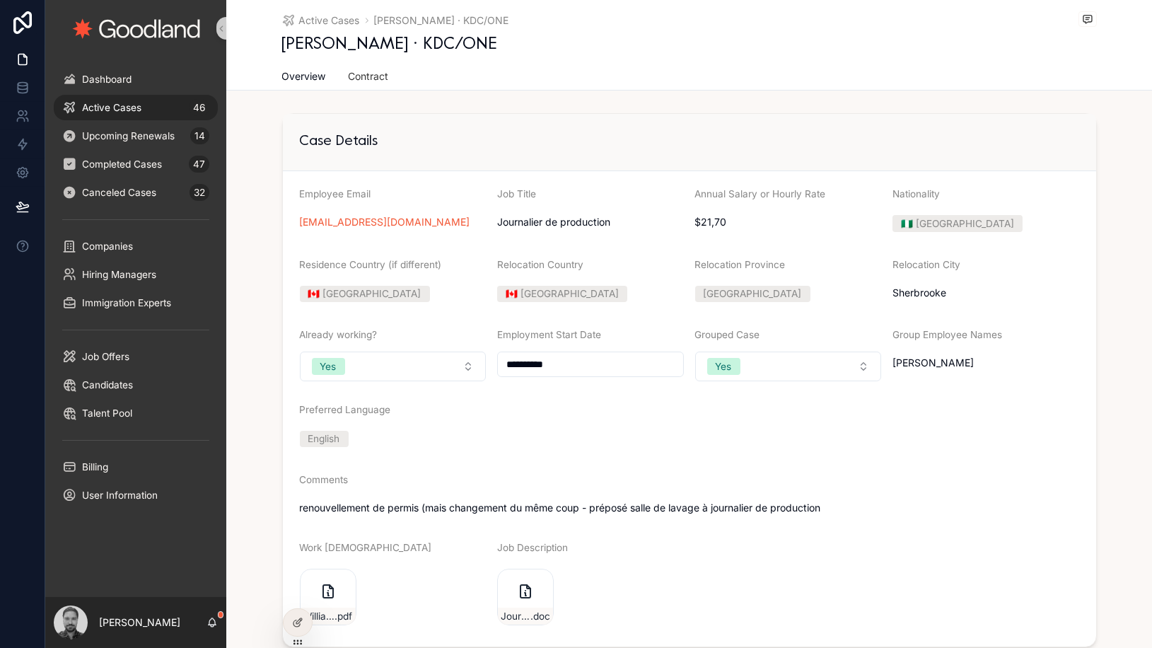
scroll to position [329, 0]
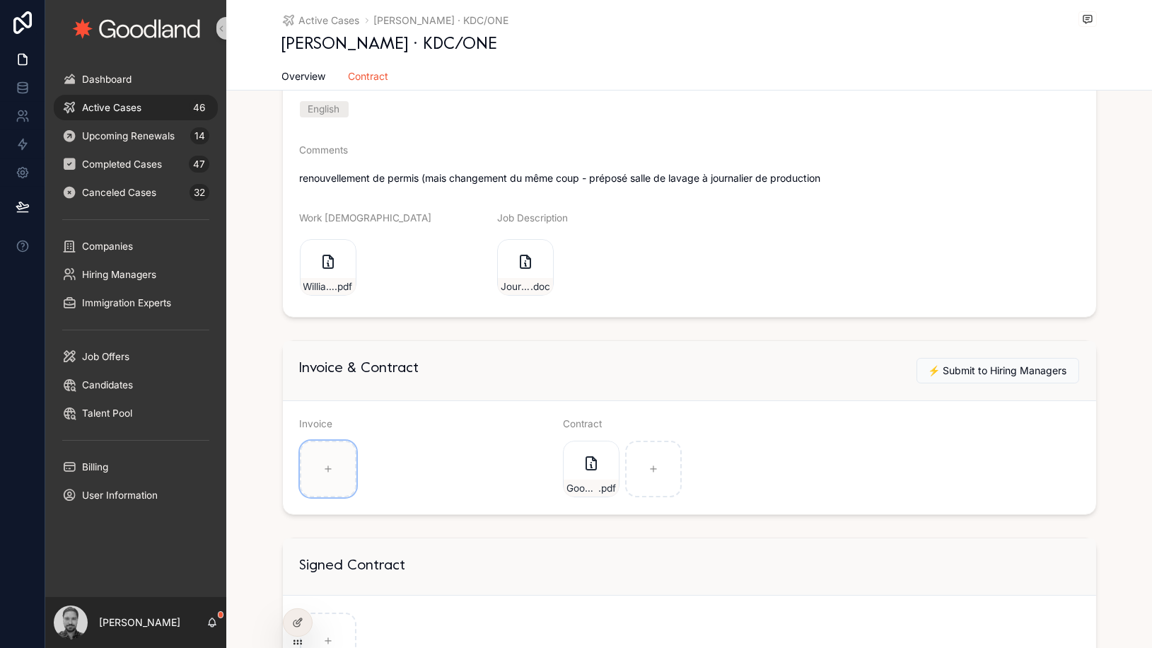
click at [323, 469] on icon "scrollable content" at bounding box center [328, 469] width 10 height 10
type input "**********"
click at [128, 107] on span "Active Cases" at bounding box center [111, 107] width 59 height 11
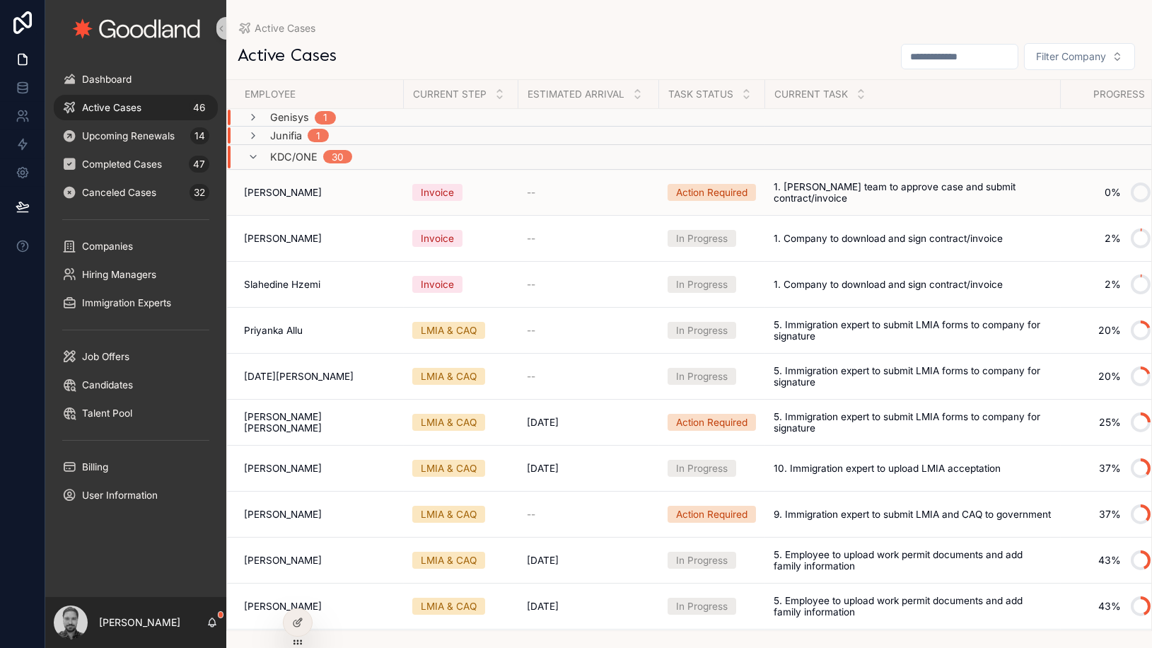
click at [696, 194] on div "Action Required" at bounding box center [711, 192] width 71 height 14
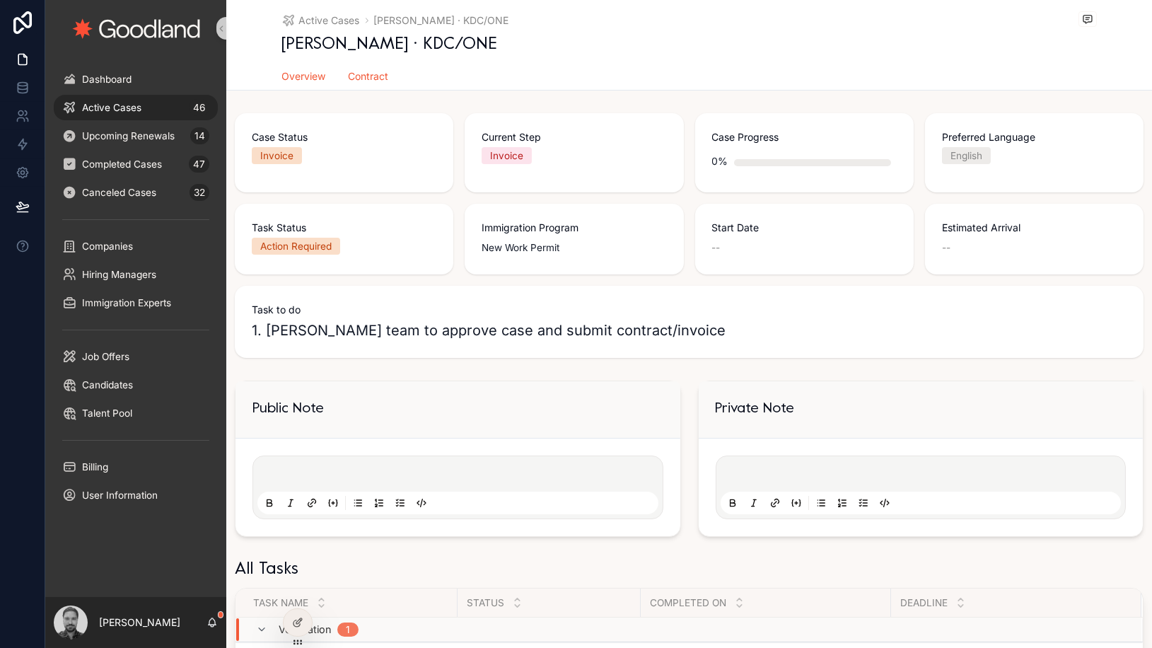
click at [380, 74] on span "Contract" at bounding box center [369, 76] width 40 height 14
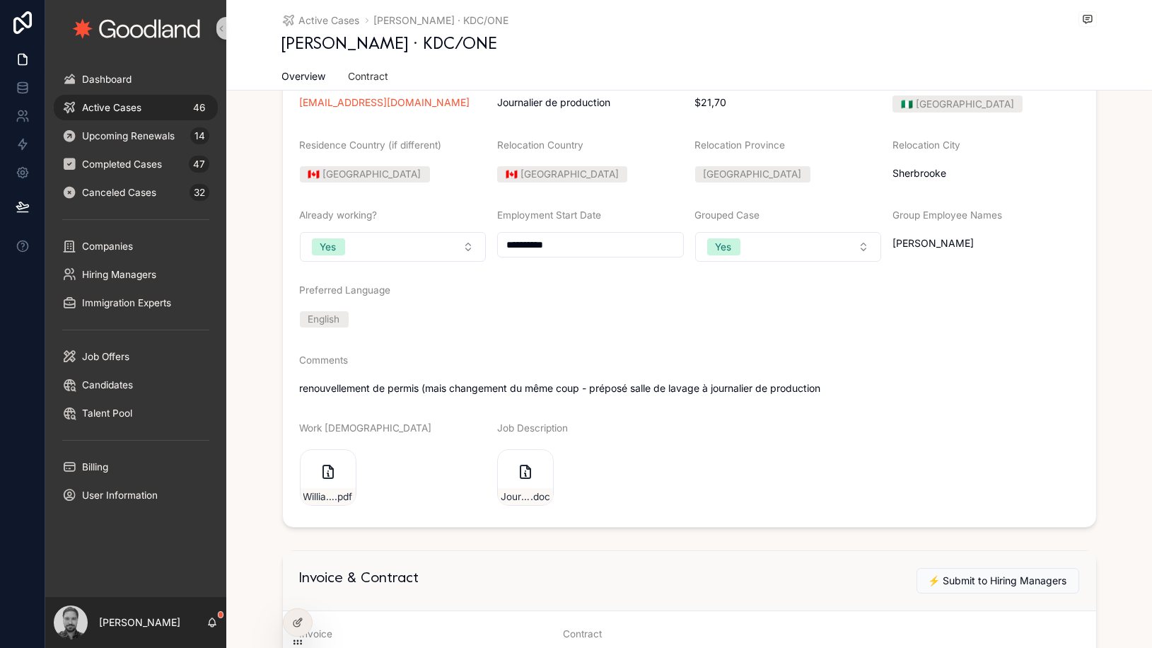
scroll to position [403, 0]
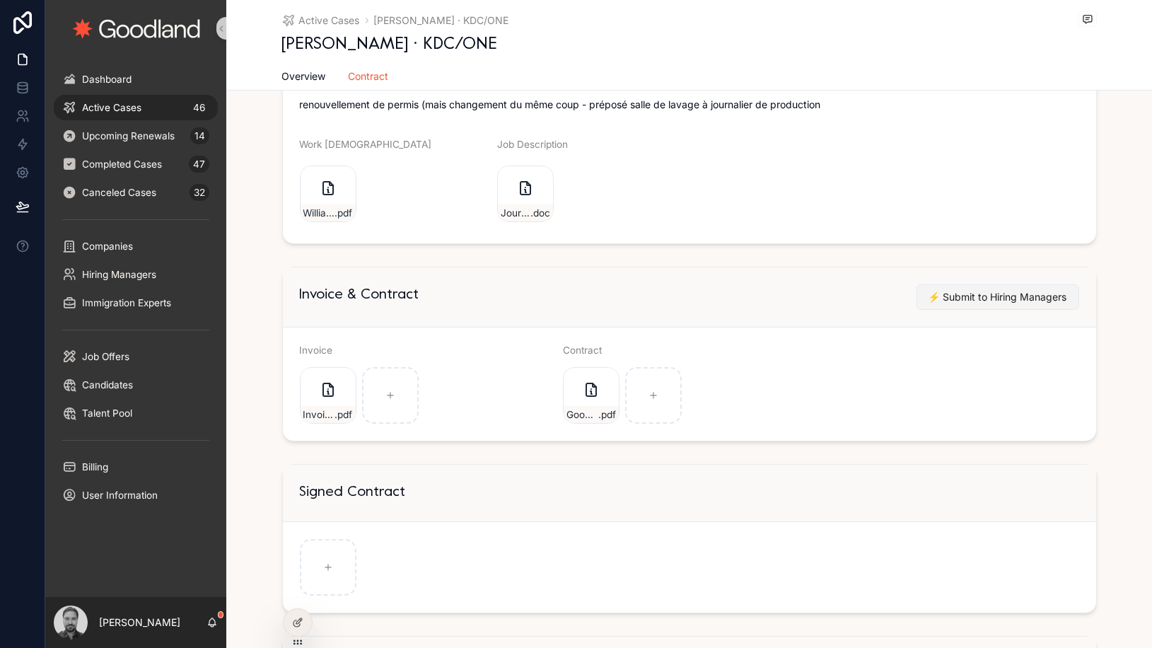
click at [994, 291] on span "⚡️ Submit to Hiring Managers" at bounding box center [997, 297] width 139 height 14
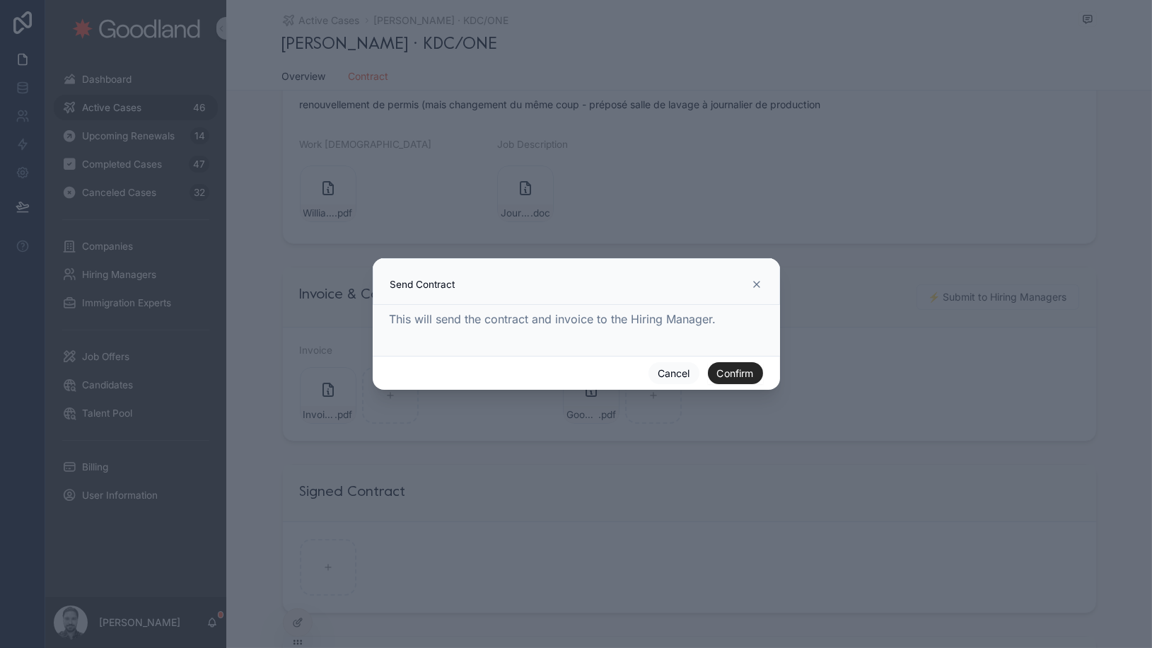
click at [732, 373] on button "Confirm" at bounding box center [735, 373] width 55 height 23
